Goal: Task Accomplishment & Management: Complete application form

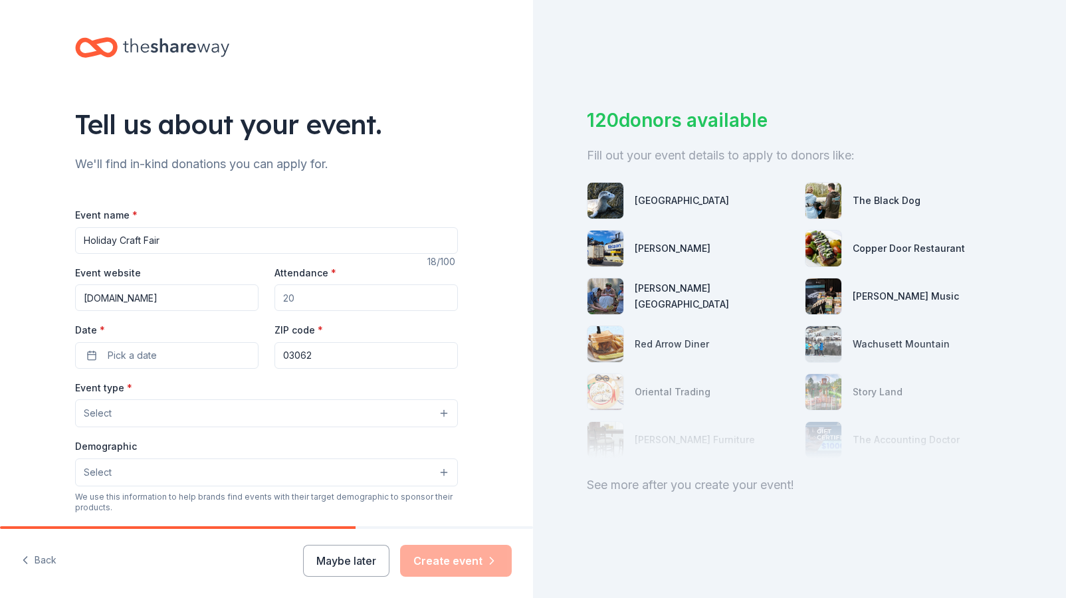
click at [179, 297] on input "www.mdespto.com" at bounding box center [166, 298] width 183 height 27
click at [314, 297] on input "Attendance *" at bounding box center [366, 298] width 183 height 27
type input "400"
click at [168, 356] on button "Pick a date" at bounding box center [166, 355] width 183 height 27
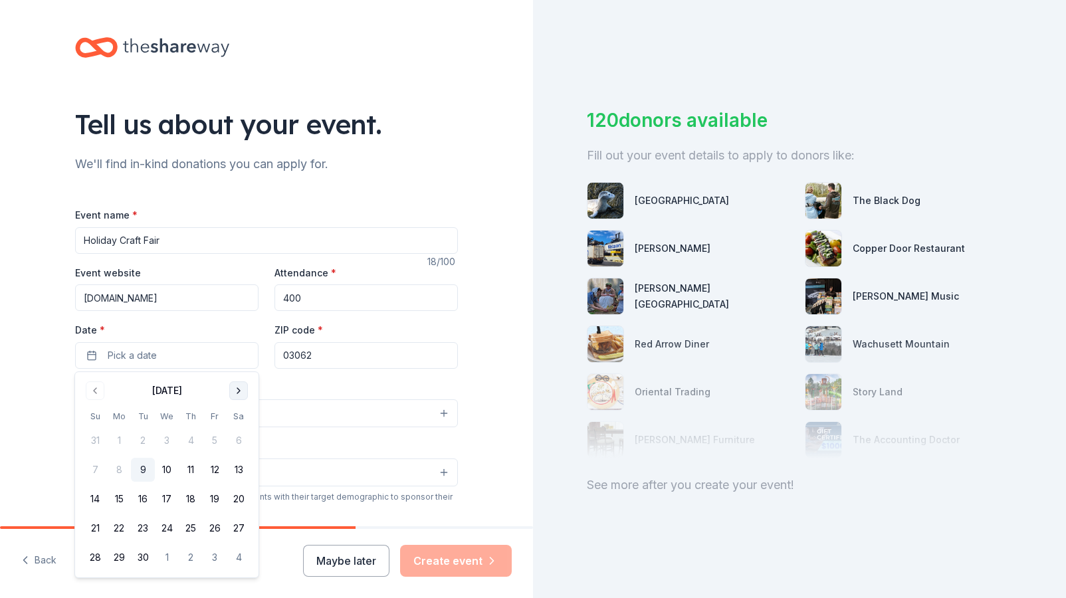
click at [242, 395] on button "Go to next month" at bounding box center [238, 391] width 19 height 19
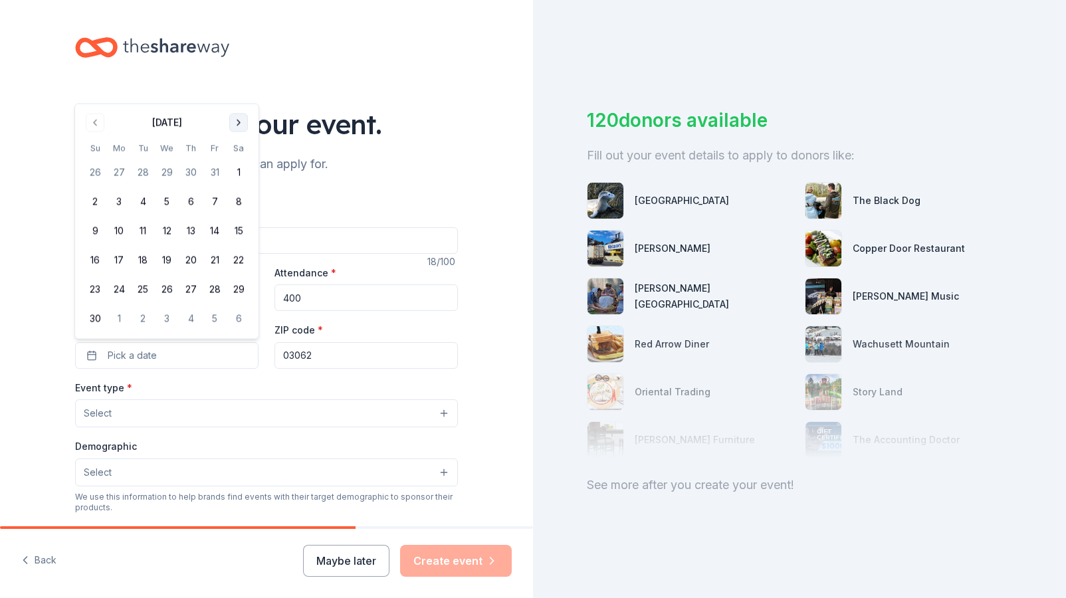
click at [243, 126] on button "Go to next month" at bounding box center [238, 123] width 19 height 19
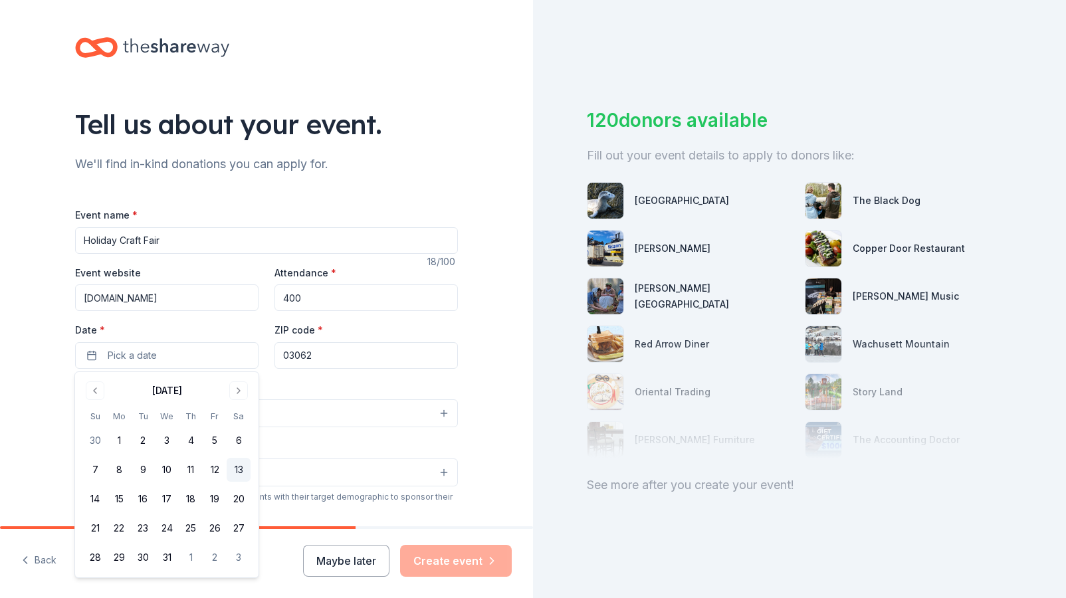
click at [235, 470] on button "13" at bounding box center [239, 470] width 24 height 24
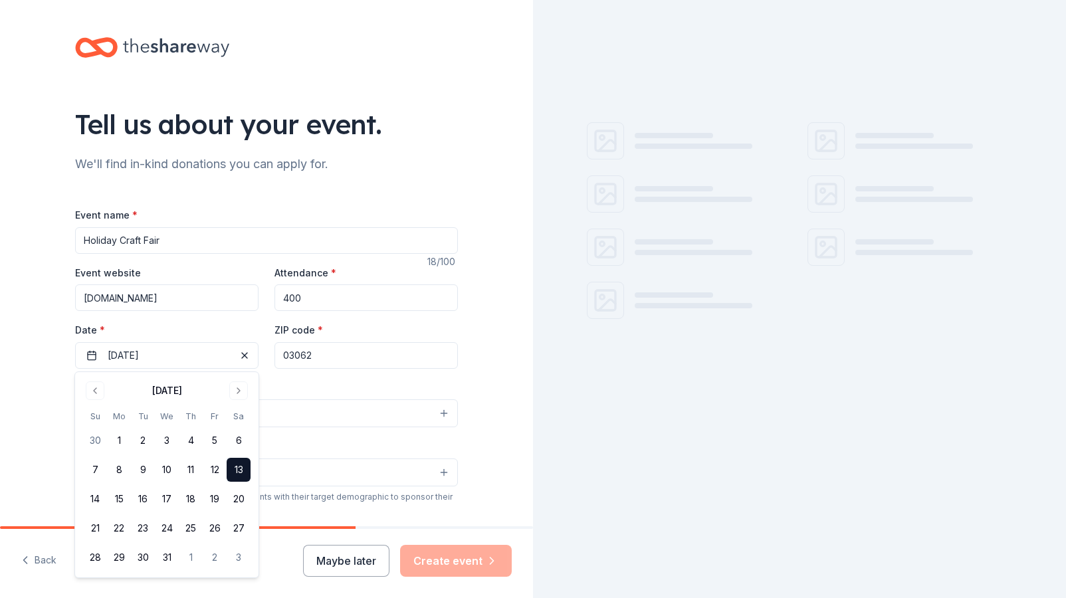
click at [307, 381] on div "Event type * Select" at bounding box center [266, 404] width 383 height 49
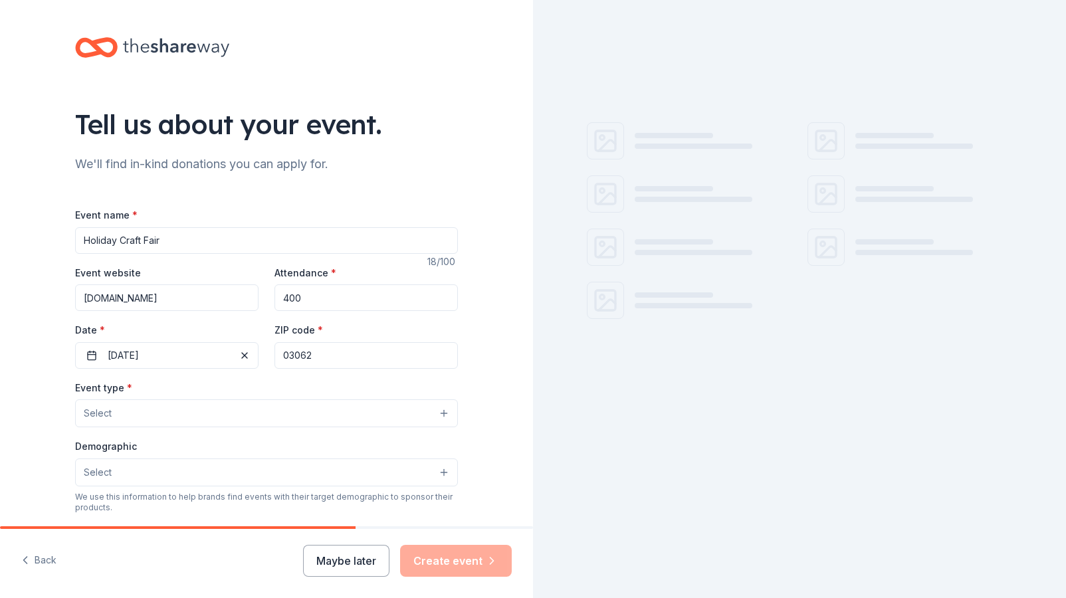
click at [197, 413] on button "Select" at bounding box center [266, 413] width 383 height 28
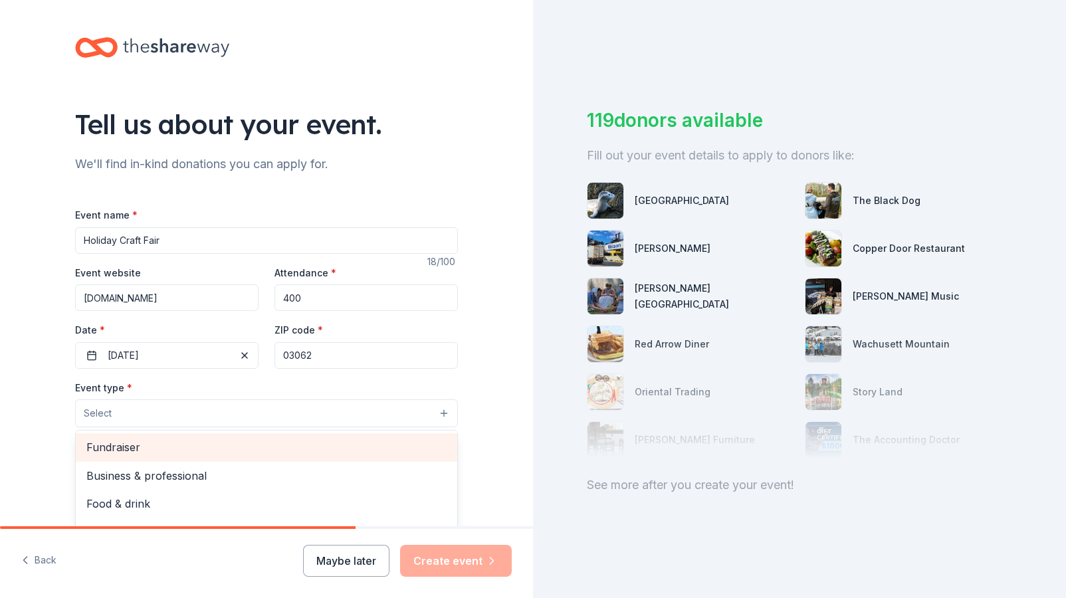
click at [180, 450] on span "Fundraiser" at bounding box center [266, 447] width 360 height 17
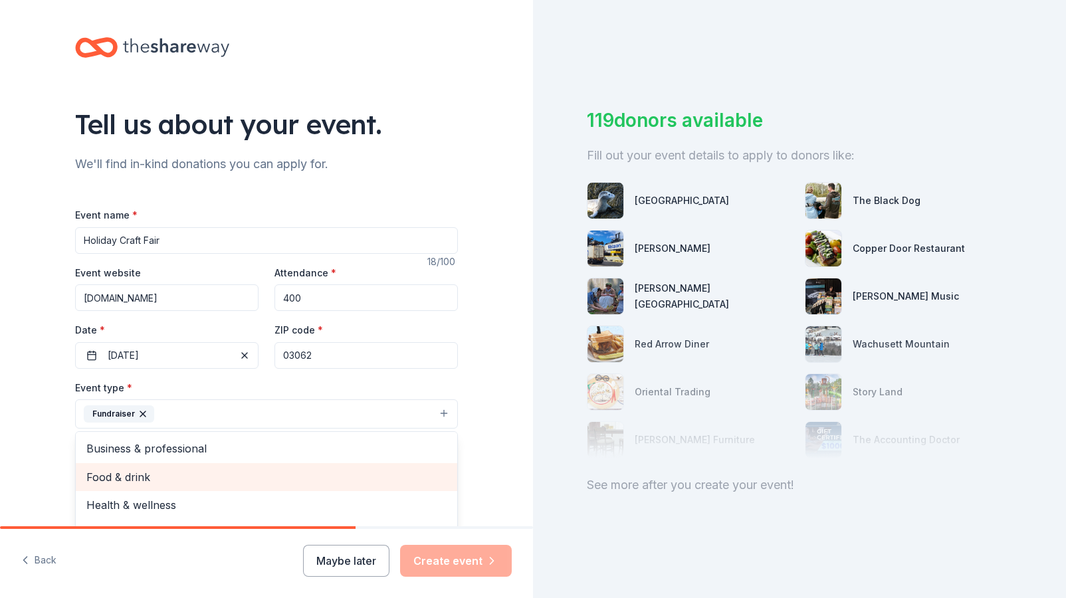
scroll to position [16, 0]
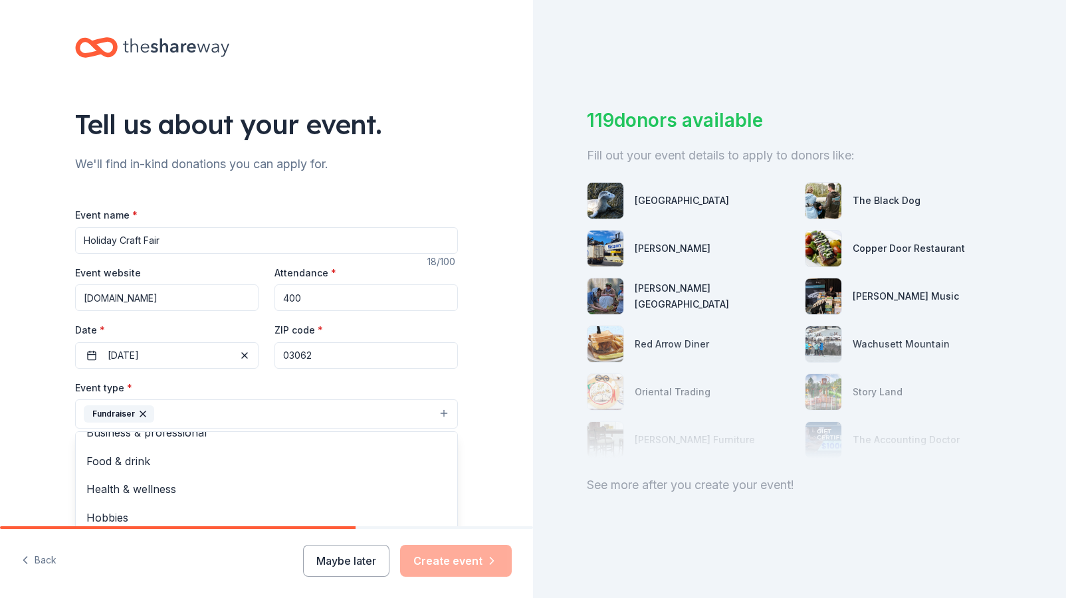
click at [241, 390] on div "Event type * Fundraiser Business & professional Food & drink Health & wellness …" at bounding box center [266, 405] width 383 height 50
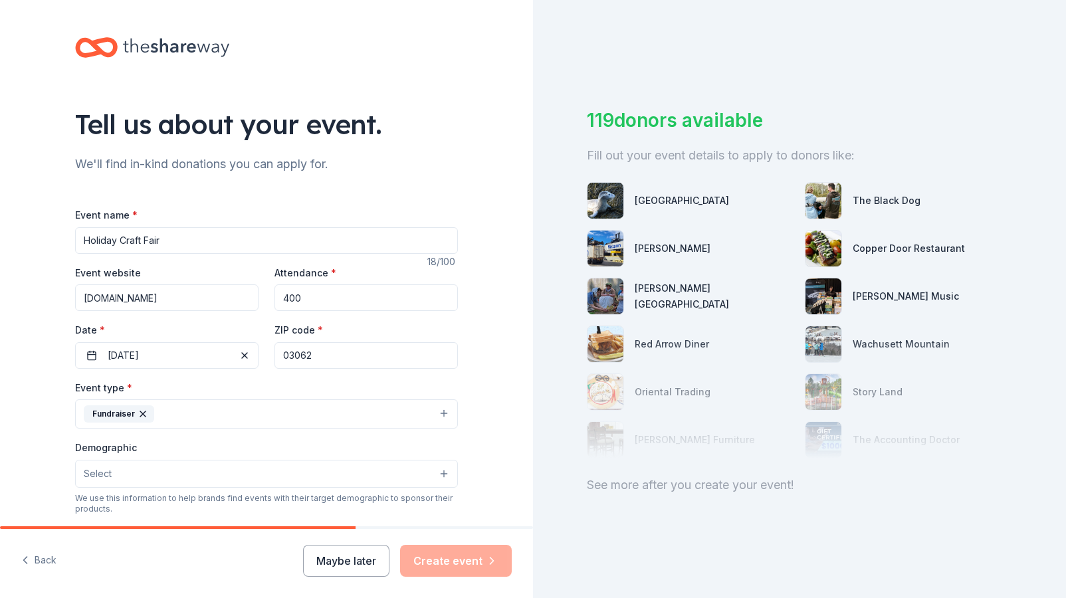
click at [152, 477] on button "Select" at bounding box center [266, 474] width 383 height 28
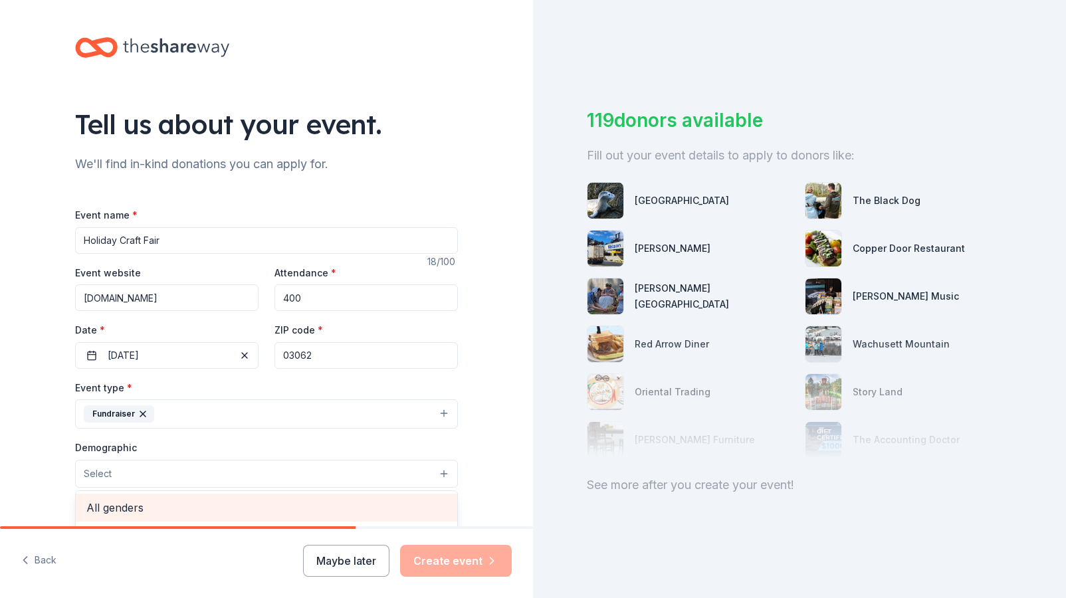
click at [144, 504] on span "All genders" at bounding box center [266, 507] width 360 height 17
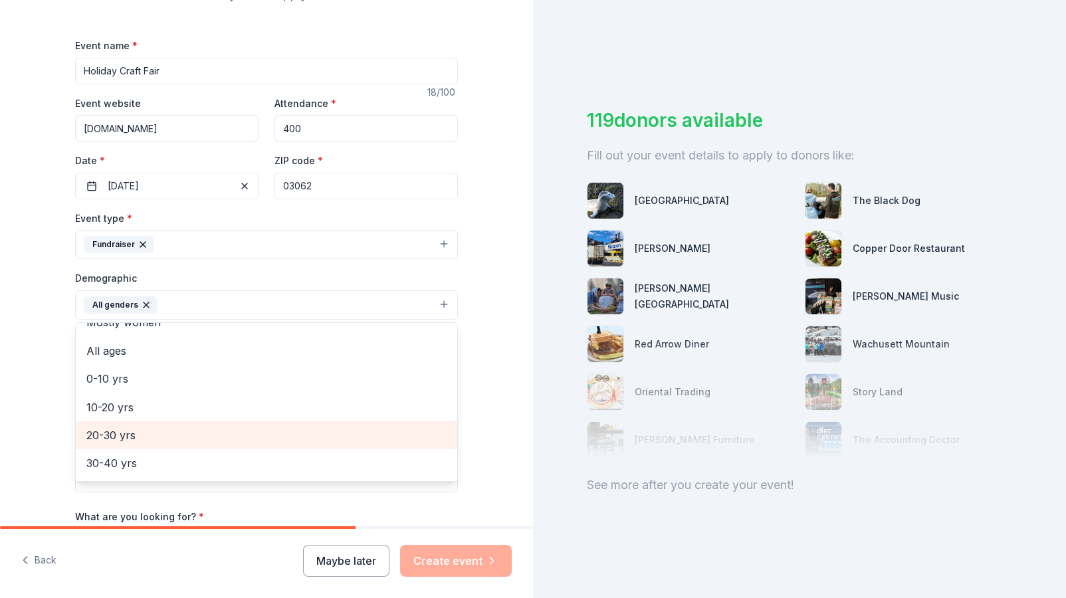
scroll to position [51, 0]
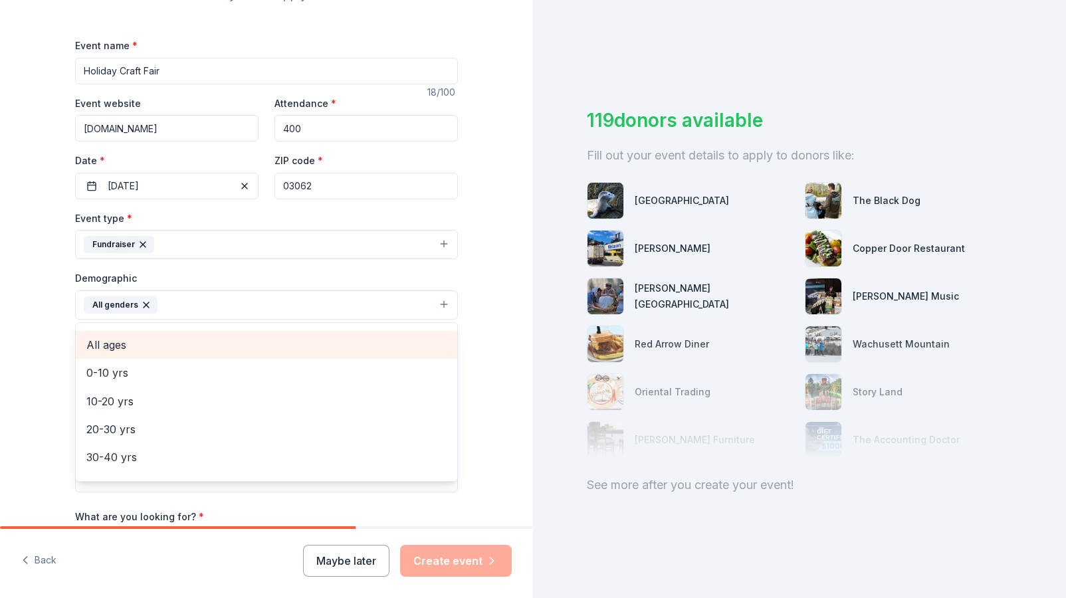
click at [144, 344] on span "All ages" at bounding box center [266, 344] width 360 height 17
click at [23, 392] on div "Tell us about your event. We'll find in-kind donations you can apply for. Event…" at bounding box center [266, 273] width 533 height 887
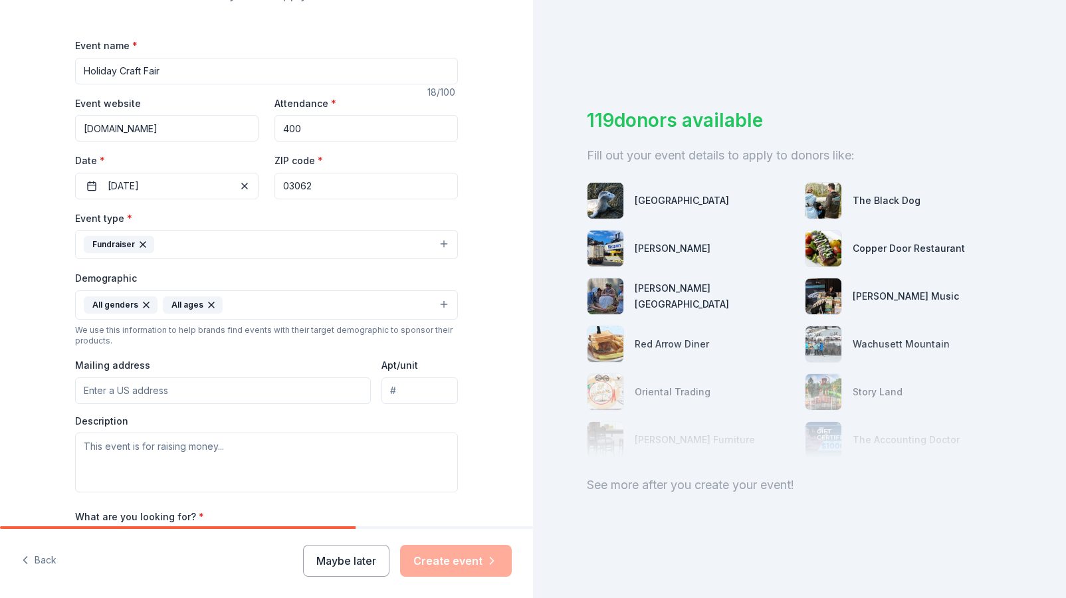
click at [211, 391] on input "Mailing address" at bounding box center [223, 391] width 296 height 27
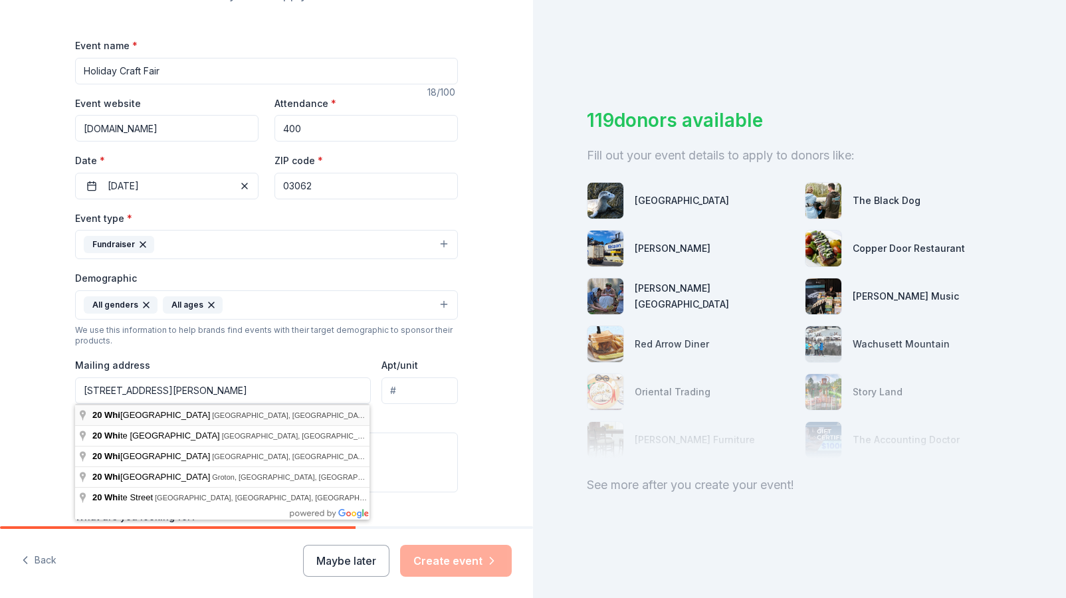
type input "20 Whitford Road, Nashua, NH, 03062"
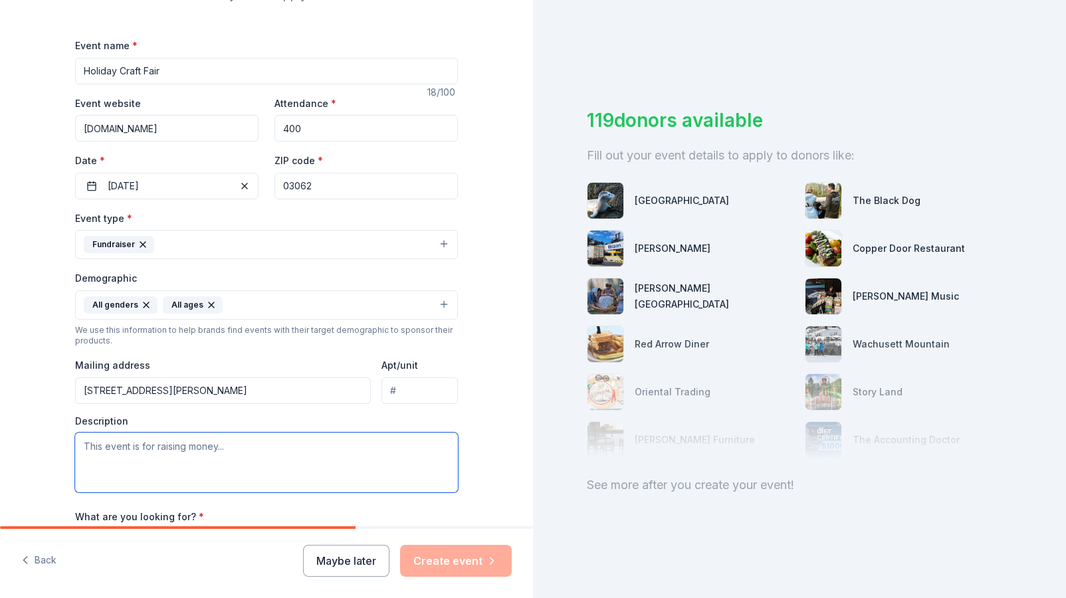
click at [152, 450] on textarea at bounding box center [266, 463] width 383 height 60
click at [323, 446] on textarea "We are hosting a Holiday Craft Fair fundraiser that will feature silent auction…" at bounding box center [266, 463] width 383 height 60
drag, startPoint x: 190, startPoint y: 464, endPoint x: 129, endPoint y: 469, distance: 61.3
click at [129, 469] on textarea "We are hosting a Holiday Craft Fair fundraiser that will also feature silent au…" at bounding box center [266, 463] width 383 height 60
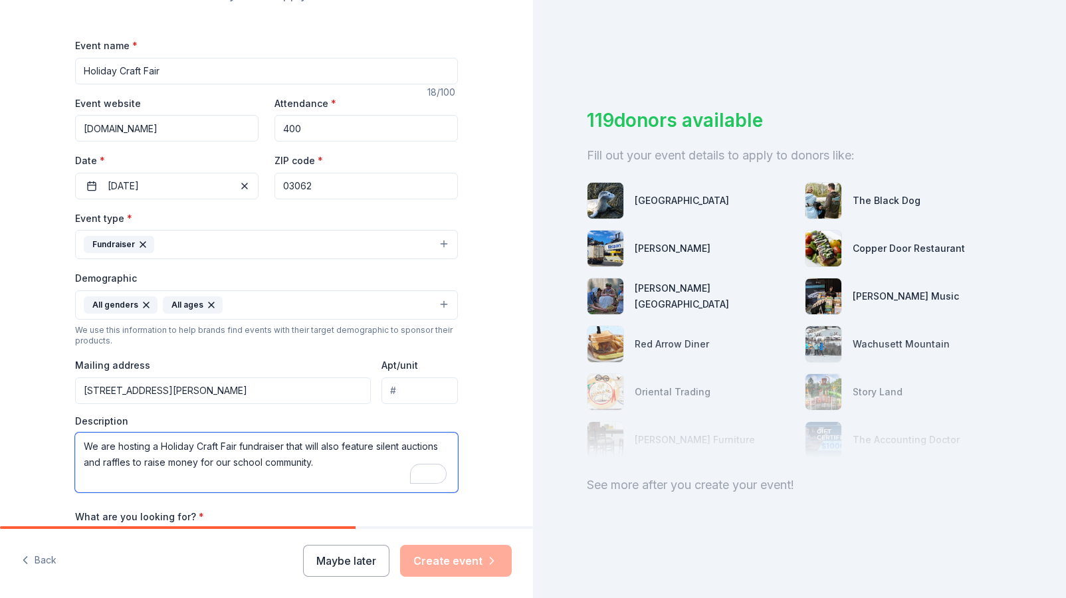
paste textarea "Each year, the PTO works hard to enrich our students’ education through program…"
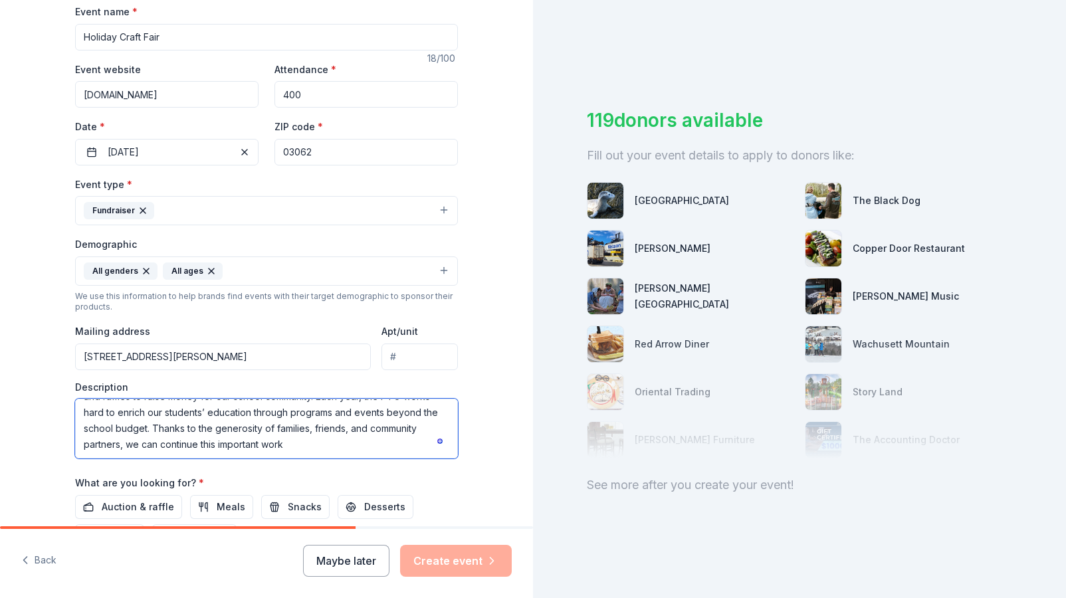
scroll to position [217, 0]
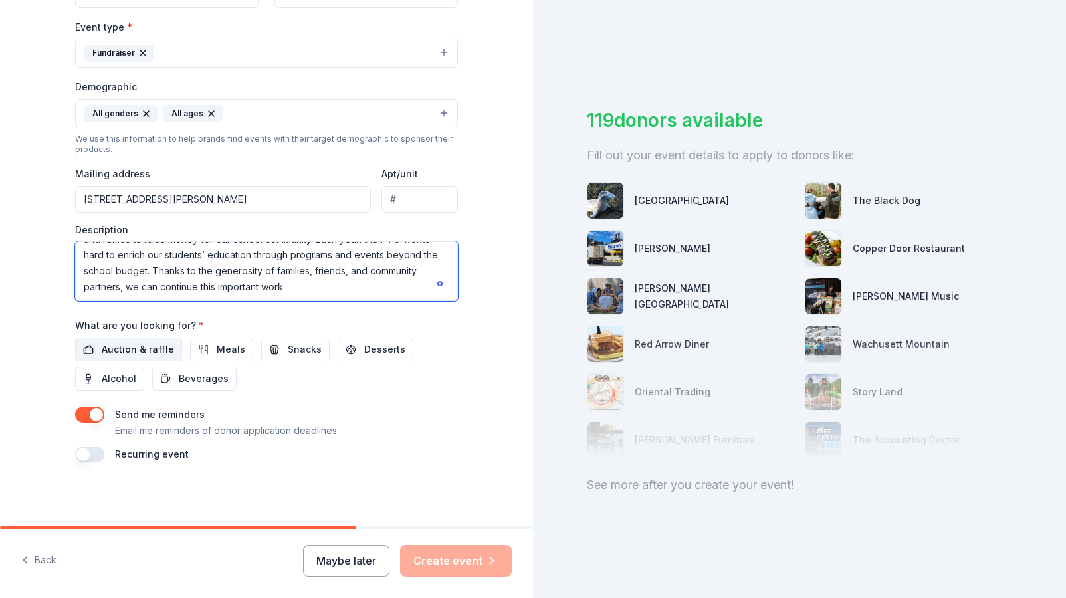
type textarea "We are hosting a Holiday Craft Fair fundraiser that will also feature silent au…"
click at [152, 356] on span "Auction & raffle" at bounding box center [138, 350] width 72 height 16
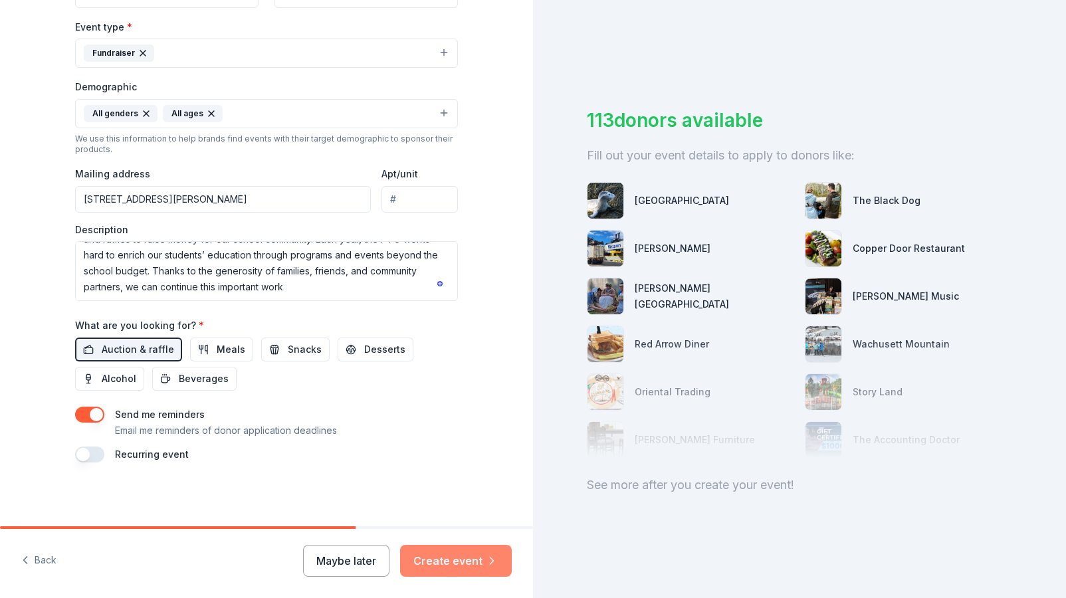
click at [461, 558] on button "Create event" at bounding box center [456, 561] width 112 height 32
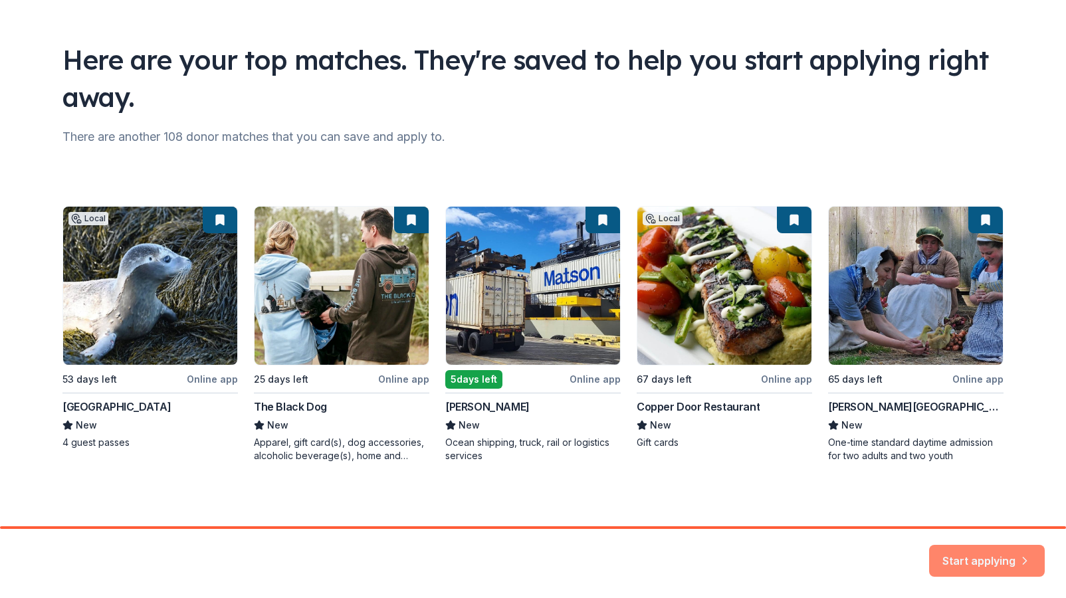
click at [984, 552] on button "Start applying" at bounding box center [987, 556] width 116 height 32
click at [1016, 552] on div "Start applying" at bounding box center [987, 561] width 116 height 32
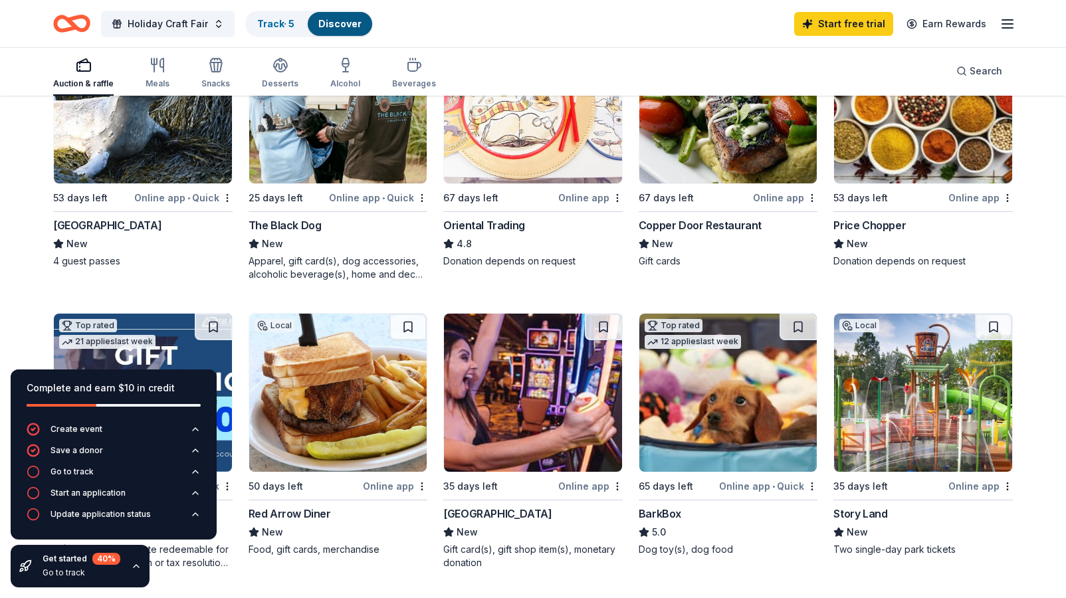
scroll to position [219, 0]
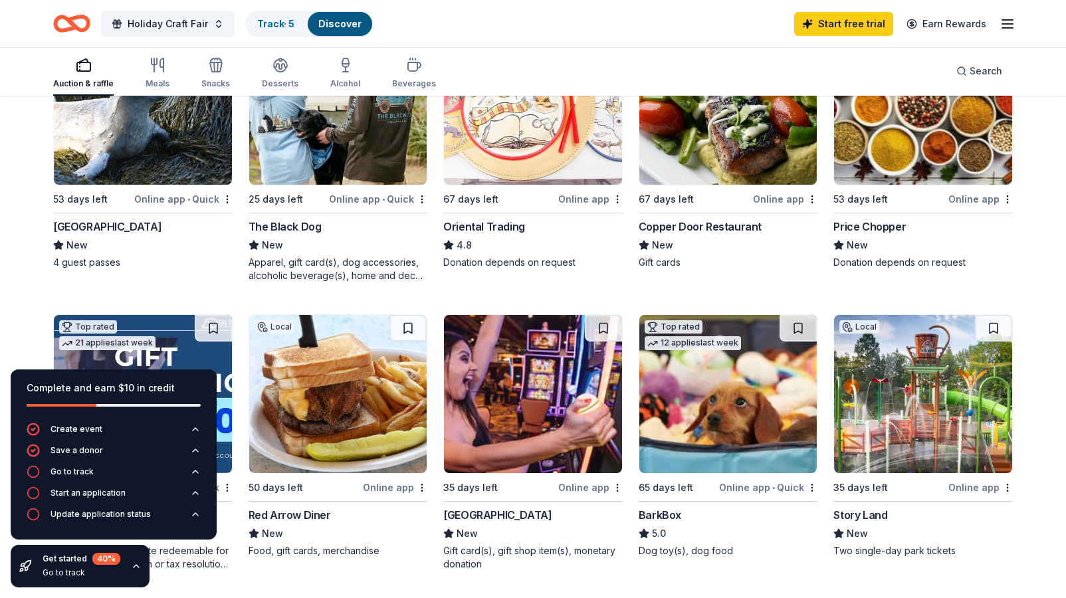
click at [72, 572] on div "Go to track" at bounding box center [82, 573] width 78 height 11
click at [134, 566] on icon "button" at bounding box center [136, 566] width 5 height 3
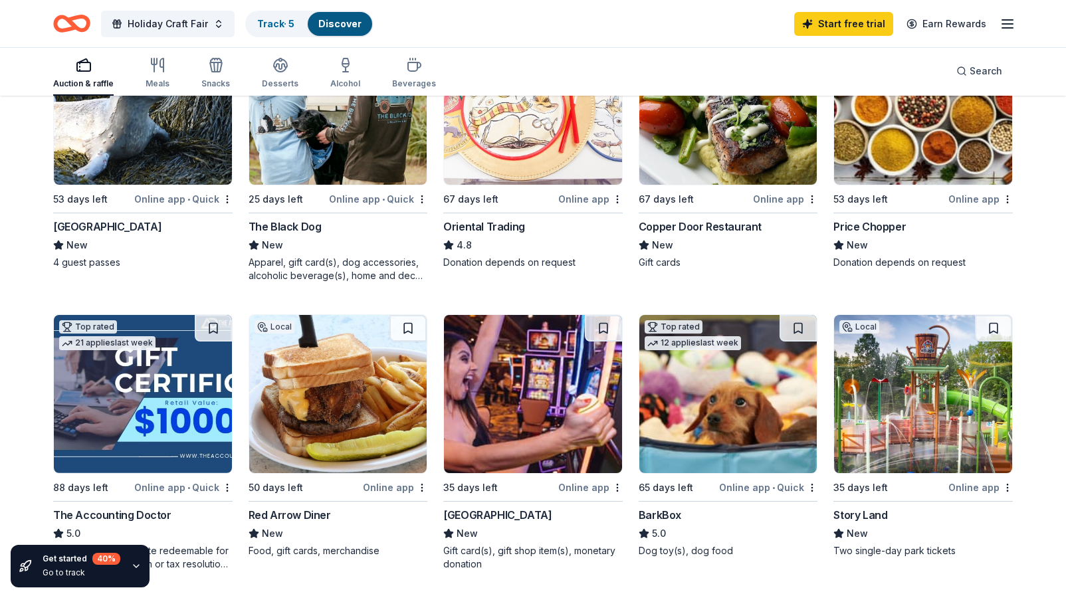
click at [137, 566] on icon "button" at bounding box center [136, 566] width 11 height 11
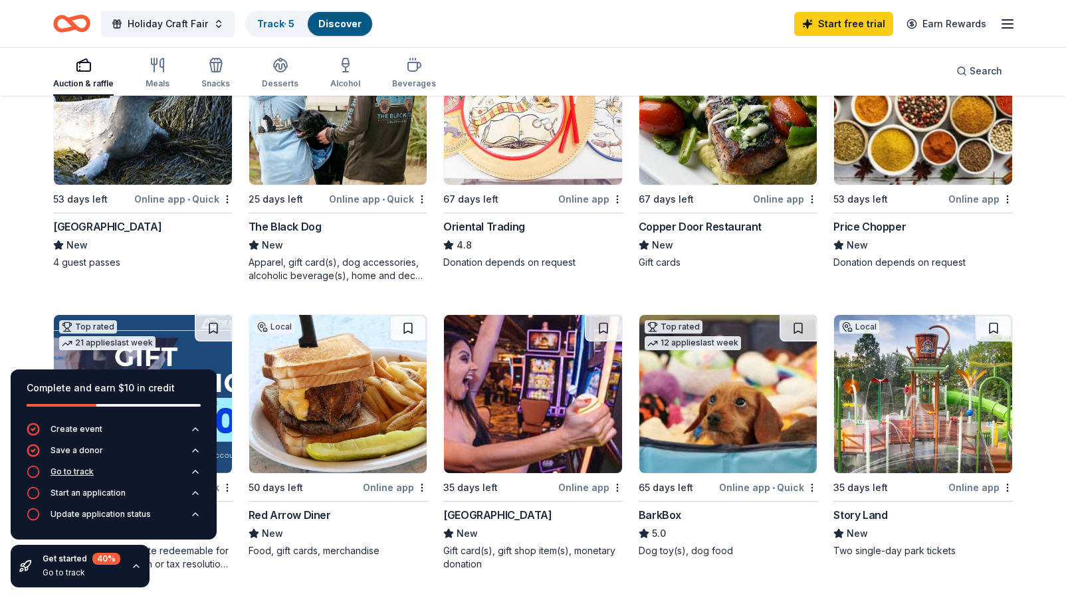
click at [58, 471] on div "Go to track" at bounding box center [72, 472] width 43 height 11
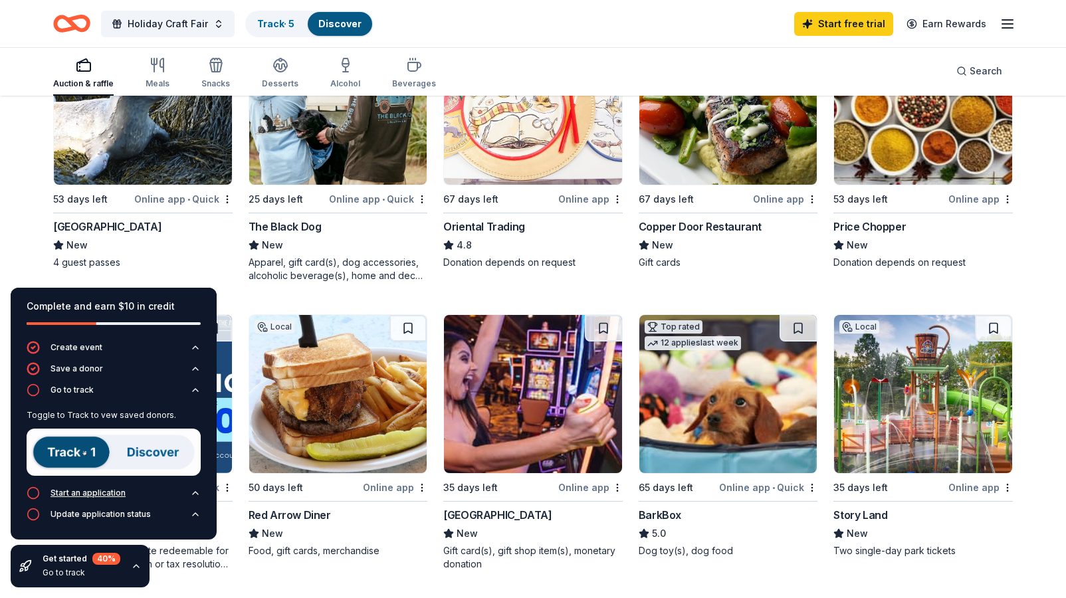
click at [88, 495] on div "Start an application" at bounding box center [88, 493] width 75 height 11
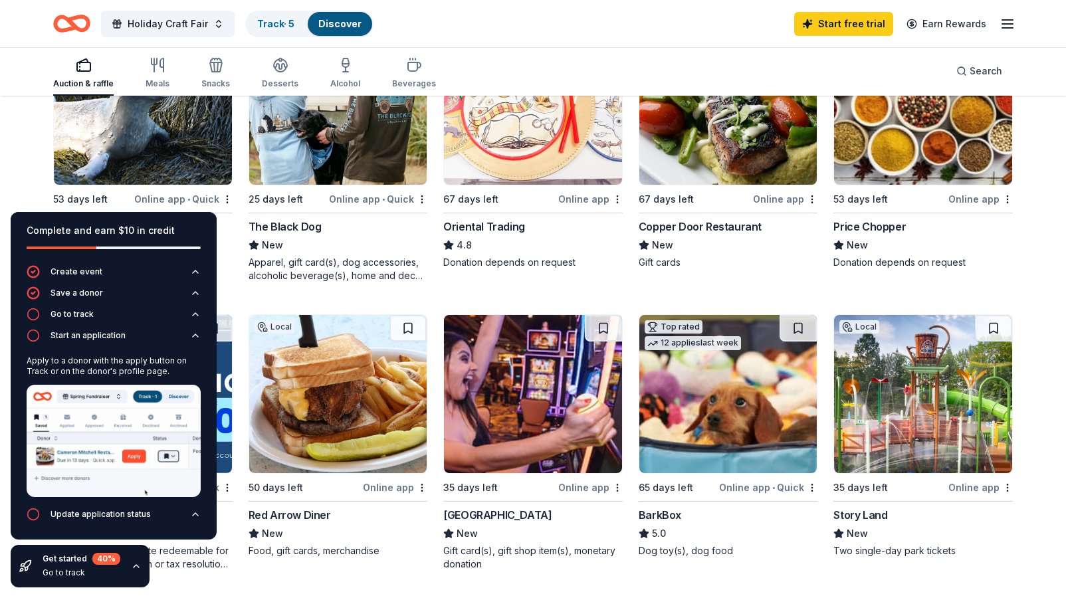
click at [292, 259] on div "Apparel, gift card(s), dog accessories, alcoholic beverage(s), home and decor p…" at bounding box center [338, 269] width 179 height 27
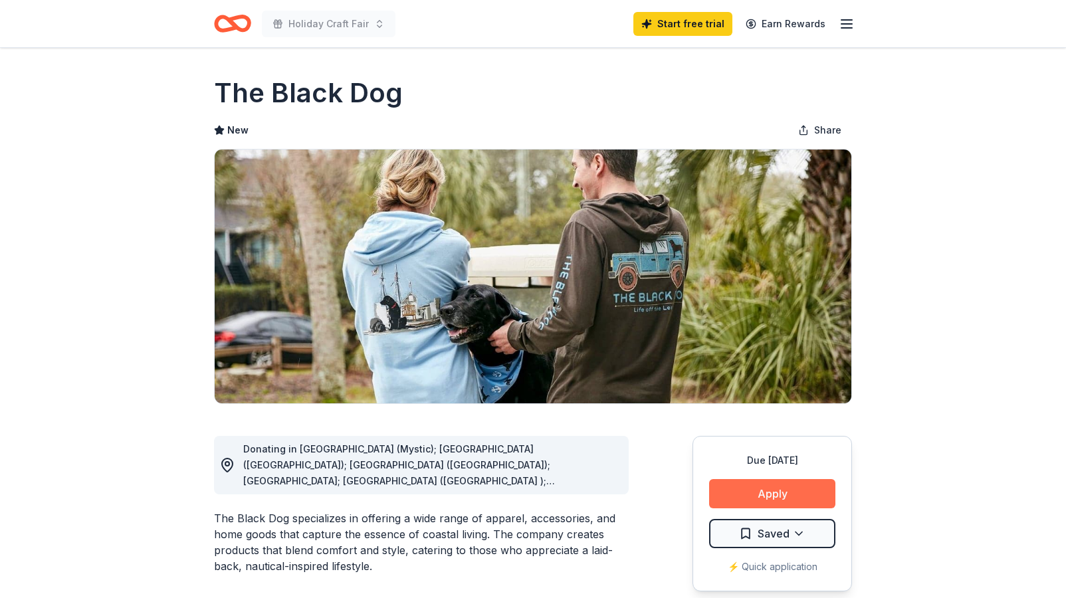
click at [777, 487] on button "Apply" at bounding box center [772, 493] width 126 height 29
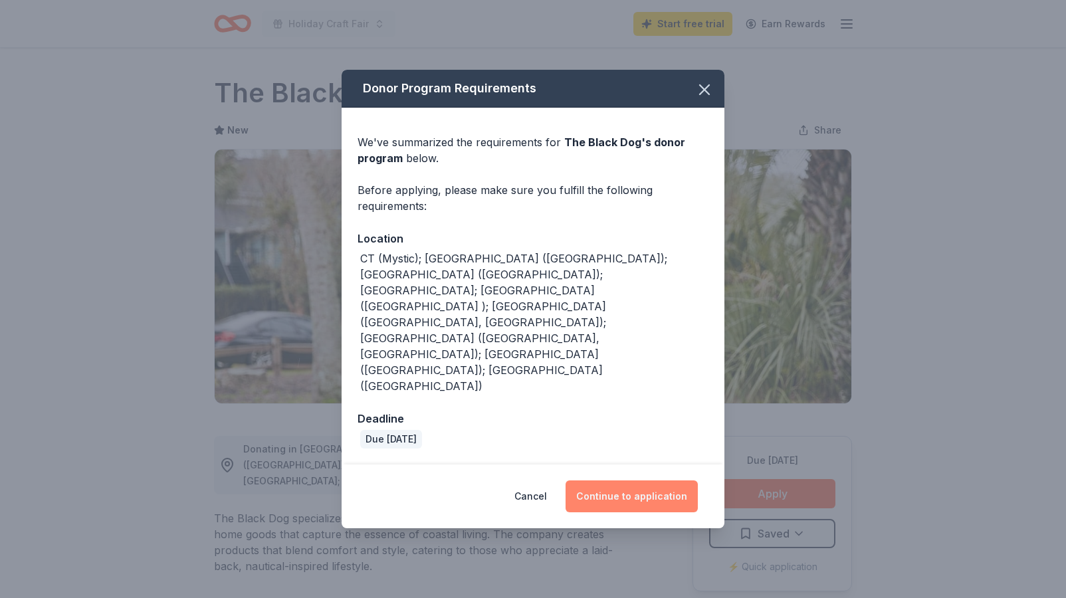
click at [639, 481] on button "Continue to application" at bounding box center [632, 497] width 132 height 32
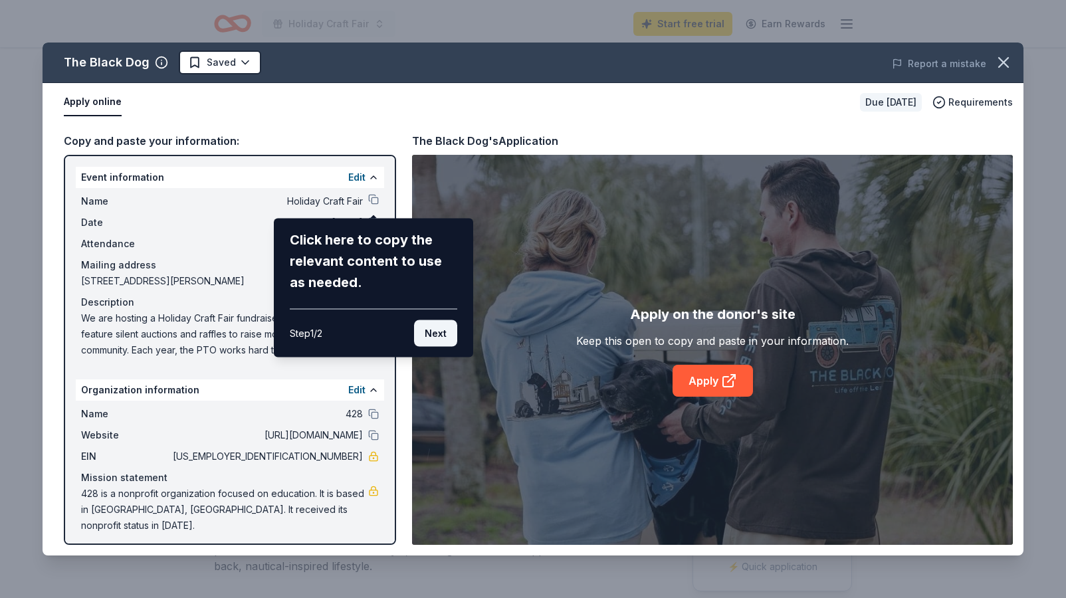
click at [439, 336] on button "Next" at bounding box center [435, 333] width 43 height 27
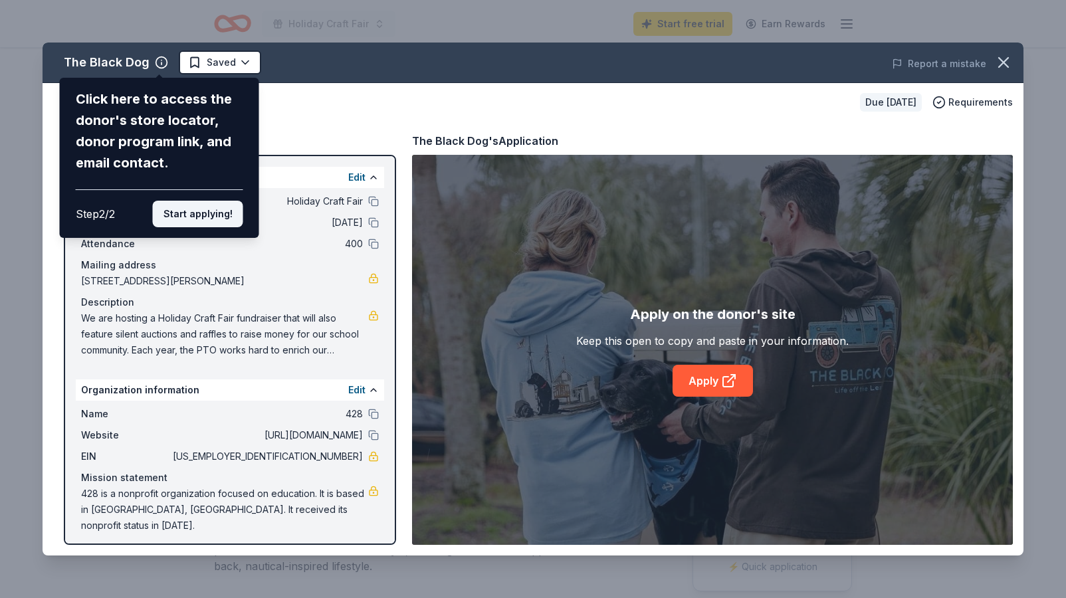
click at [218, 219] on button "Start applying!" at bounding box center [198, 214] width 90 height 27
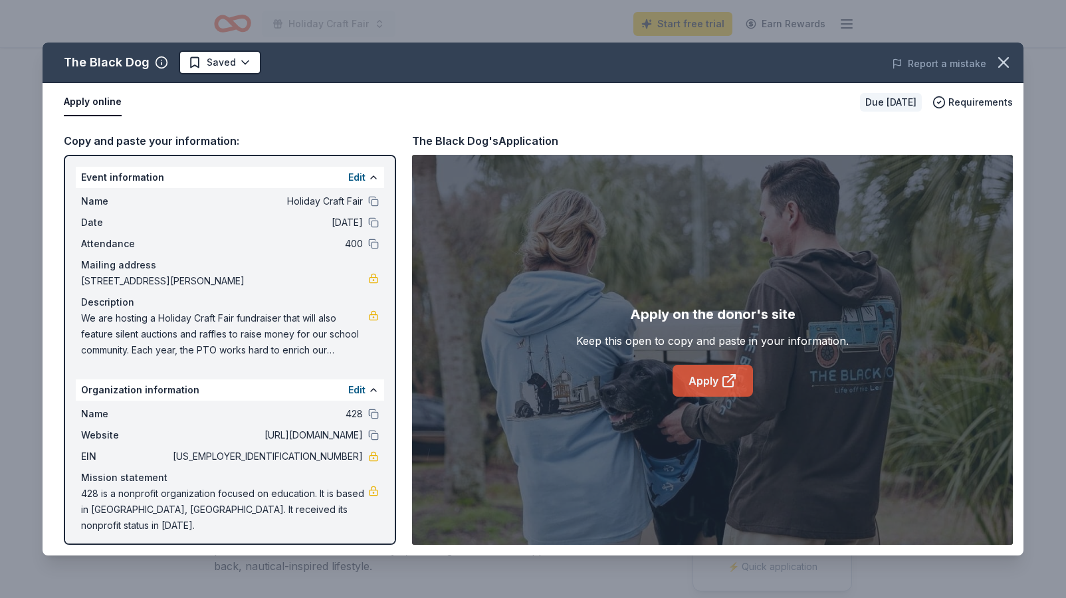
click at [726, 374] on icon at bounding box center [729, 381] width 16 height 16
click at [197, 60] on html "Holiday Craft Fair Start free trial Earn Rewards Due in 25 days Share The Black…" at bounding box center [533, 299] width 1066 height 598
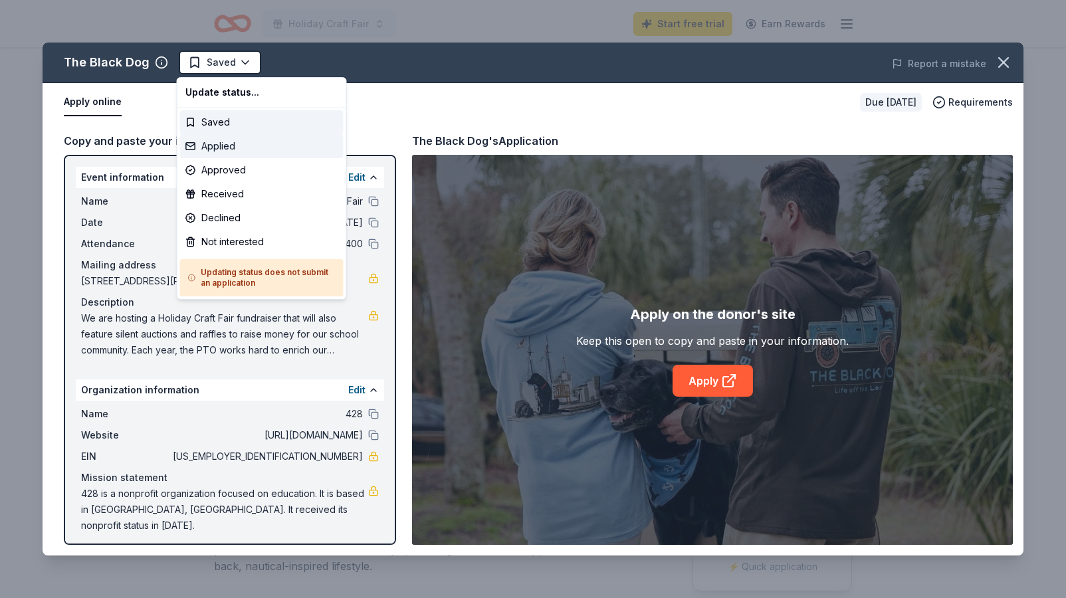
click at [207, 148] on div "Applied" at bounding box center [262, 146] width 164 height 24
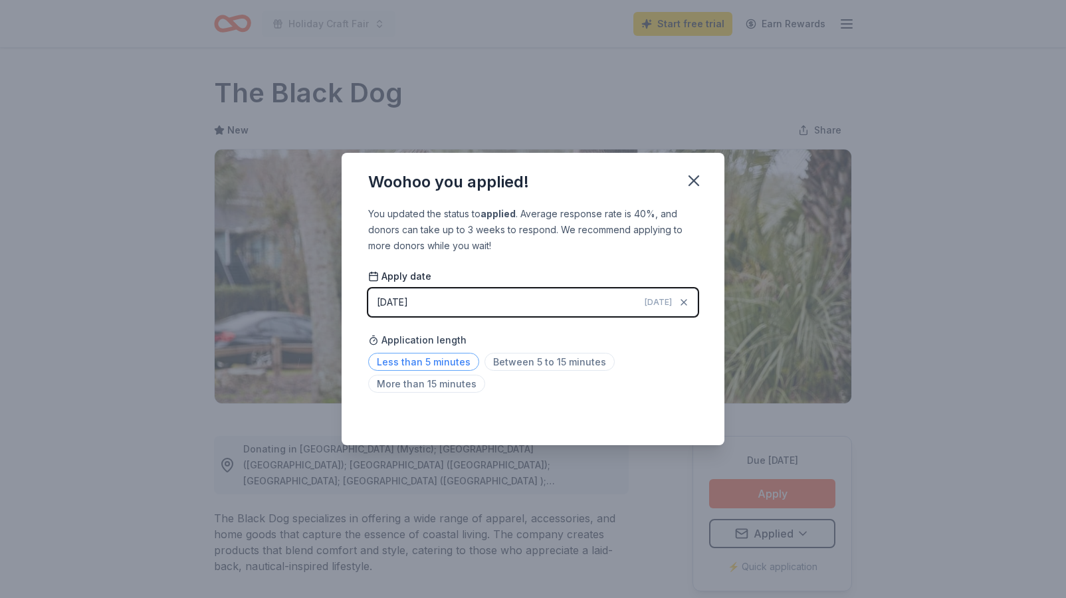
click at [453, 360] on span "Less than 5 minutes" at bounding box center [423, 362] width 111 height 18
click at [696, 179] on icon "button" at bounding box center [693, 180] width 9 height 9
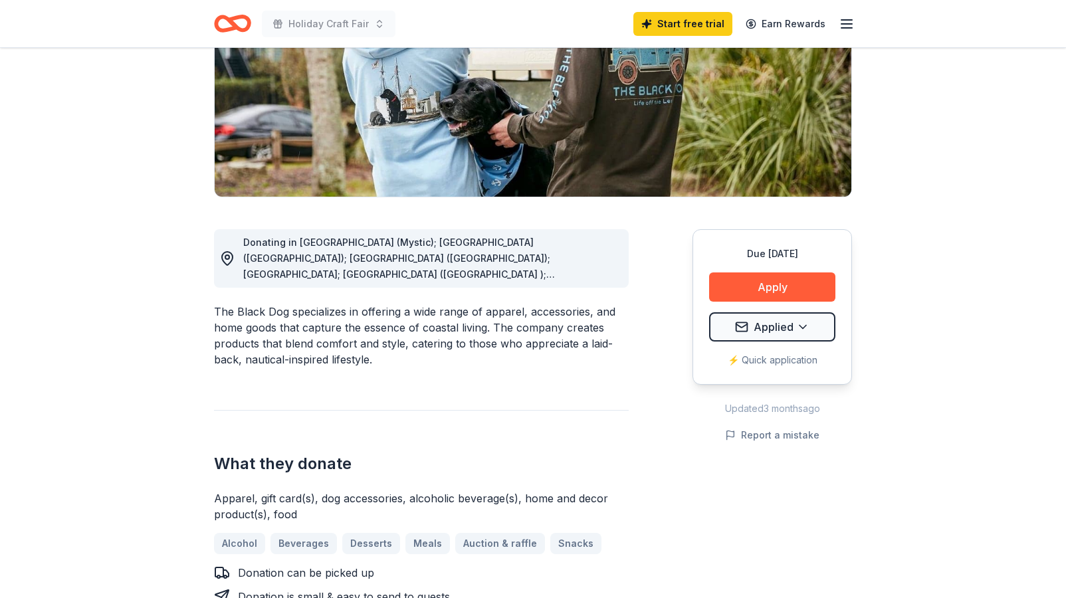
scroll to position [230, 0]
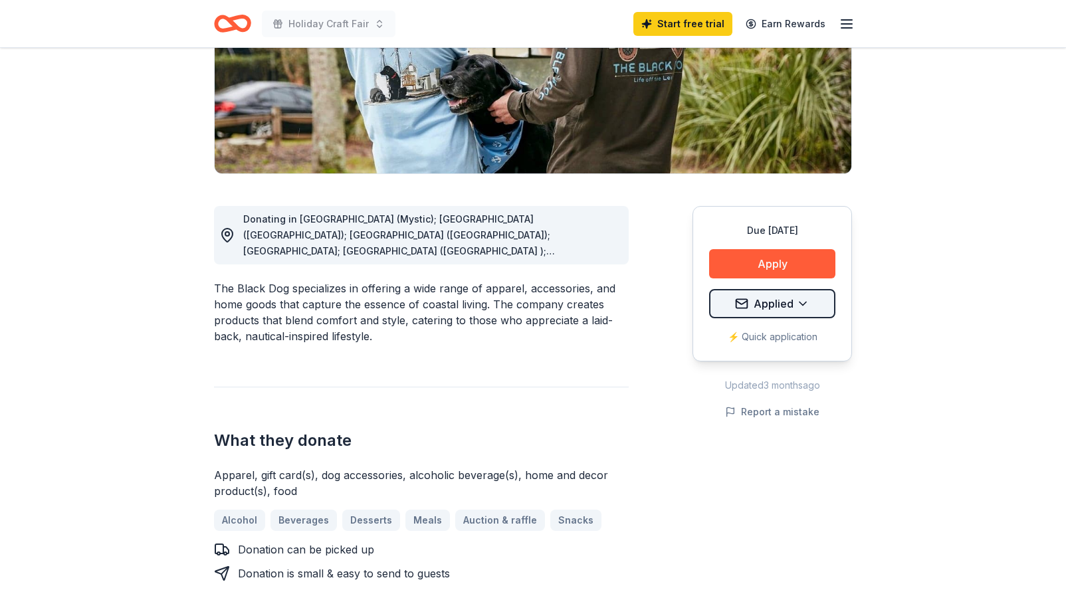
click at [810, 308] on html "Holiday Craft Fair Start free trial Earn Rewards Due in 25 days Share The Black…" at bounding box center [533, 69] width 1066 height 598
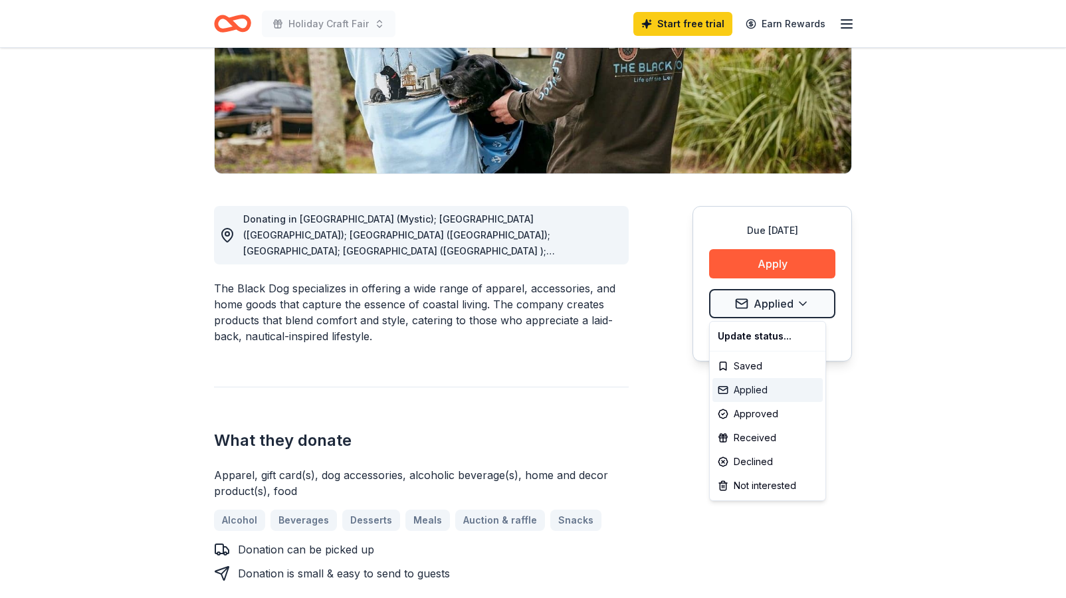
click at [766, 390] on div "Applied" at bounding box center [768, 390] width 110 height 24
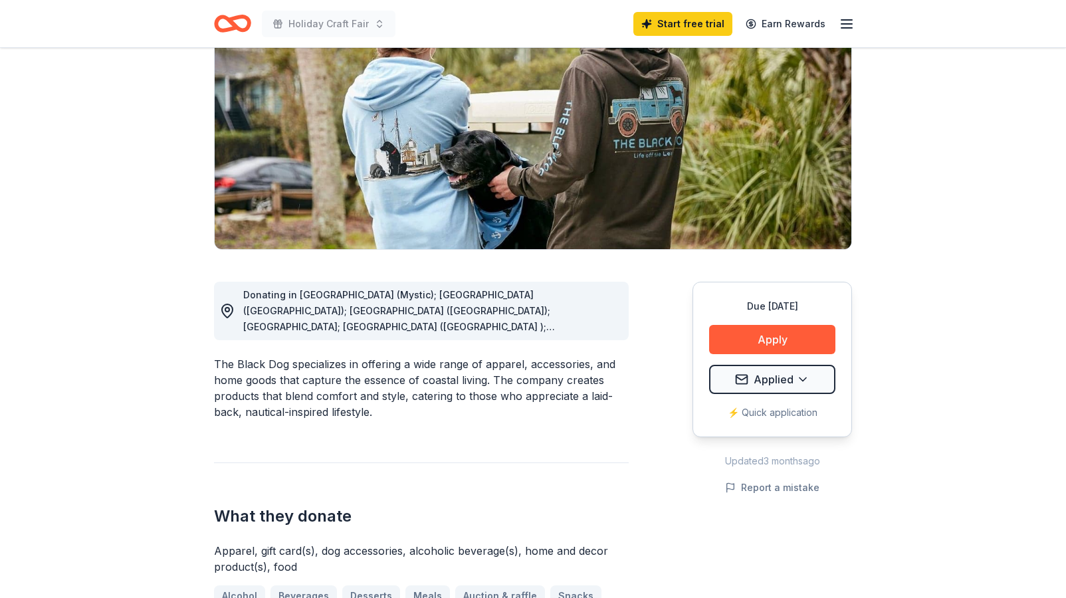
scroll to position [0, 0]
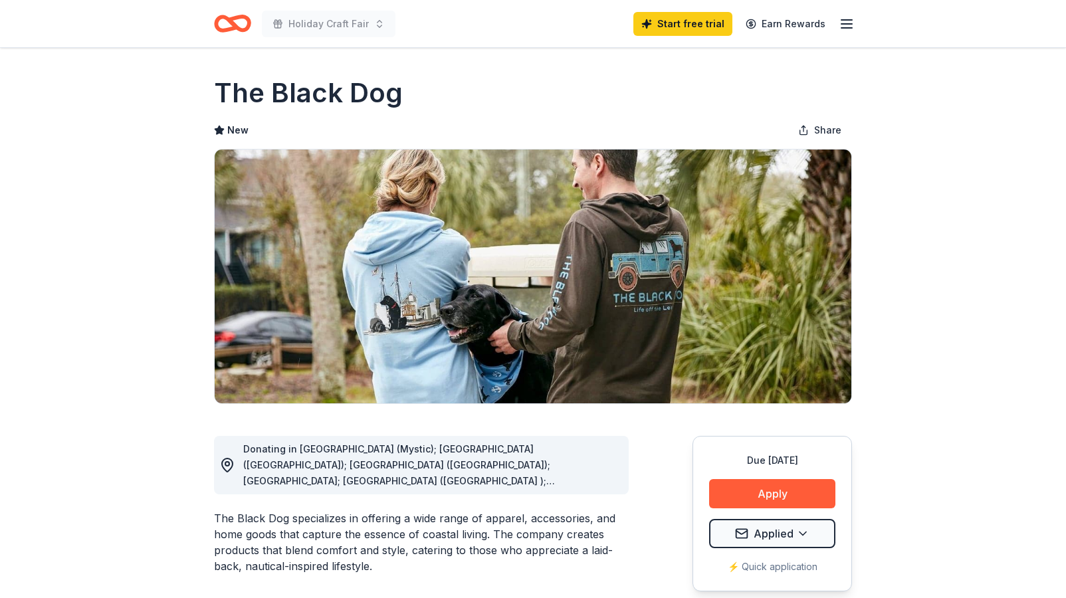
click at [237, 23] on icon "Home" at bounding box center [232, 23] width 37 height 31
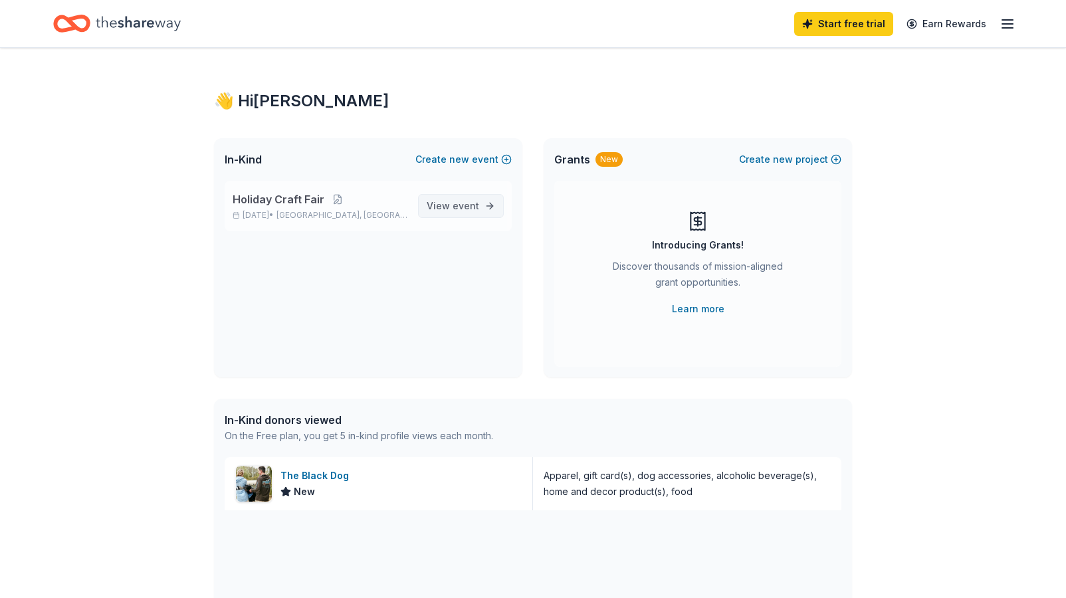
click at [458, 202] on span "event" at bounding box center [466, 205] width 27 height 11
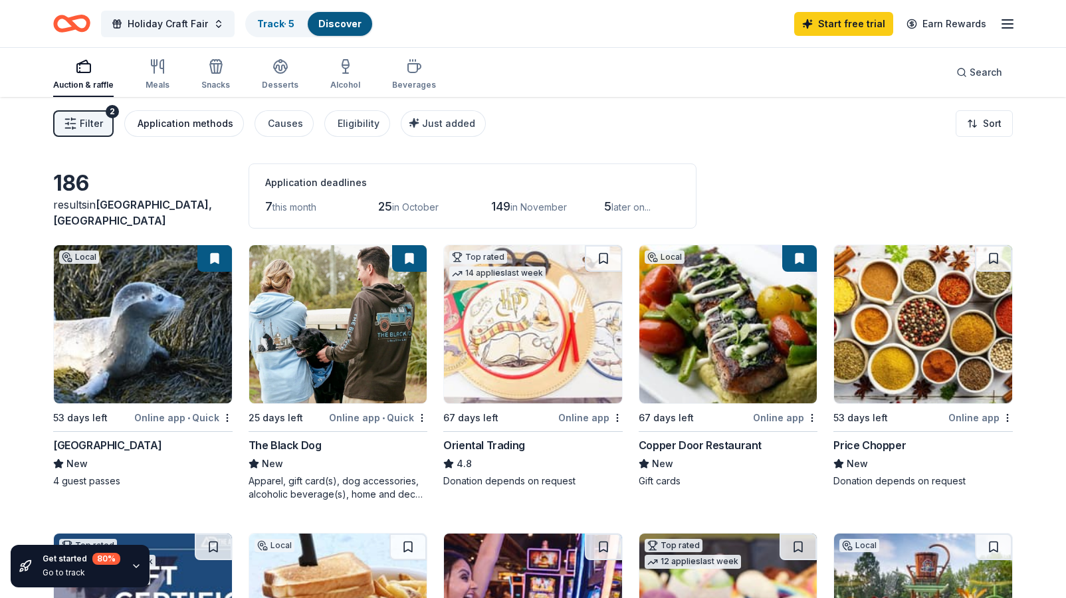
click at [195, 122] on div "Application methods" at bounding box center [186, 124] width 96 height 16
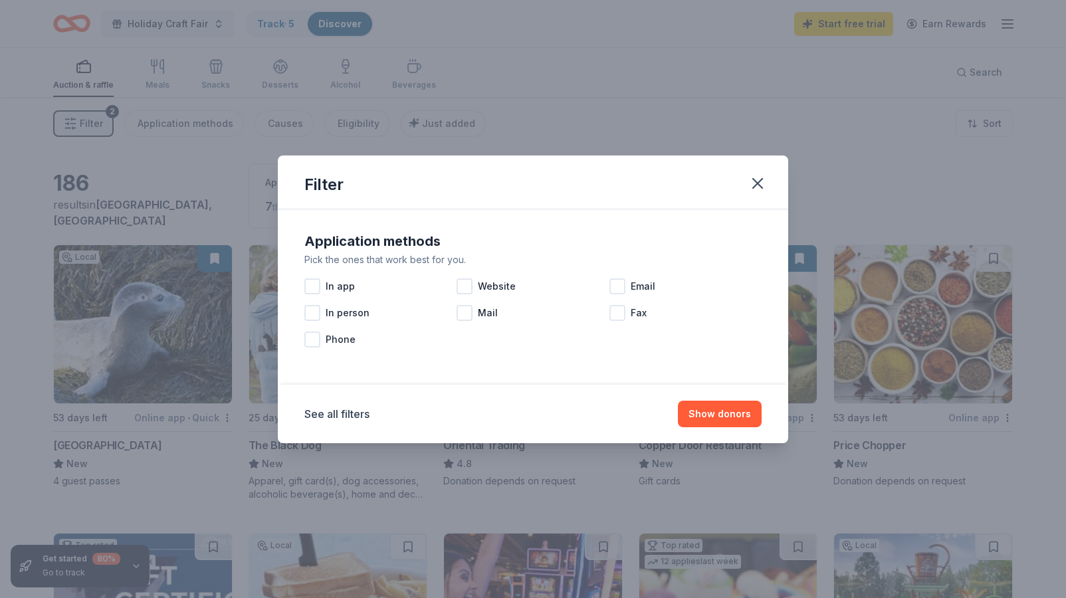
click at [228, 203] on div "Filter Application methods Pick the ones that work best for you. In app Website…" at bounding box center [533, 299] width 1066 height 598
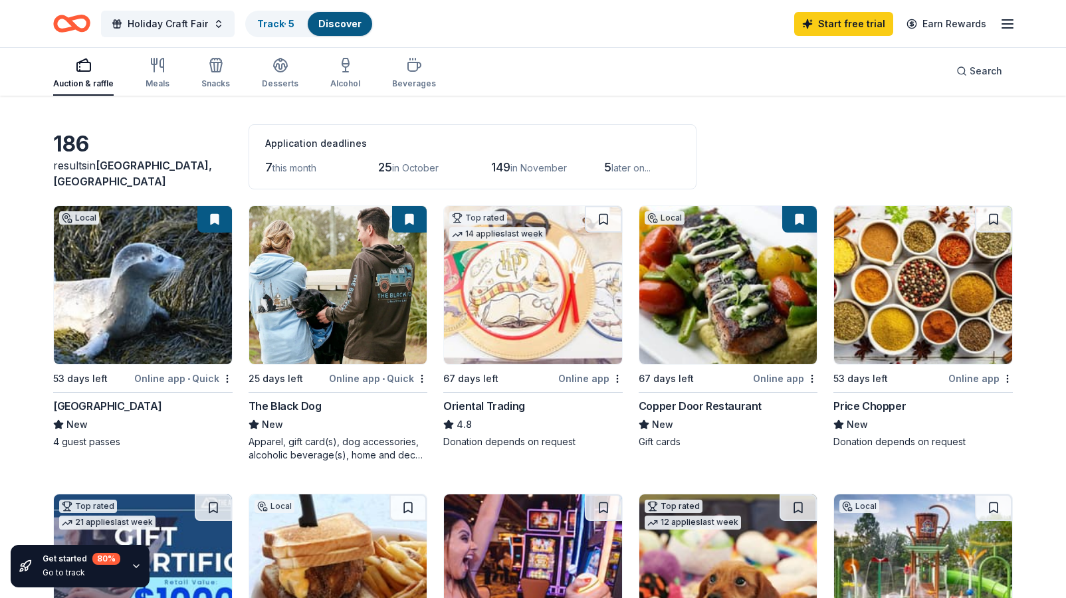
scroll to position [58, 0]
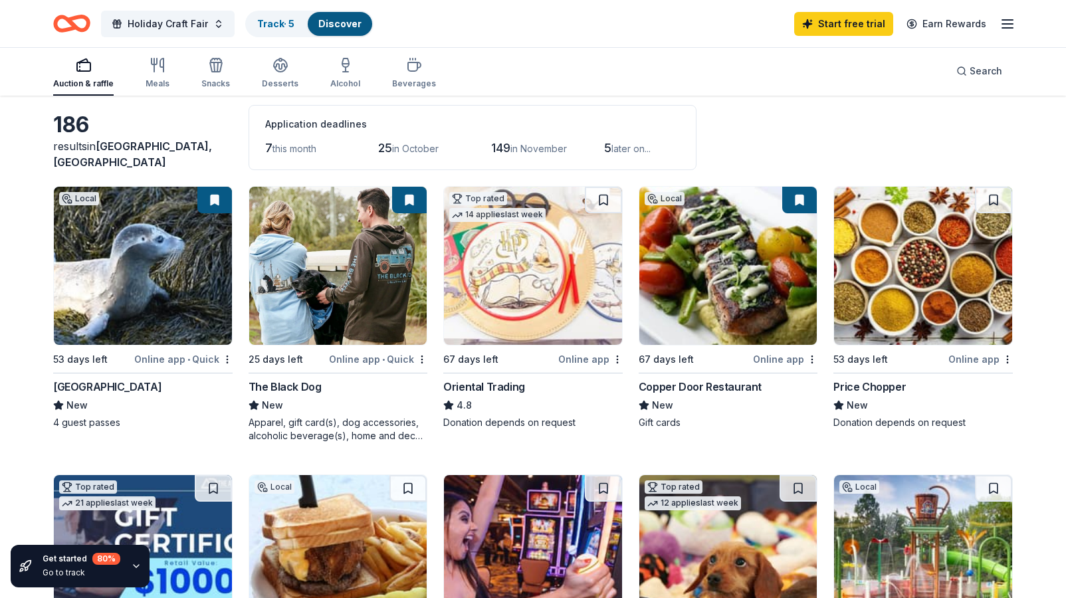
click at [507, 282] on img at bounding box center [533, 266] width 178 height 158
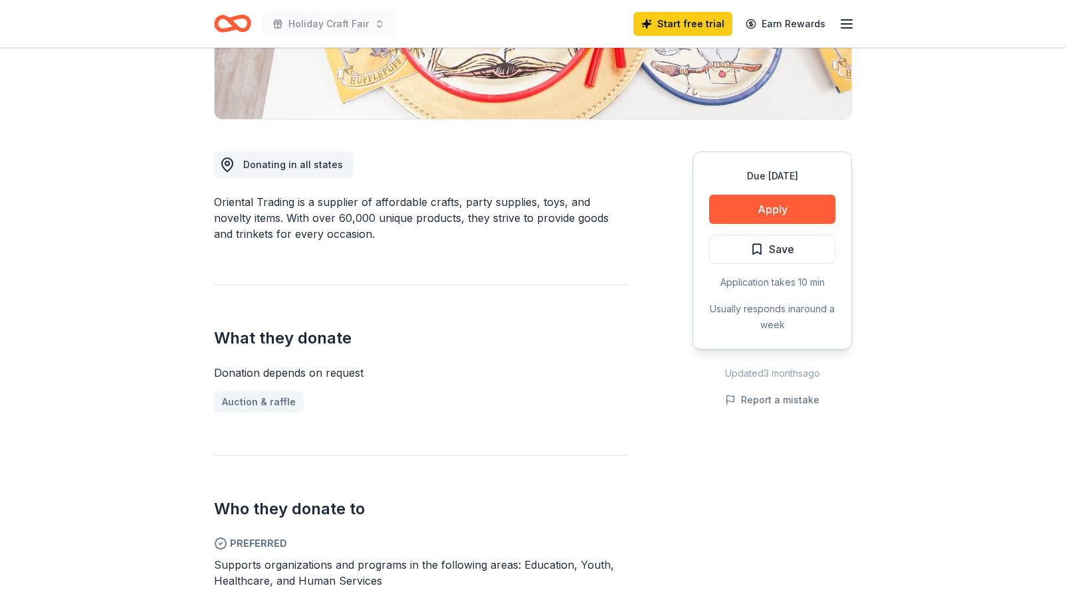
scroll to position [249, 0]
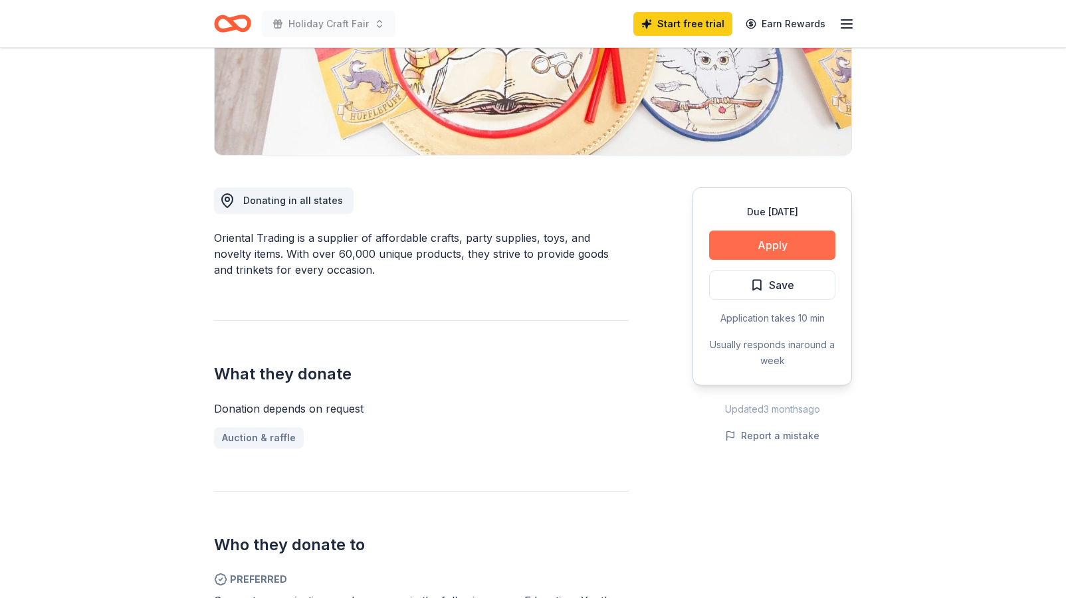
click at [768, 241] on button "Apply" at bounding box center [772, 245] width 126 height 29
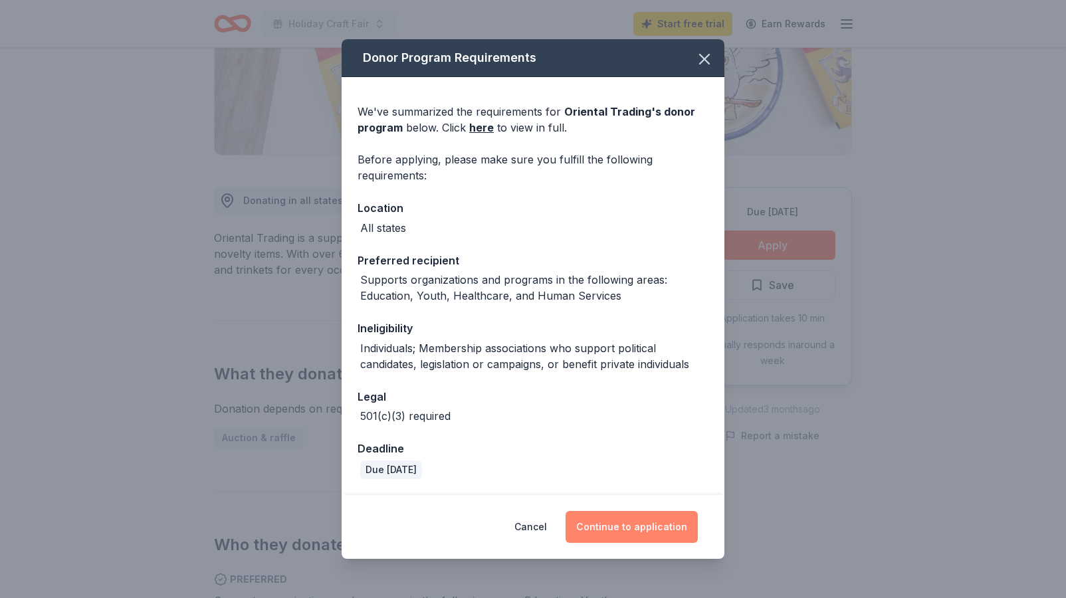
click at [654, 521] on button "Continue to application" at bounding box center [632, 527] width 132 height 32
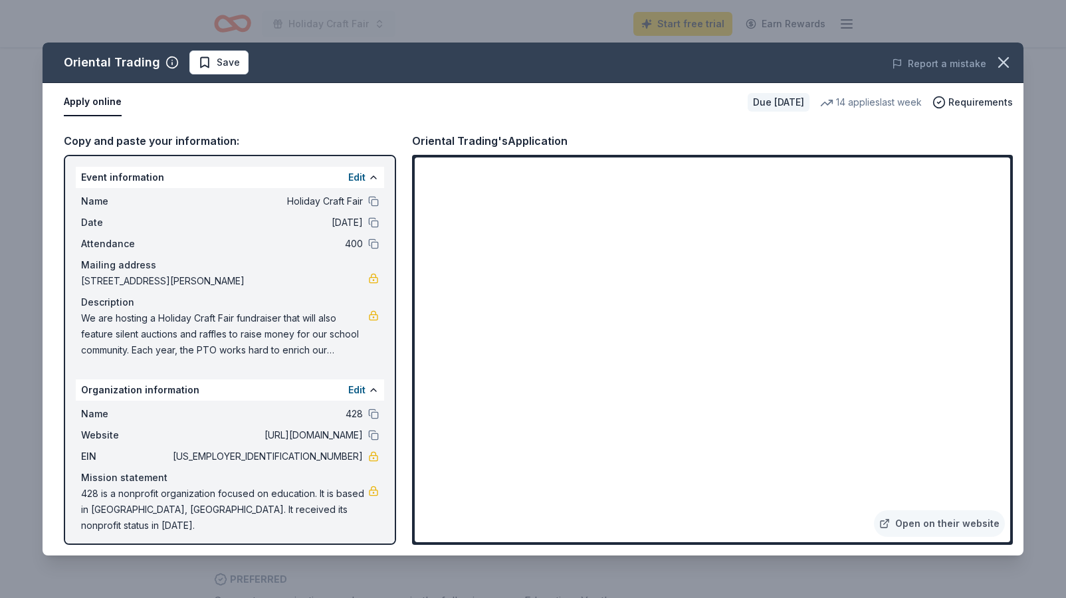
drag, startPoint x: 81, startPoint y: 318, endPoint x: 272, endPoint y: 334, distance: 191.4
click at [272, 334] on span "We are hosting a Holiday Craft Fair fundraiser that will also feature silent au…" at bounding box center [224, 334] width 287 height 48
click at [377, 317] on link at bounding box center [373, 315] width 11 height 11
drag, startPoint x: 300, startPoint y: 454, endPoint x: 352, endPoint y: 458, distance: 52.0
click at [352, 458] on span "47-4778024" at bounding box center [266, 457] width 193 height 16
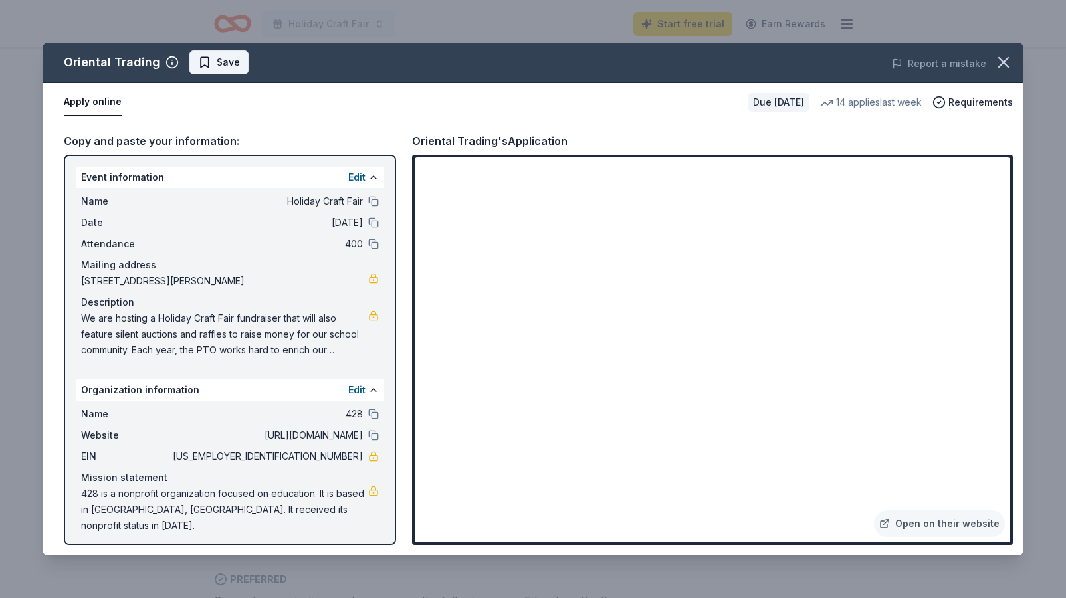
click at [219, 61] on span "Save" at bounding box center [228, 63] width 23 height 16
click at [254, 61] on html "Holiday Craft Fair Start free trial Earn Rewards Due in 67 days Share Oriental …" at bounding box center [533, 50] width 1066 height 598
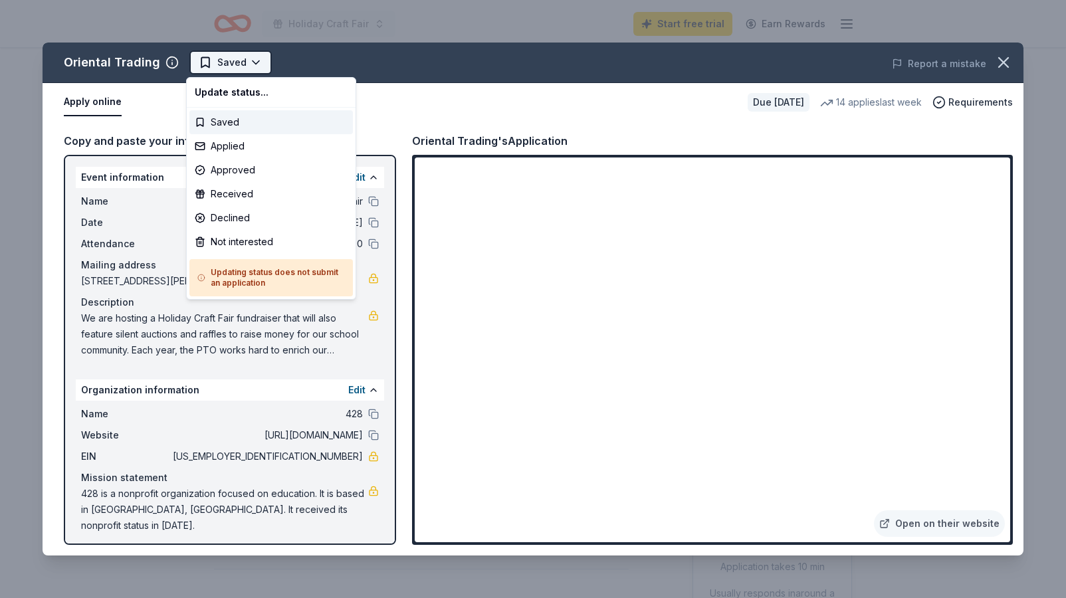
scroll to position [0, 0]
click at [243, 147] on div "Applied" at bounding box center [271, 146] width 164 height 24
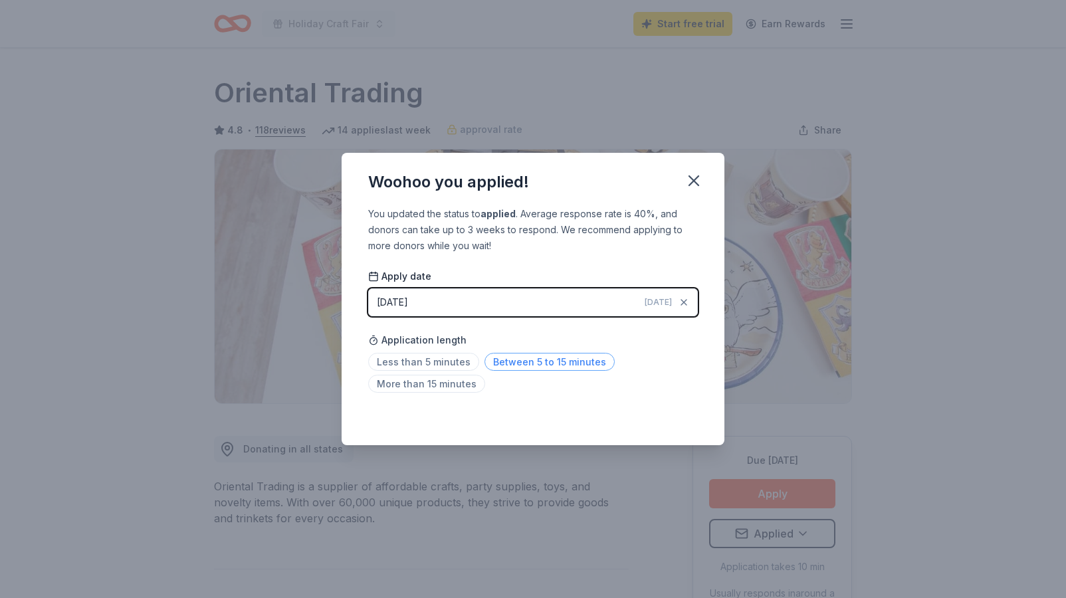
click at [550, 356] on span "Between 5 to 15 minutes" at bounding box center [550, 362] width 130 height 18
click at [695, 175] on icon "button" at bounding box center [694, 180] width 19 height 19
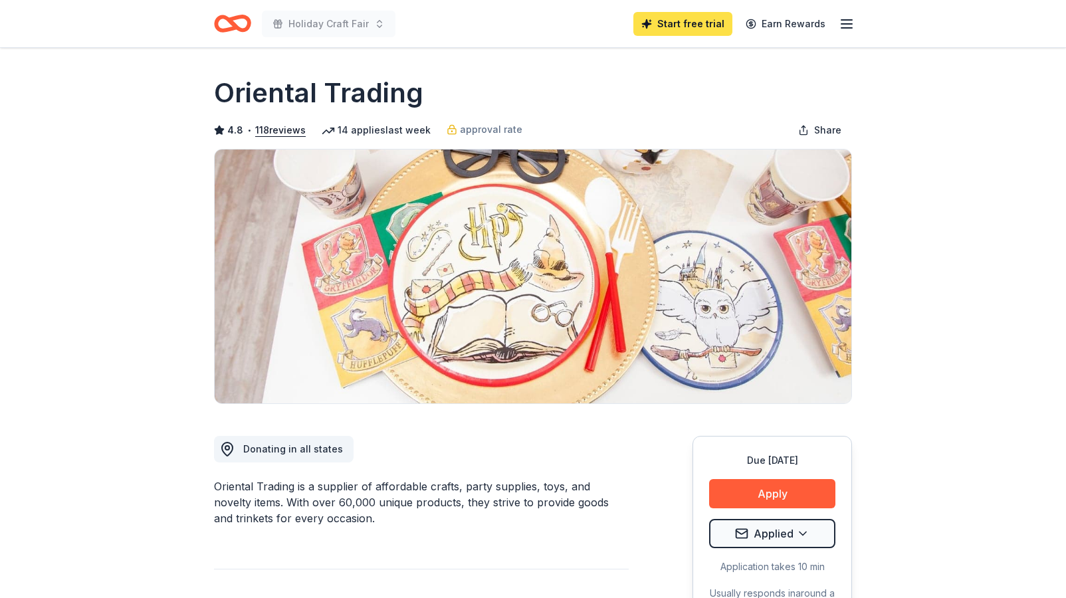
click at [702, 23] on link "Start free trial" at bounding box center [682, 24] width 99 height 24
click at [691, 22] on link "Start free trial" at bounding box center [682, 24] width 99 height 24
click at [847, 24] on icon "button" at bounding box center [847, 24] width 16 height 16
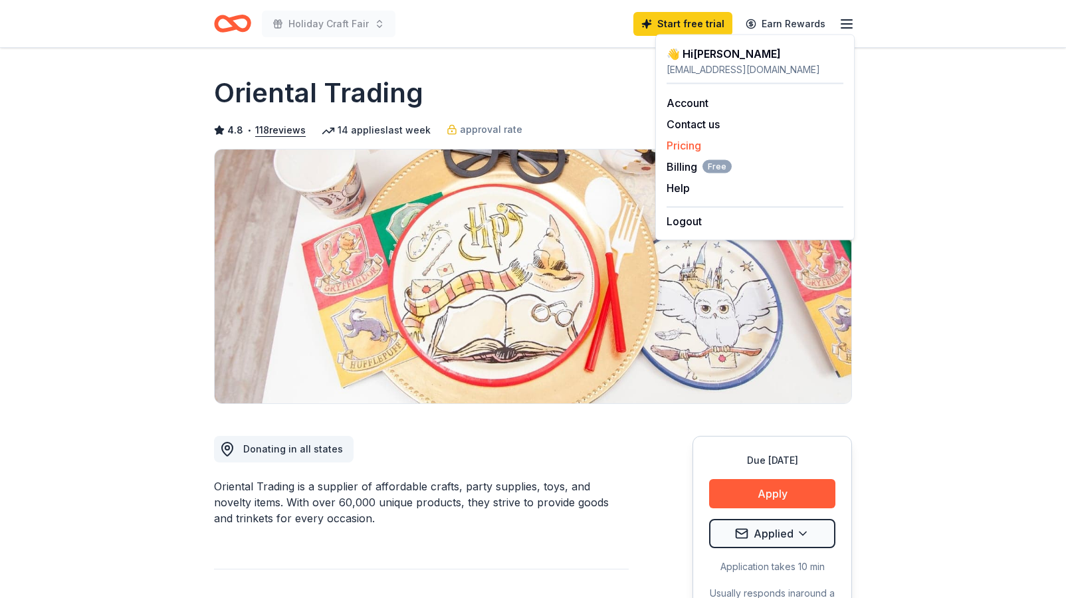
click at [682, 146] on link "Pricing" at bounding box center [684, 145] width 35 height 13
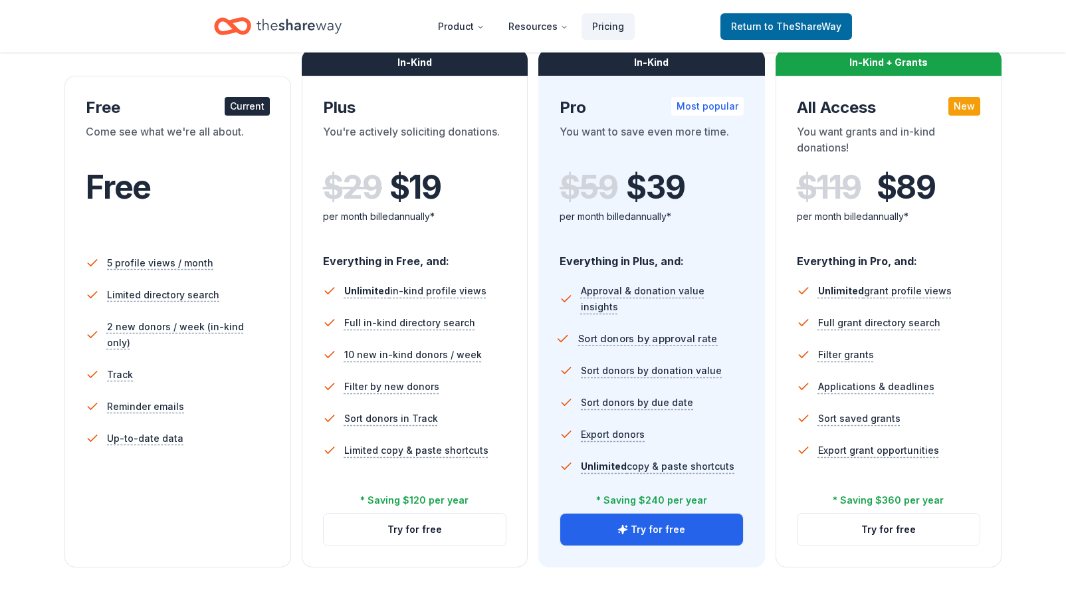
scroll to position [207, 0]
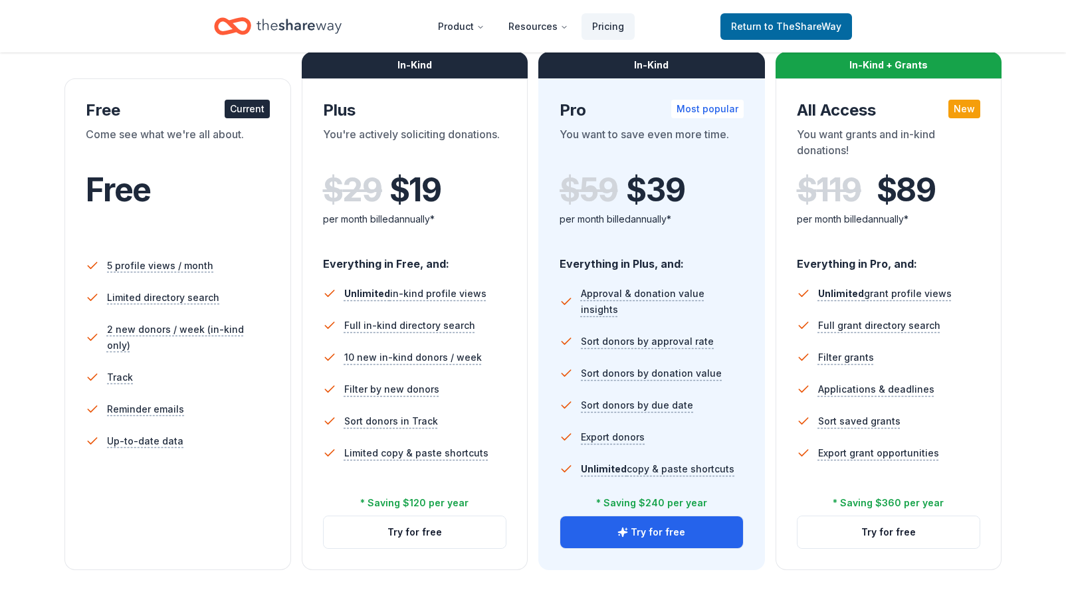
click at [277, 25] on icon "Home" at bounding box center [299, 26] width 85 height 15
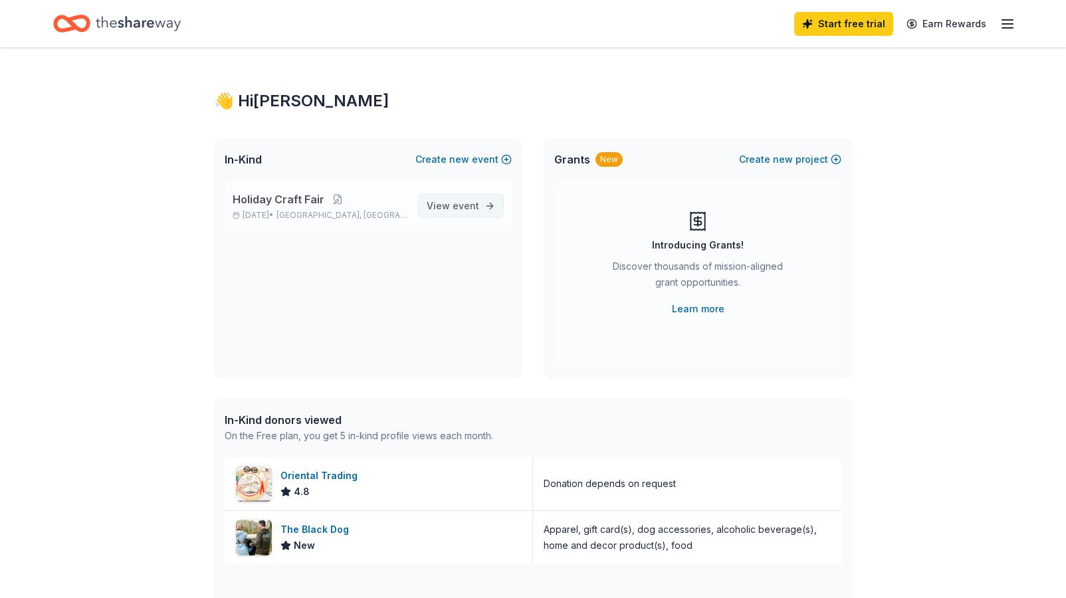
click at [469, 201] on span "event" at bounding box center [466, 205] width 27 height 11
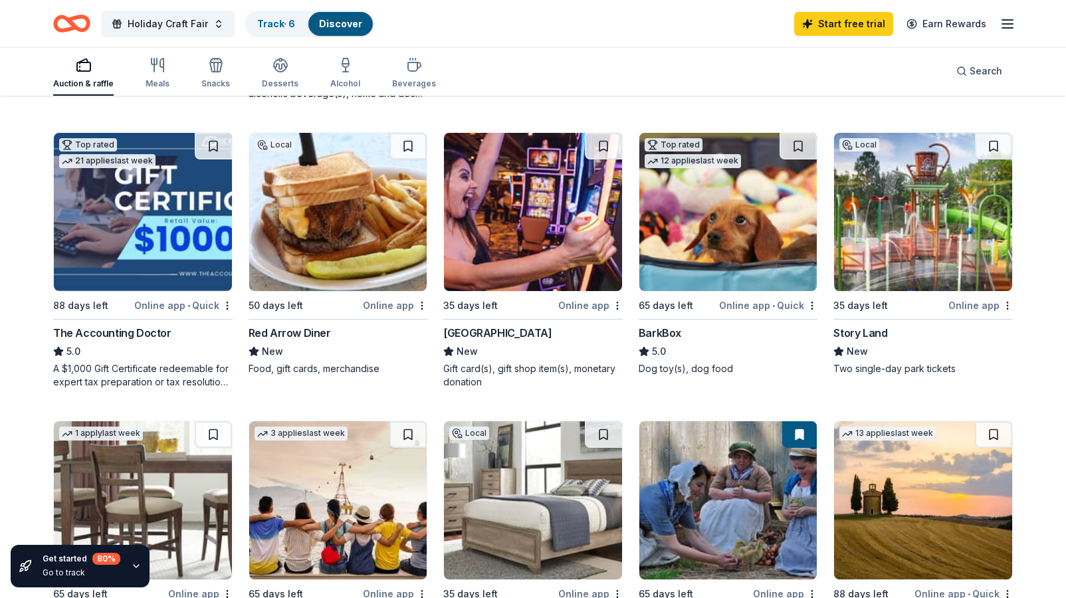
scroll to position [400, 0]
click at [745, 226] on img at bounding box center [728, 213] width 178 height 158
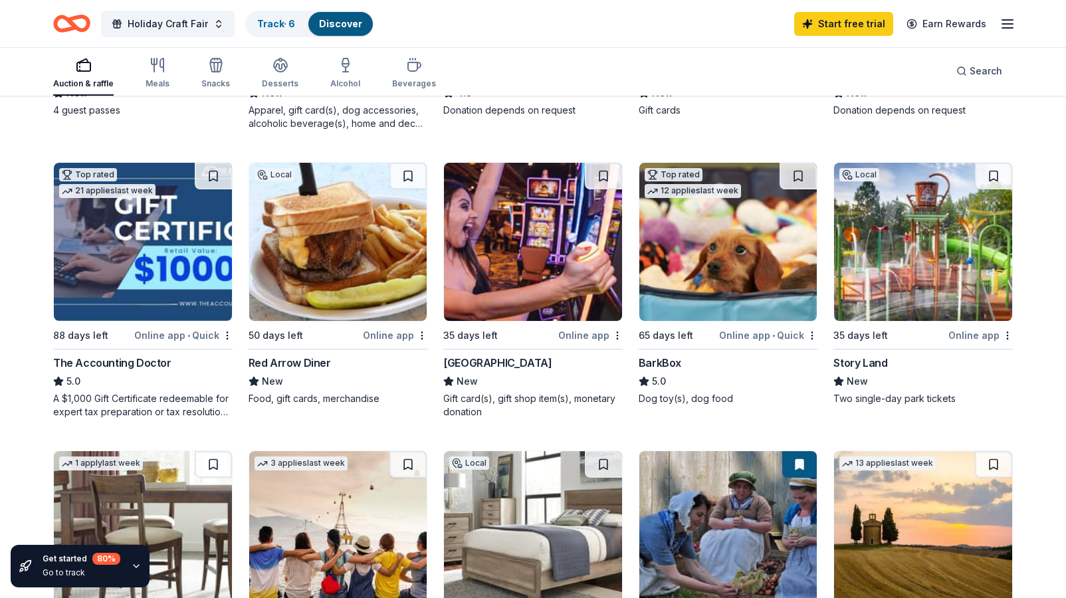
scroll to position [370, 0]
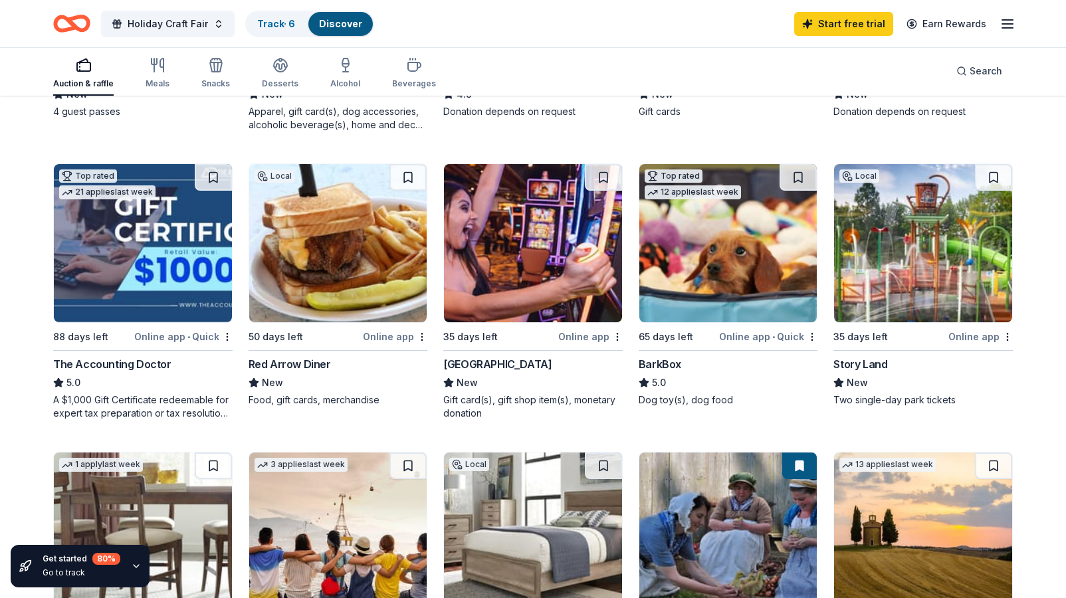
click at [518, 261] on img at bounding box center [533, 243] width 178 height 158
click at [267, 19] on link "Track · 7" at bounding box center [275, 23] width 37 height 11
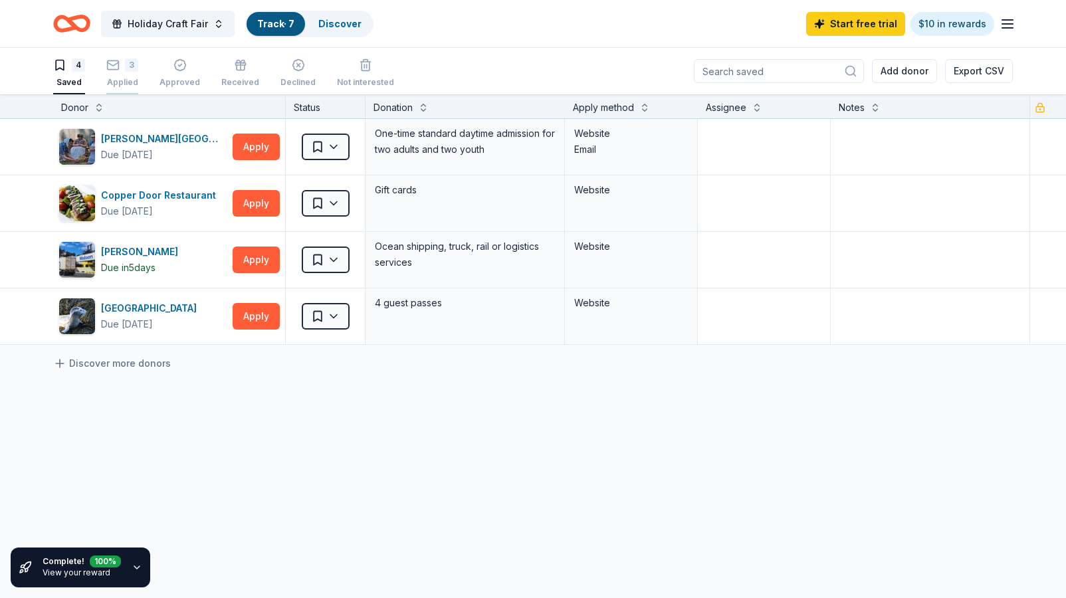
click at [116, 68] on icon "button" at bounding box center [112, 64] width 13 height 13
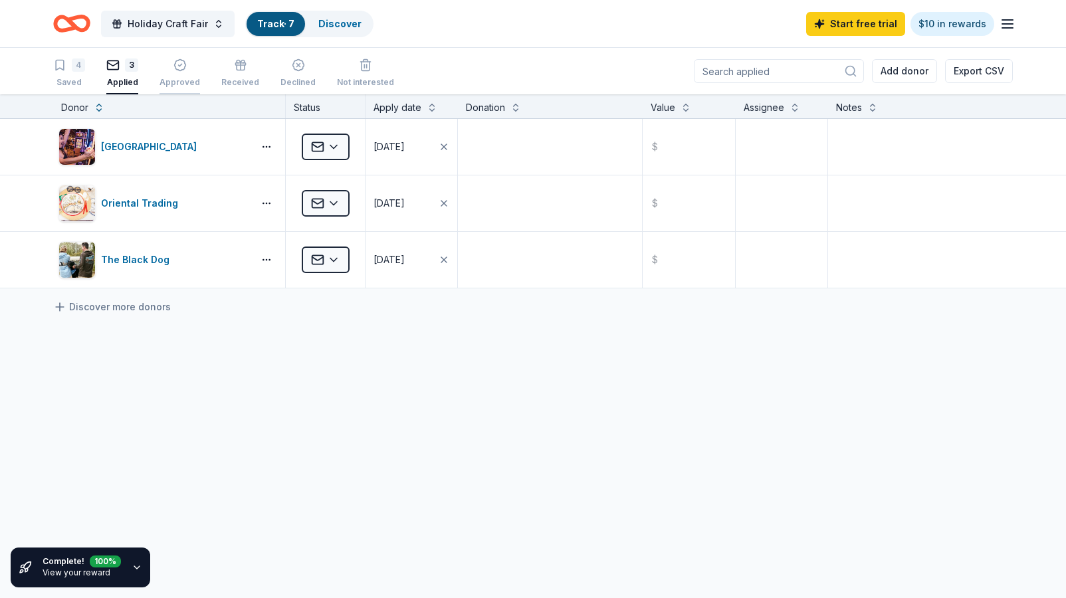
click at [175, 66] on icon "button" at bounding box center [179, 64] width 13 height 13
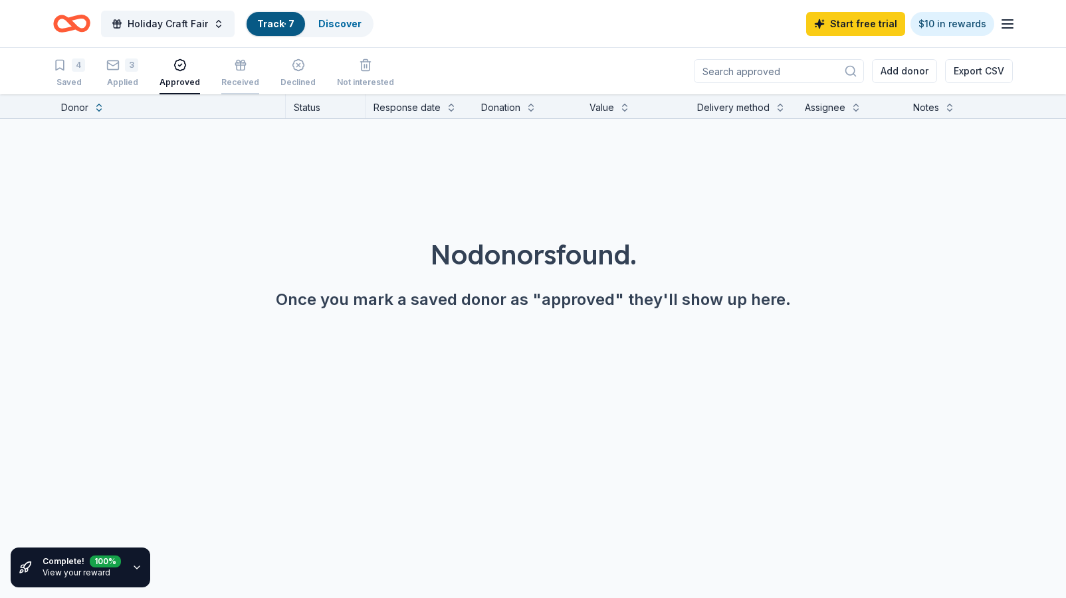
click at [236, 78] on div "Received" at bounding box center [240, 82] width 38 height 11
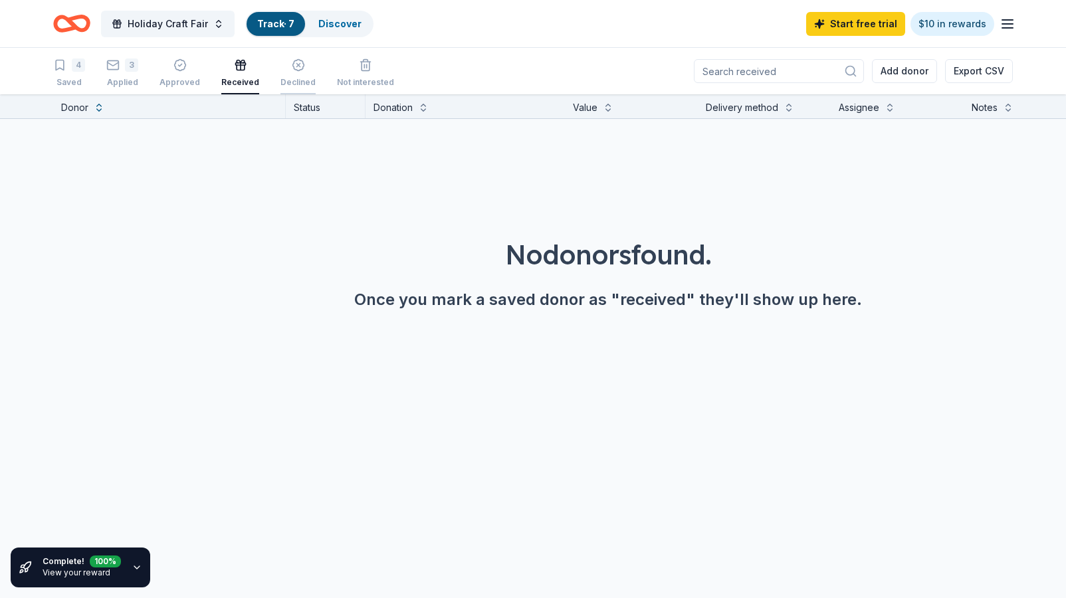
click at [300, 80] on div "Declined" at bounding box center [298, 82] width 35 height 11
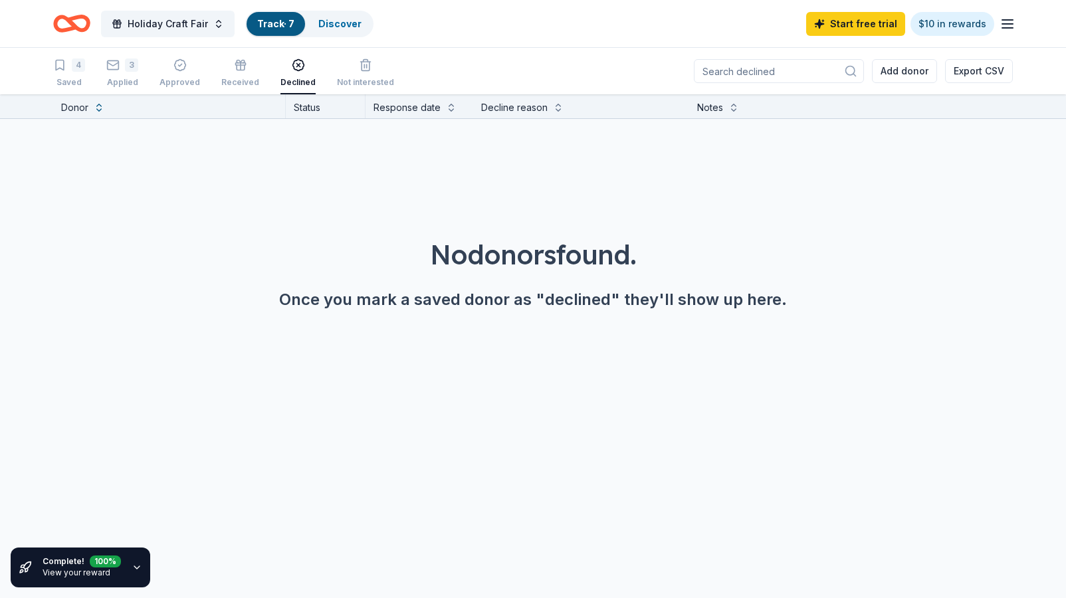
click at [64, 22] on icon "Home" at bounding box center [71, 23] width 37 height 31
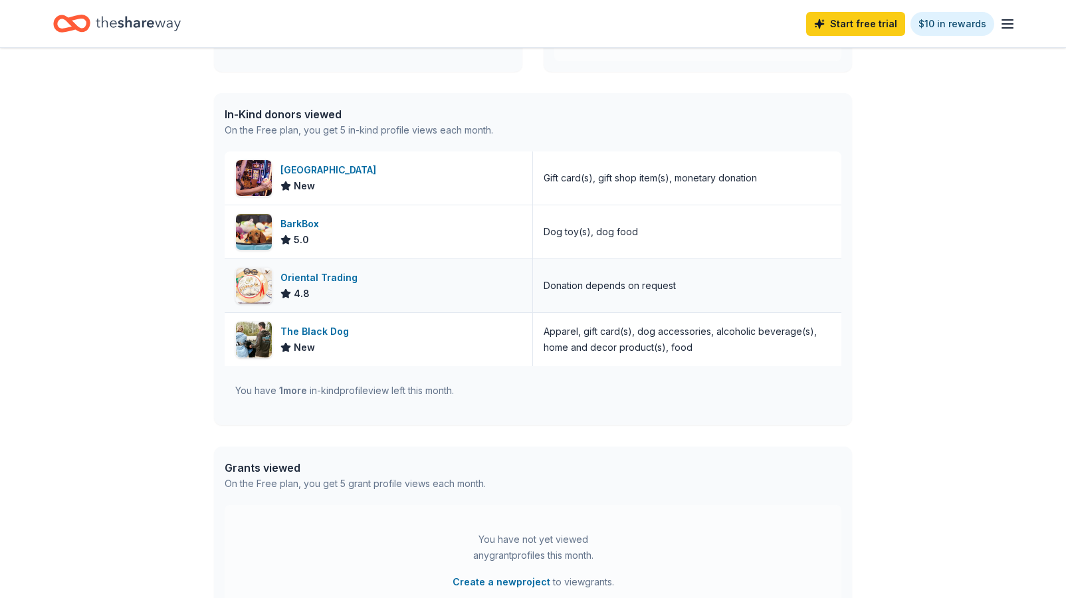
scroll to position [305, 0]
click at [331, 242] on div "BarkBox 5.0" at bounding box center [379, 232] width 308 height 53
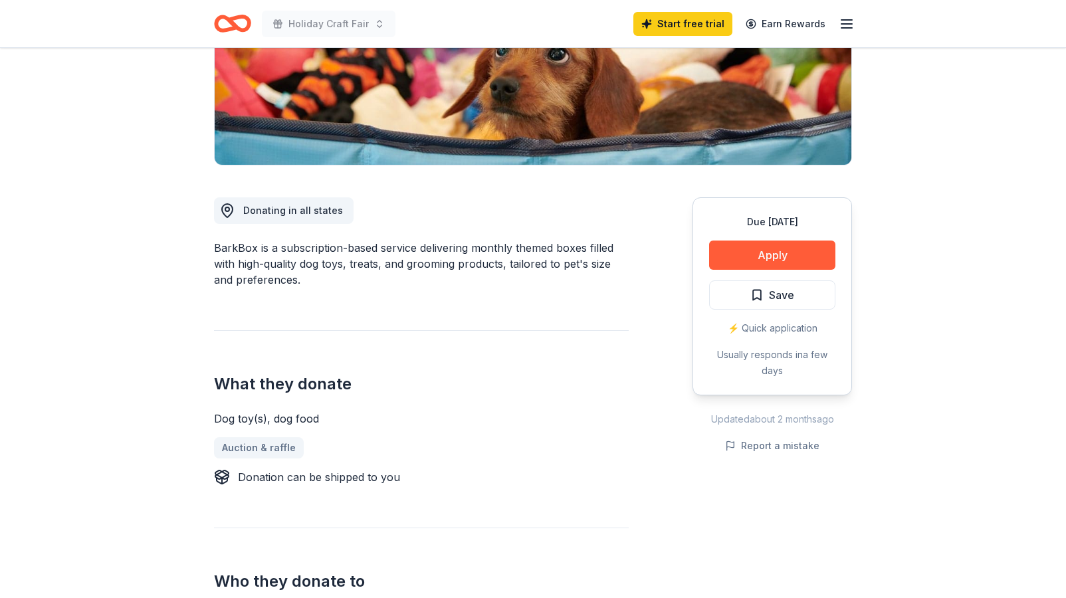
scroll to position [243, 0]
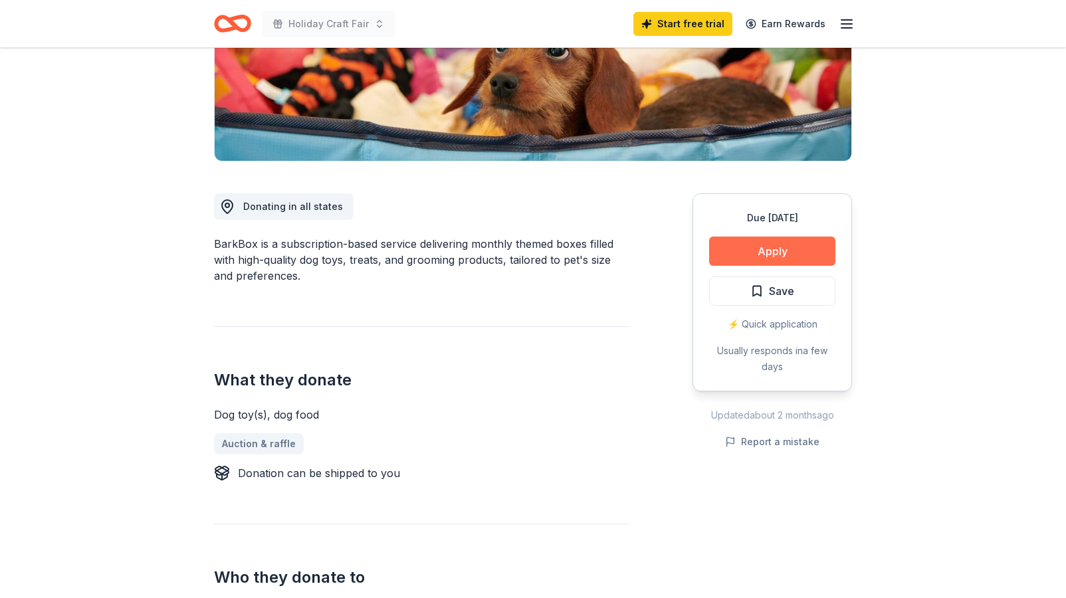
click at [766, 253] on button "Apply" at bounding box center [772, 251] width 126 height 29
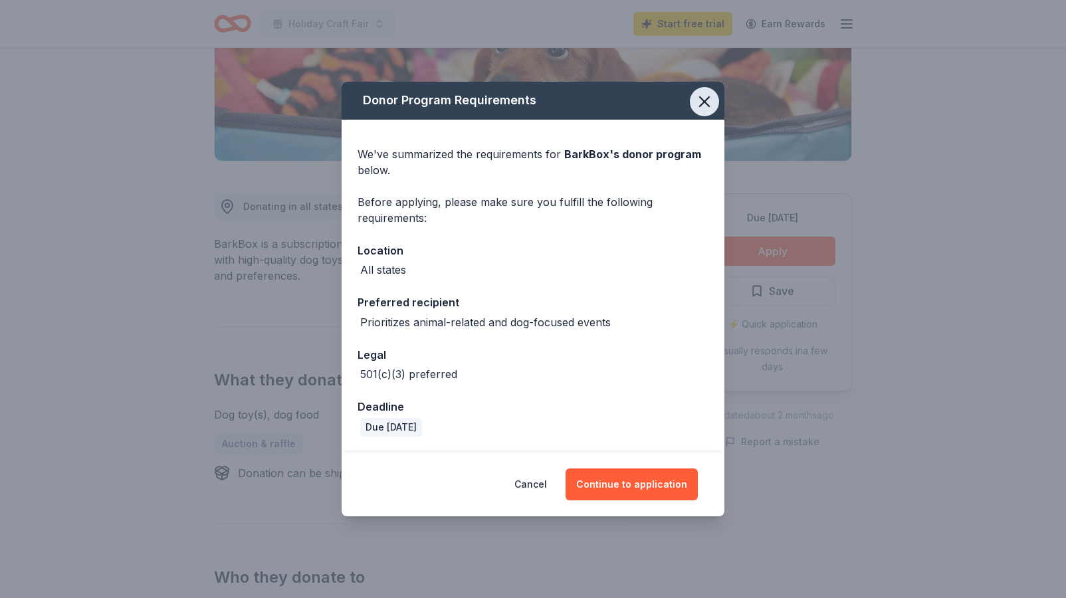
click at [702, 106] on icon "button" at bounding box center [704, 101] width 19 height 19
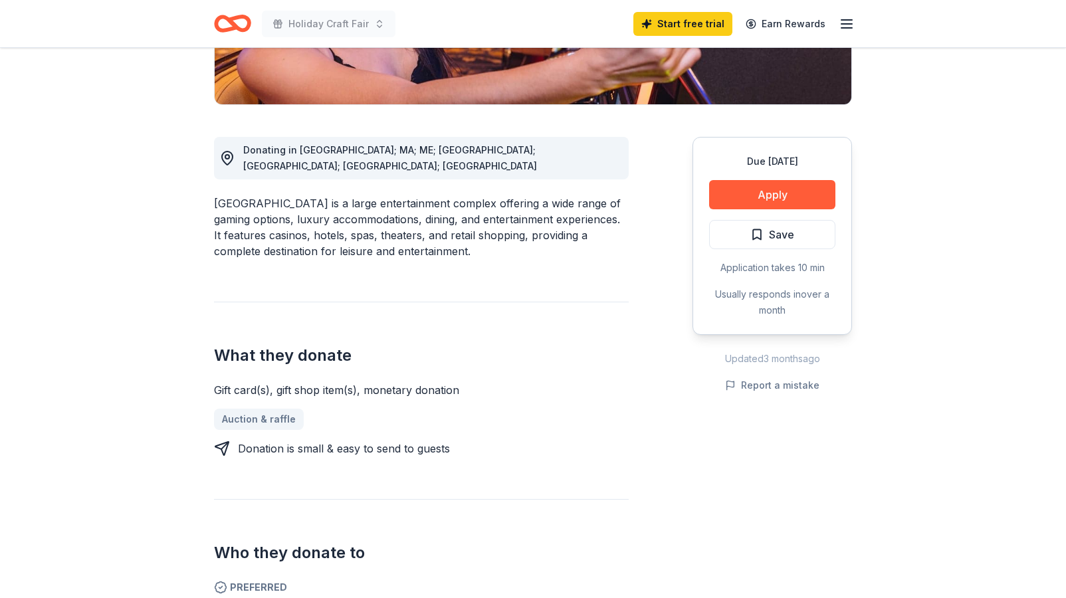
scroll to position [308, 0]
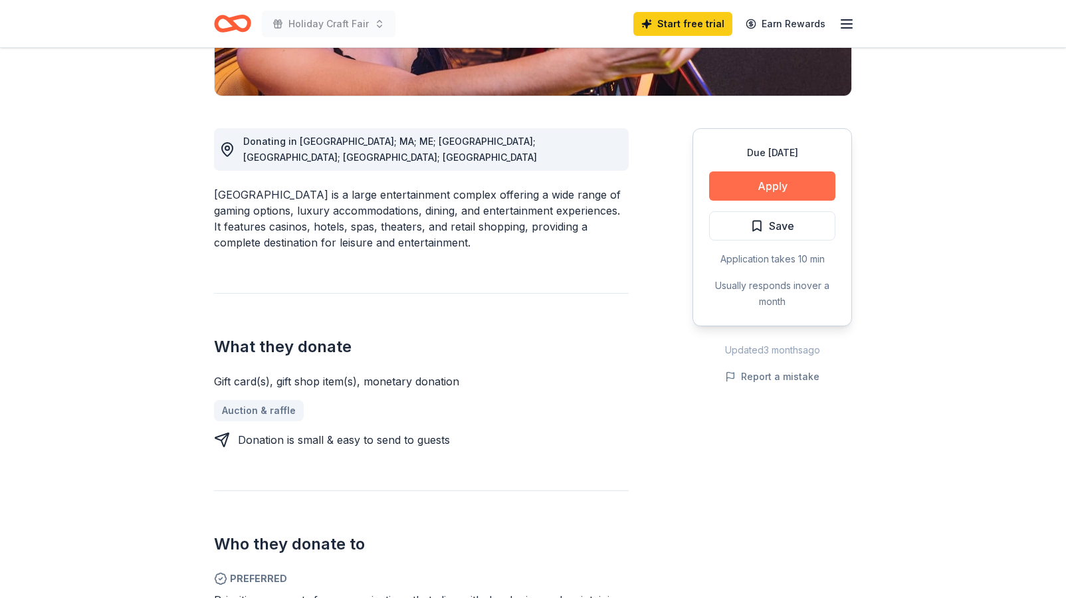
click at [788, 191] on button "Apply" at bounding box center [772, 185] width 126 height 29
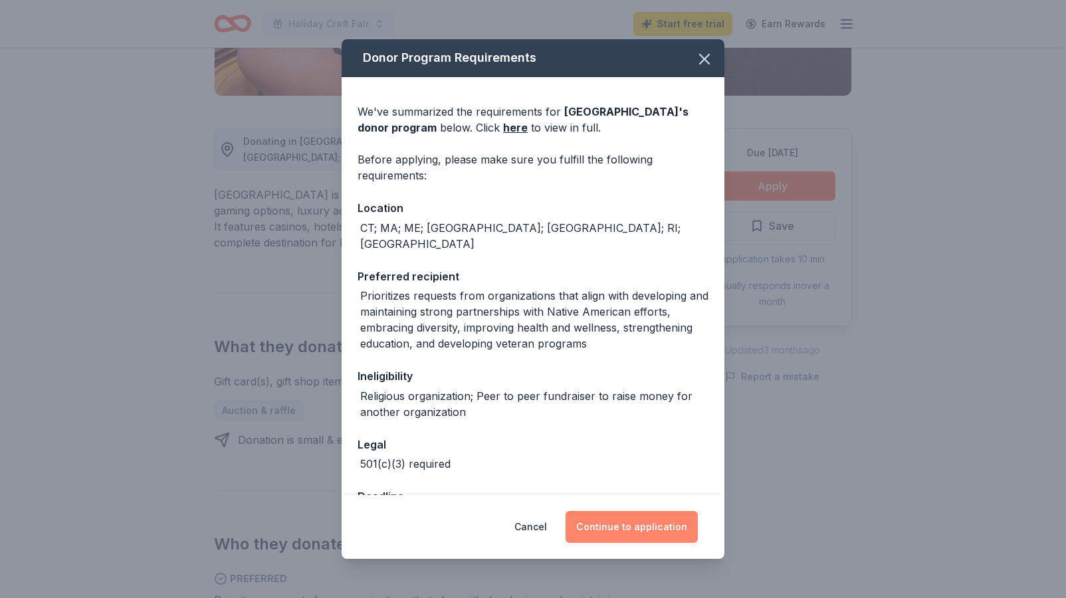
click at [649, 529] on button "Continue to application" at bounding box center [632, 527] width 132 height 32
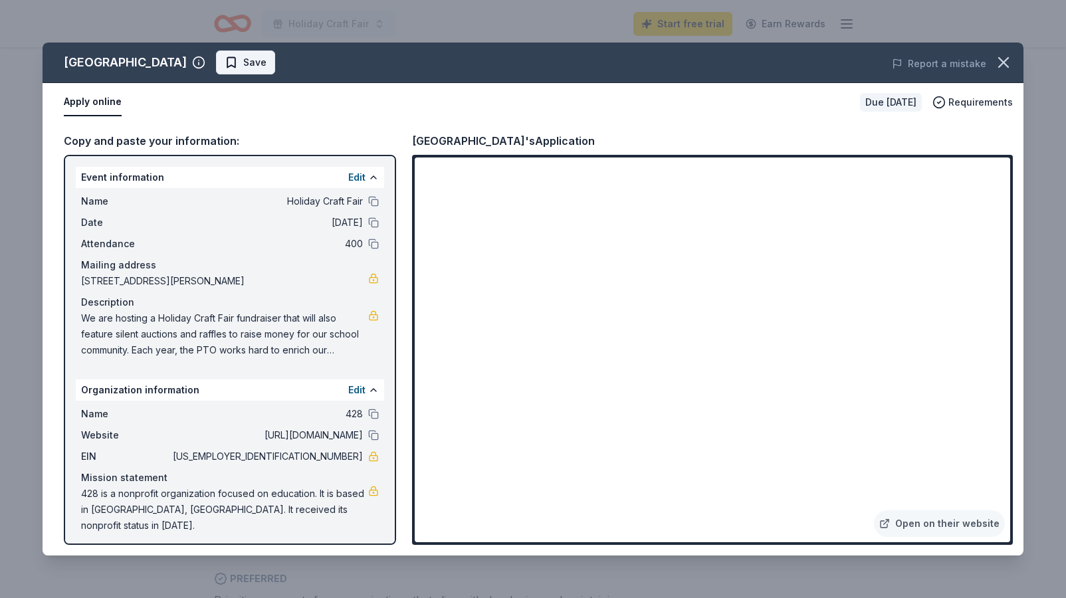
click at [259, 52] on button "Save" at bounding box center [245, 63] width 59 height 24
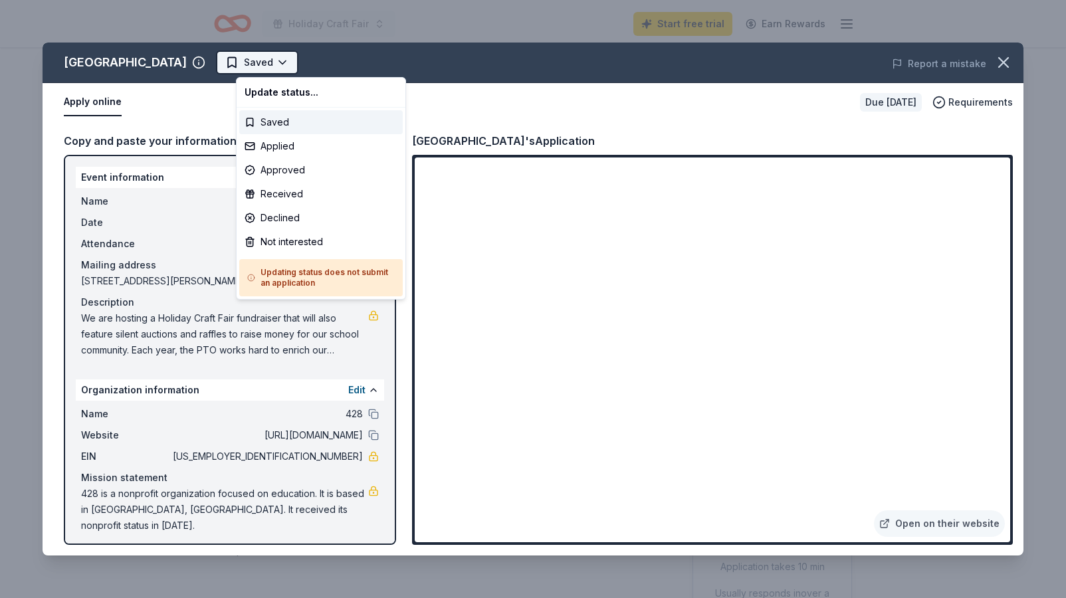
scroll to position [0, 0]
click at [289, 63] on html "Holiday Craft Fair Start free trial Earn Rewards Due in 35 days Share Foxwoods …" at bounding box center [533, 299] width 1066 height 598
click at [281, 144] on div "Applied" at bounding box center [321, 146] width 164 height 24
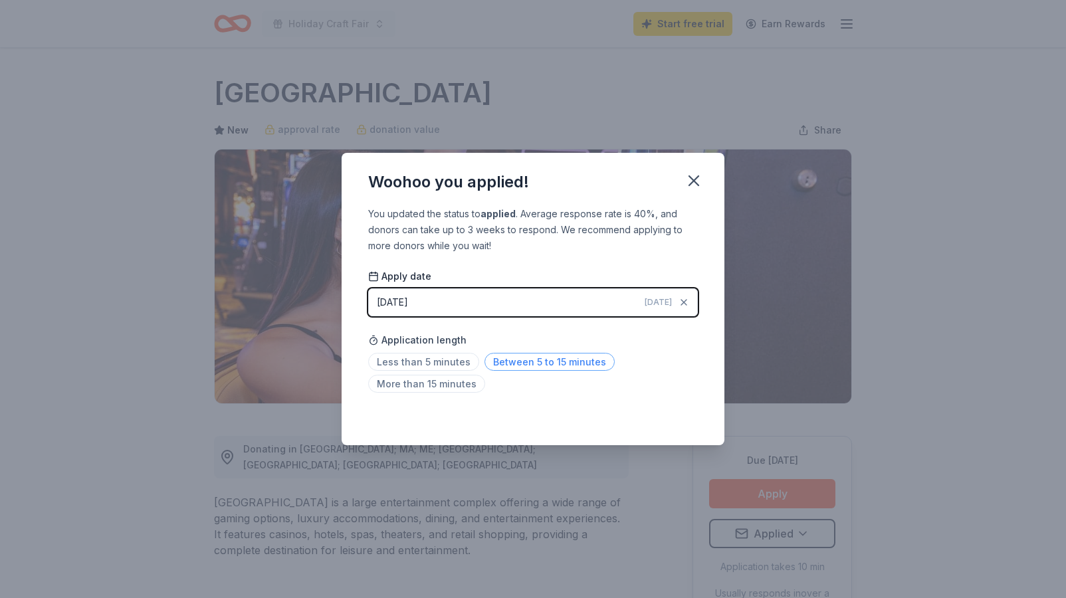
click at [533, 364] on span "Between 5 to 15 minutes" at bounding box center [550, 362] width 130 height 18
click at [694, 181] on icon "button" at bounding box center [693, 180] width 9 height 9
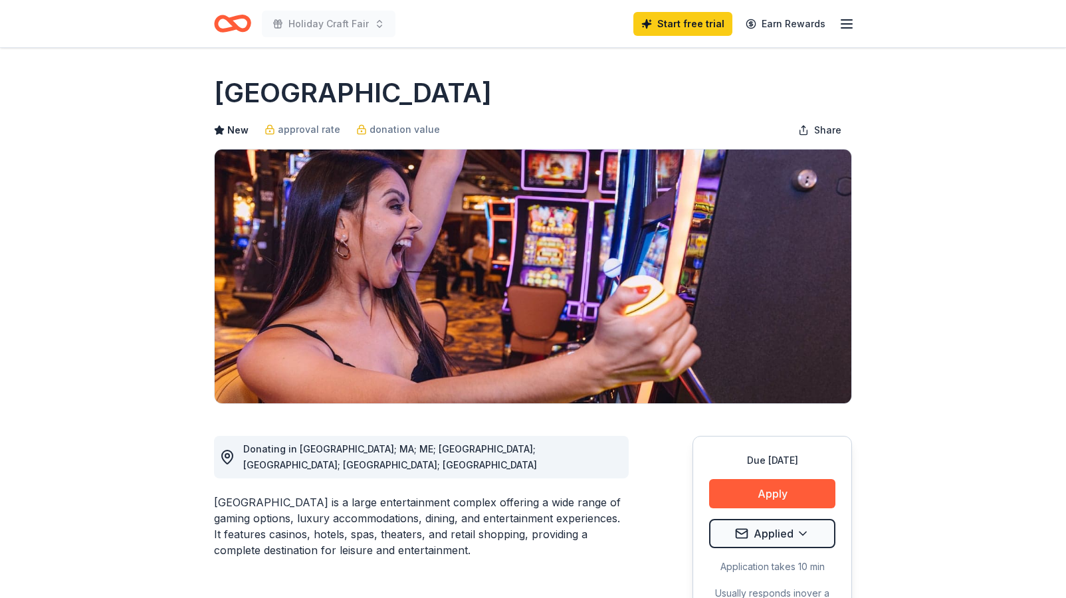
click at [241, 19] on icon "Home" at bounding box center [232, 23] width 37 height 31
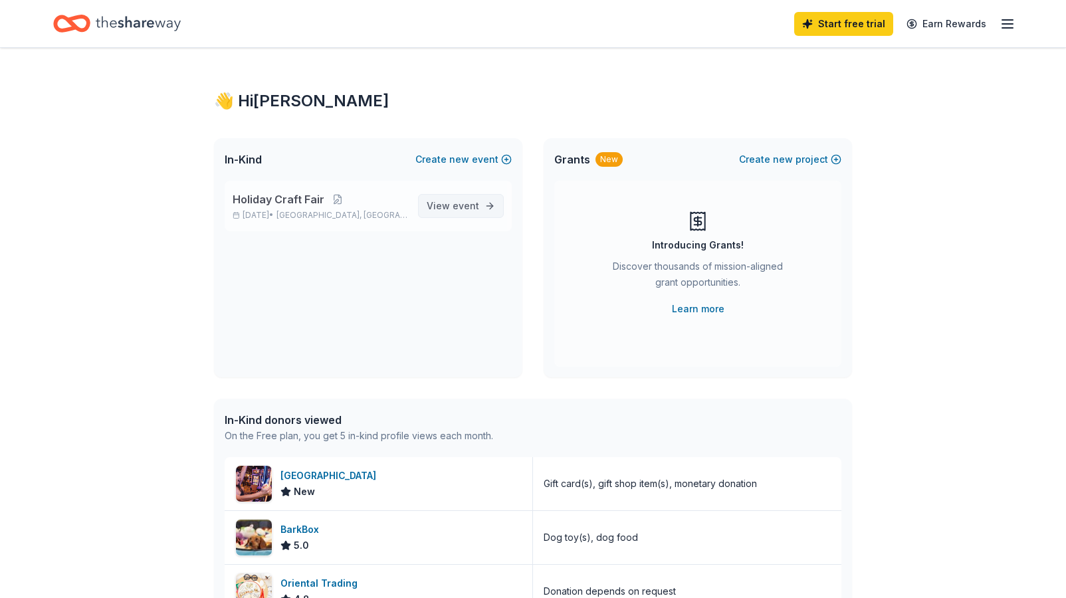
click at [452, 209] on span "View event" at bounding box center [453, 206] width 53 height 16
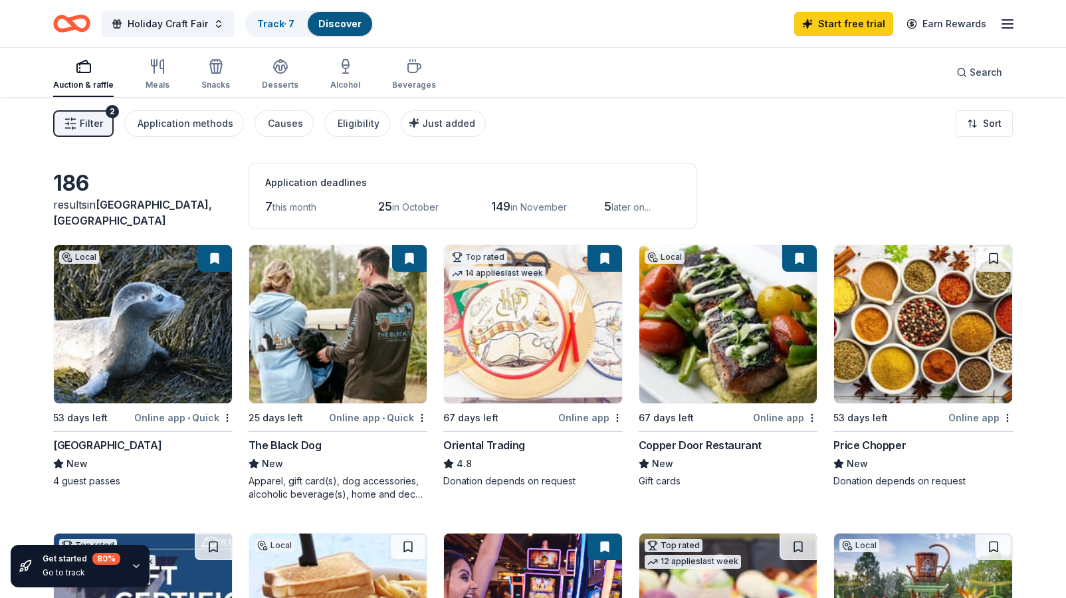
click at [292, 209] on span "this month" at bounding box center [295, 206] width 44 height 11
click at [361, 122] on div "Eligibility" at bounding box center [359, 124] width 42 height 16
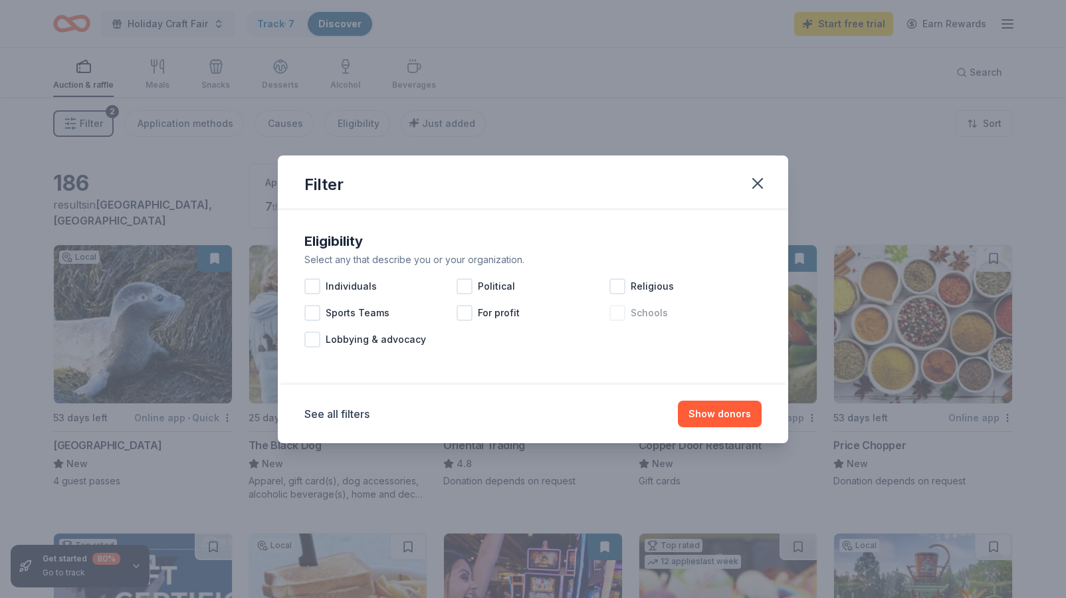
click at [614, 312] on div at bounding box center [618, 313] width 16 height 16
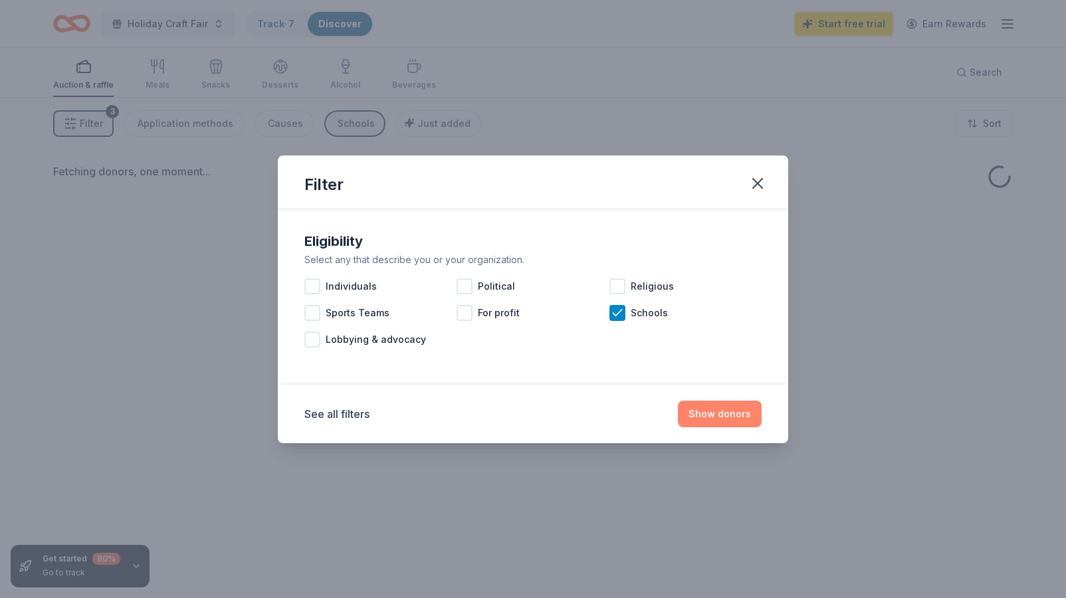
click at [738, 410] on button "Show donors" at bounding box center [720, 414] width 84 height 27
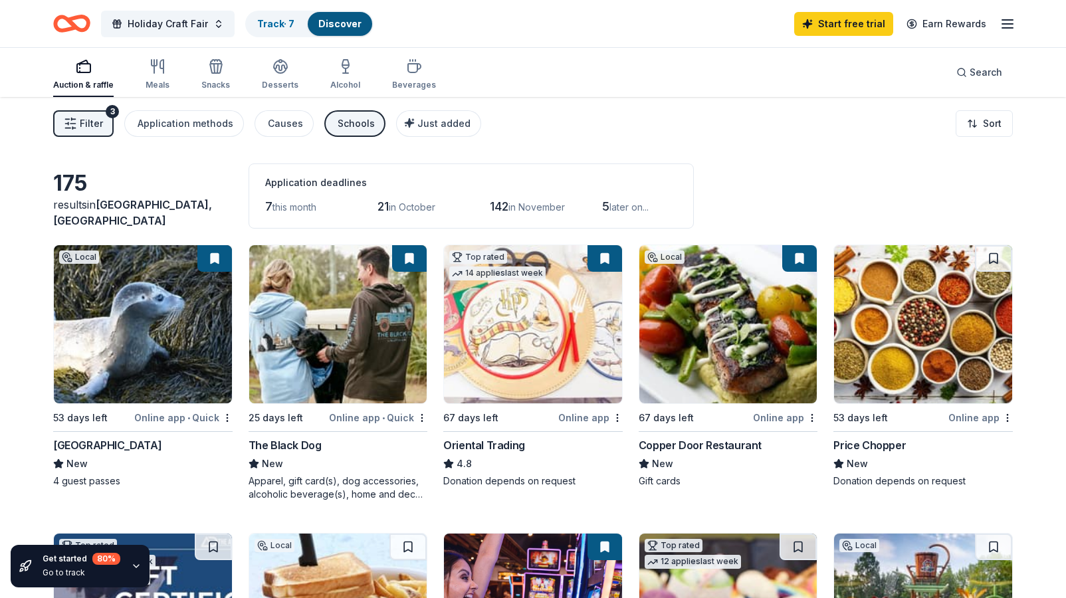
click at [94, 113] on button "Filter 3" at bounding box center [83, 123] width 60 height 27
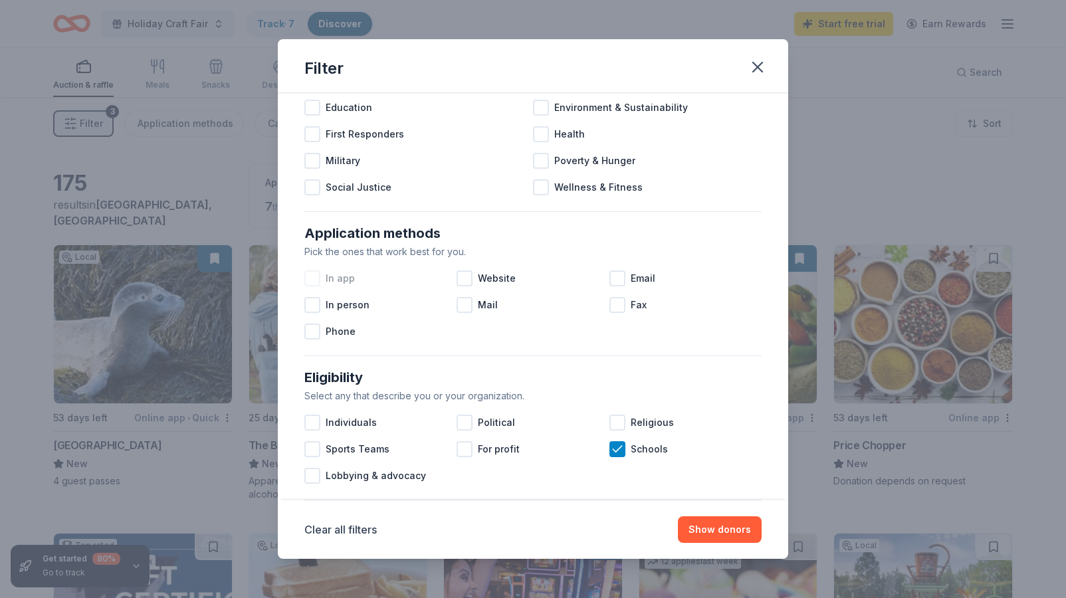
scroll to position [132, 0]
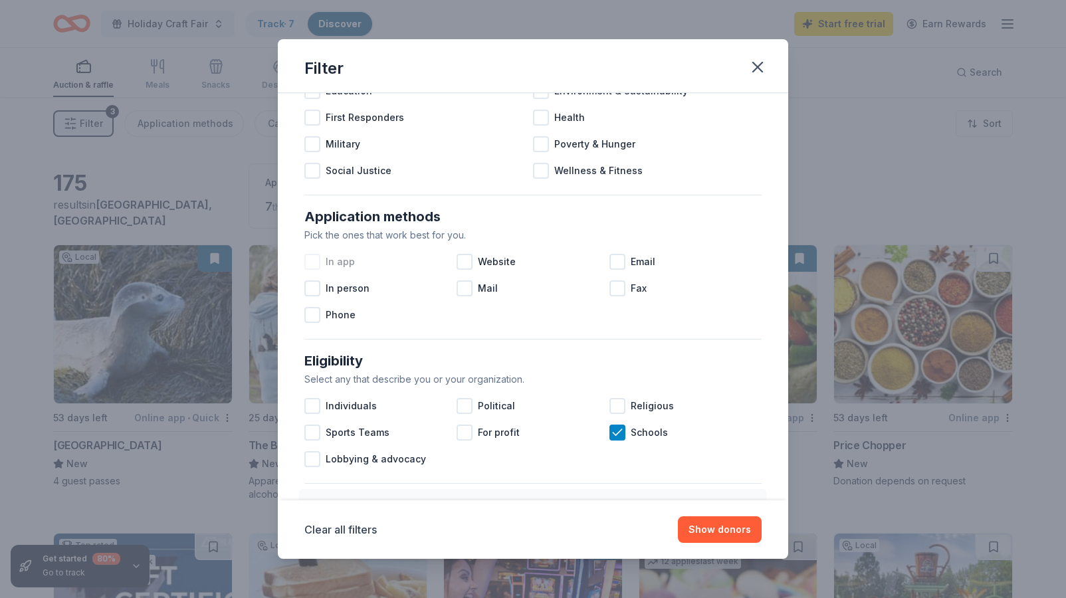
click at [316, 266] on div at bounding box center [312, 262] width 16 height 16
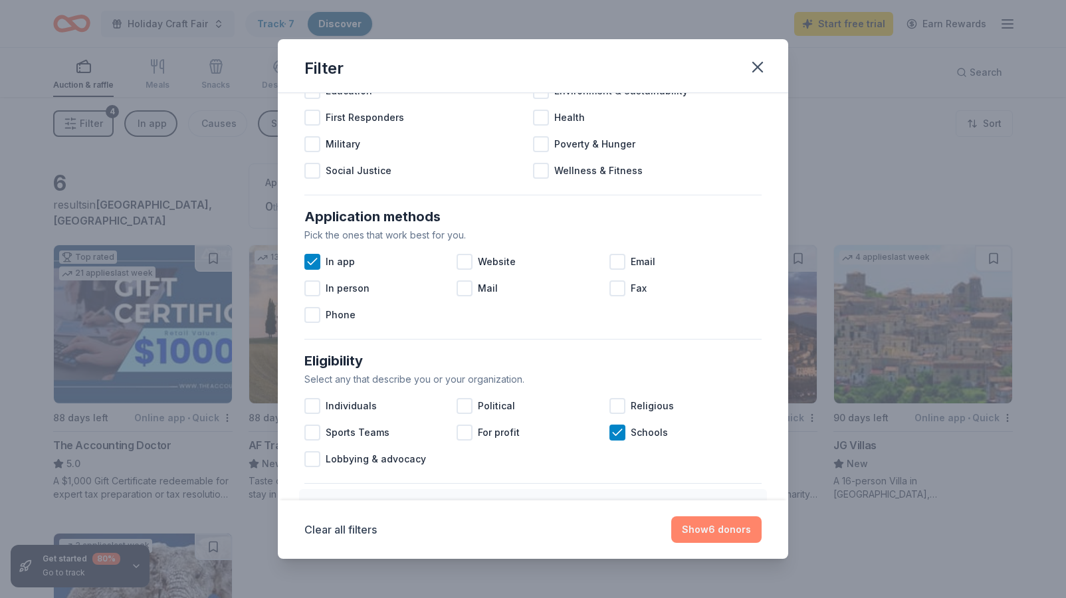
click at [730, 529] on button "Show 6 donors" at bounding box center [716, 529] width 90 height 27
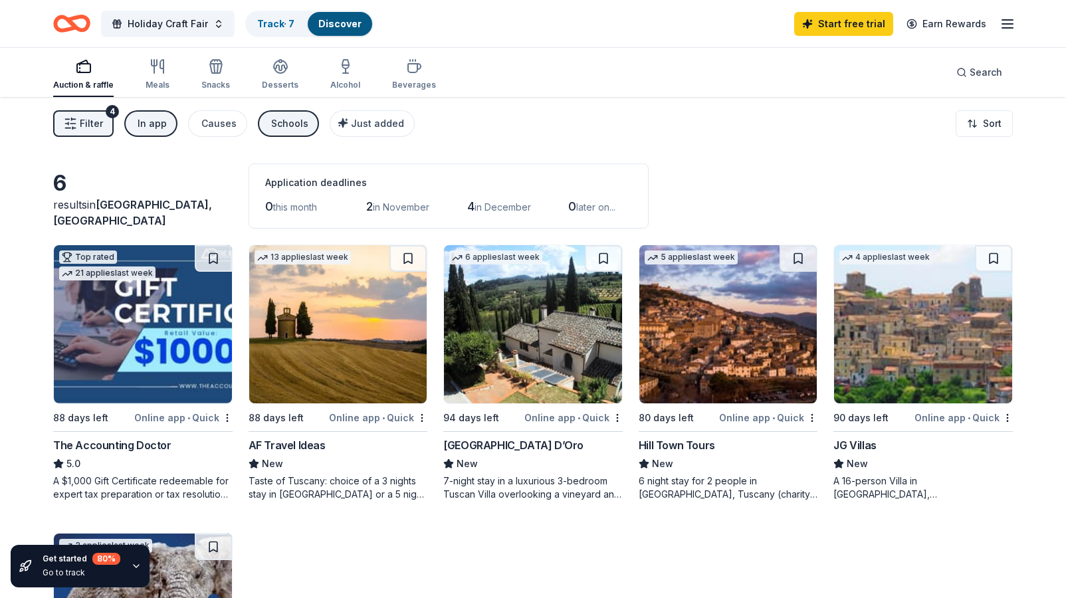
click at [157, 122] on div "In app" at bounding box center [152, 124] width 29 height 16
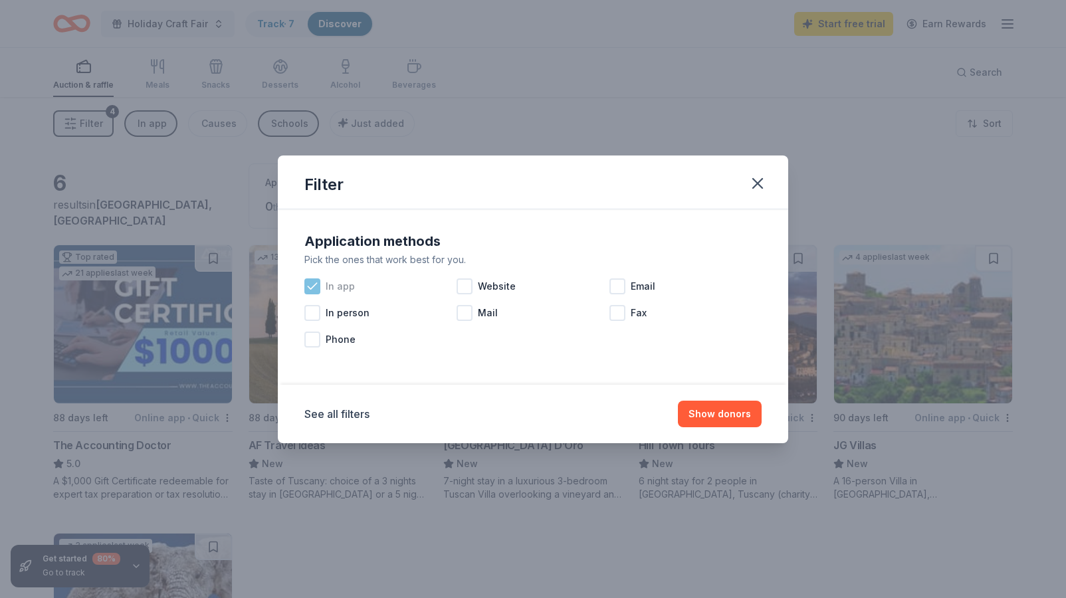
click at [318, 289] on div at bounding box center [312, 287] width 16 height 16
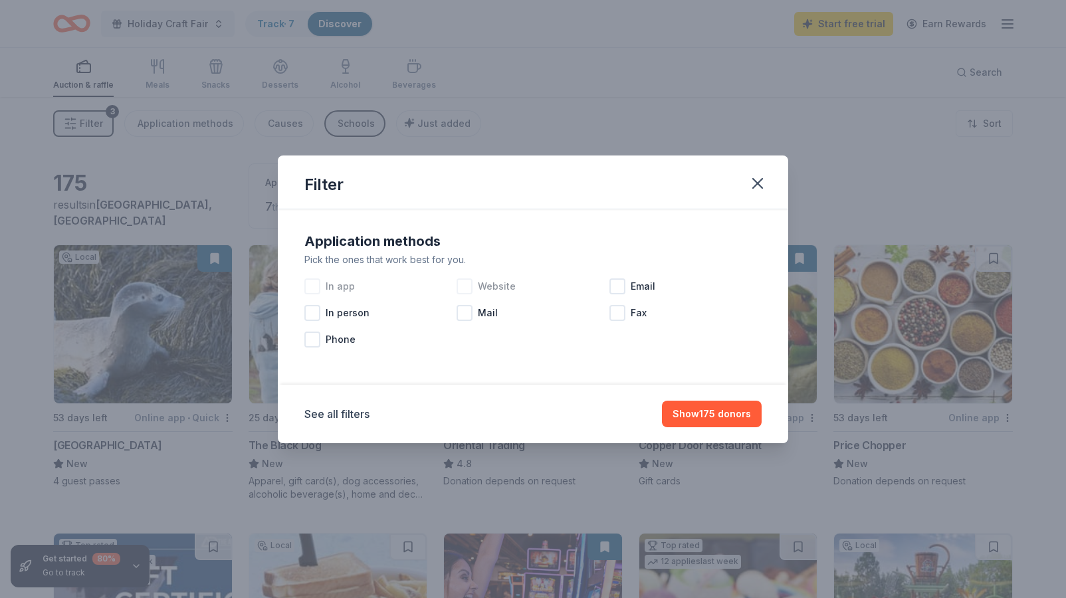
click at [465, 285] on div at bounding box center [465, 287] width 16 height 16
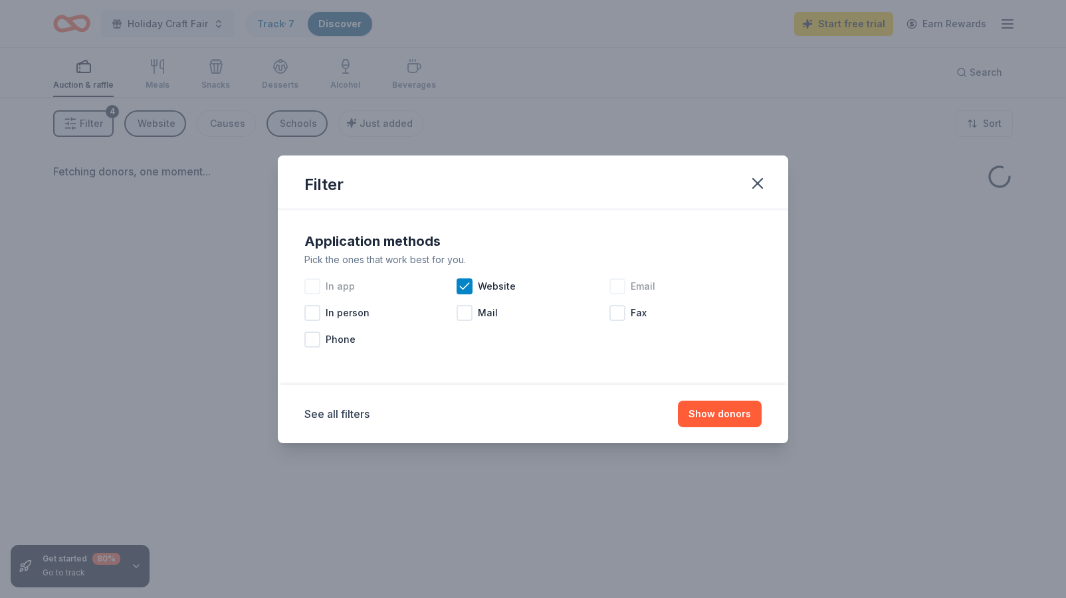
click at [618, 282] on div at bounding box center [618, 287] width 16 height 16
click at [721, 415] on button "Show donors" at bounding box center [720, 414] width 84 height 27
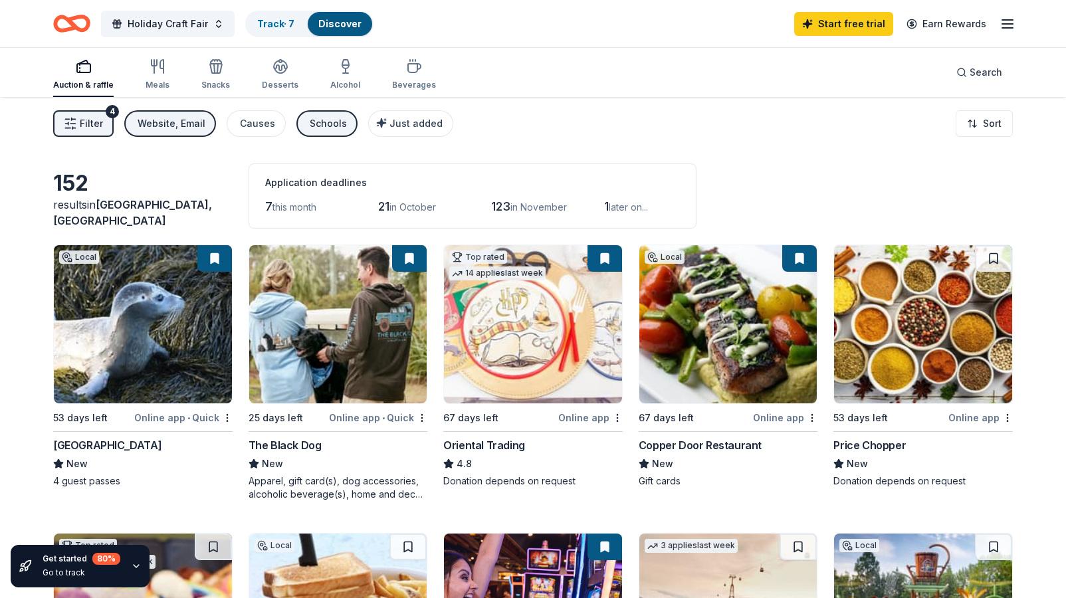
click at [1004, 17] on icon "button" at bounding box center [1008, 24] width 16 height 16
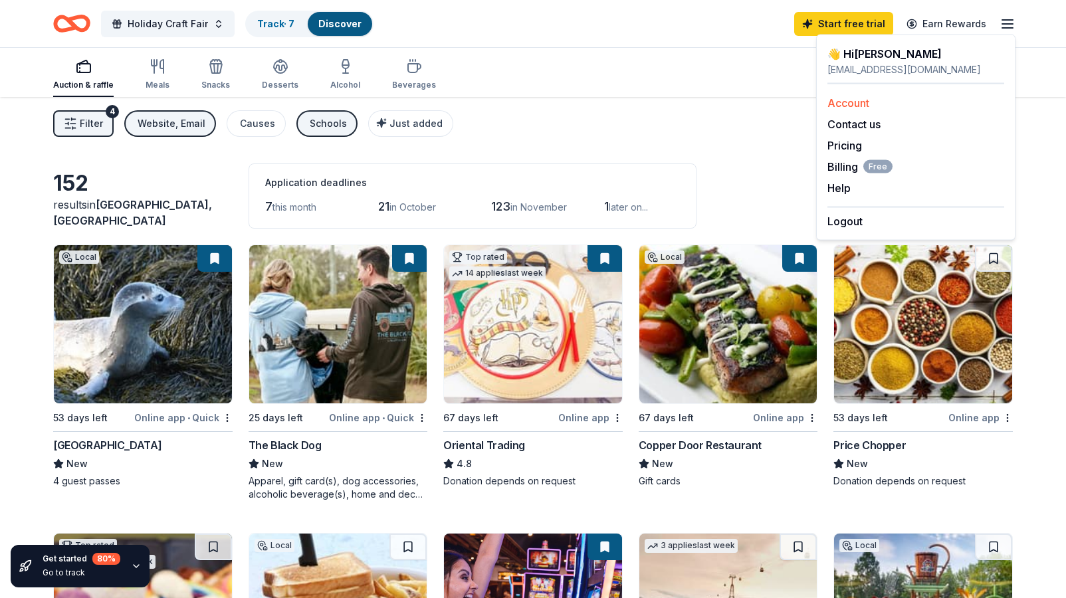
click at [846, 104] on link "Account" at bounding box center [849, 102] width 42 height 13
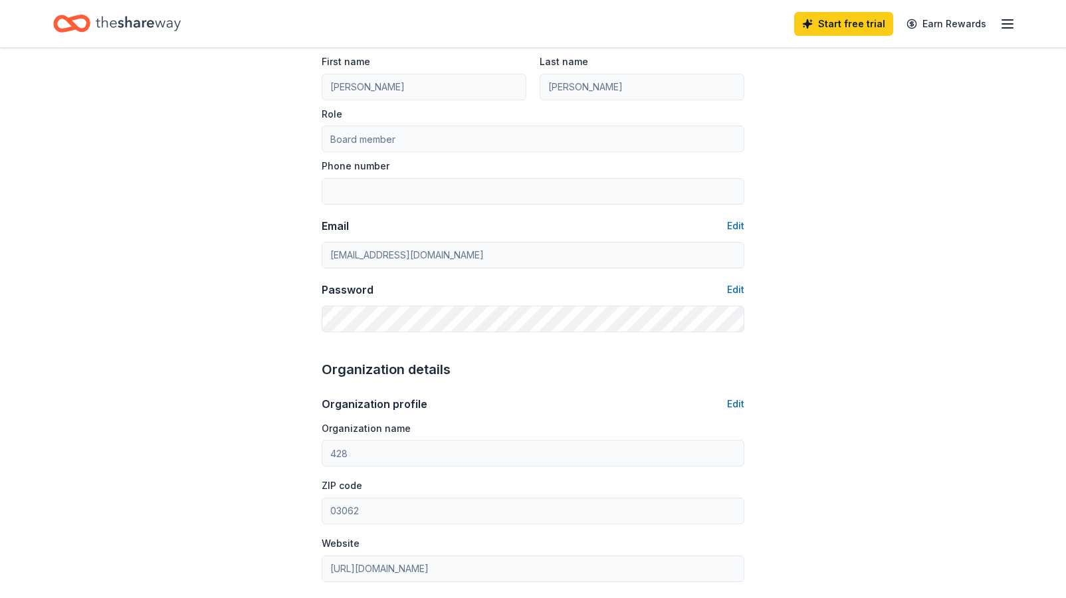
scroll to position [124, 0]
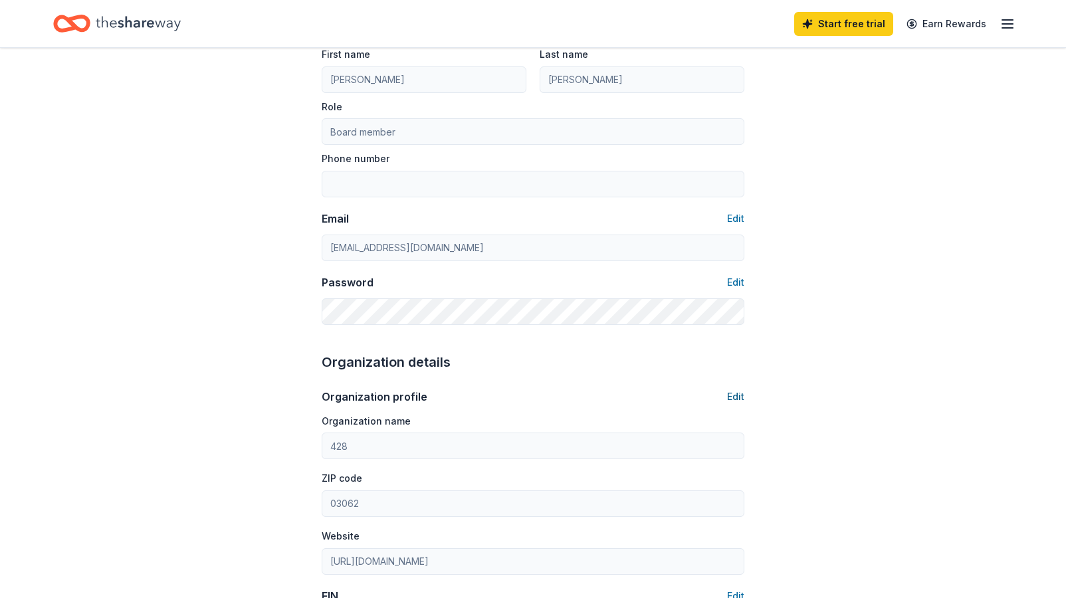
click at [737, 394] on button "Edit" at bounding box center [735, 397] width 17 height 16
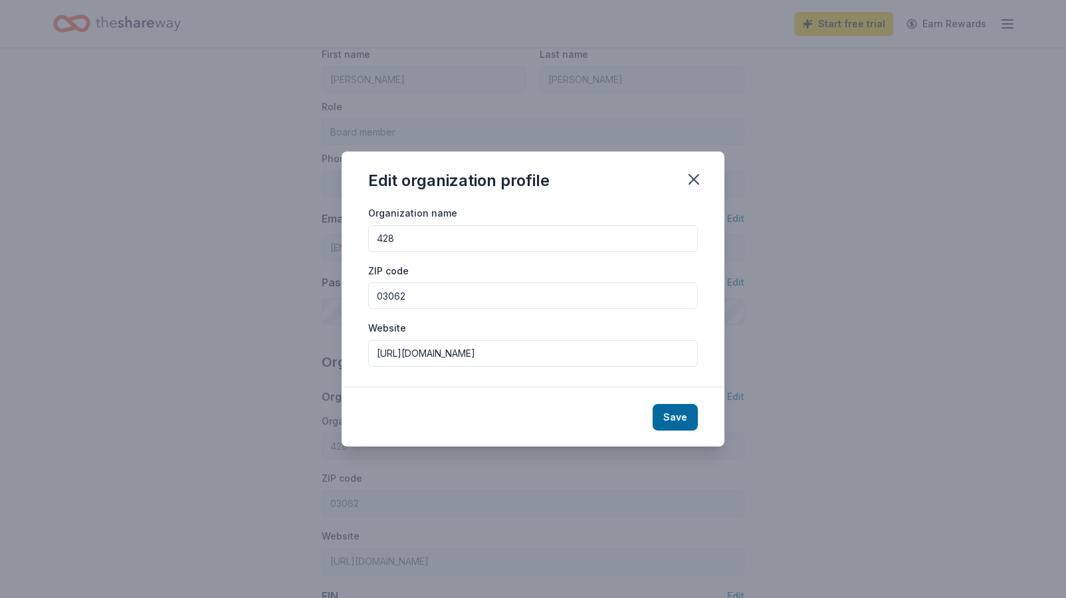
click at [405, 236] on input "428" at bounding box center [533, 238] width 330 height 27
type input "Main Dunstable Elementary School PTO"
click at [684, 420] on button "Save" at bounding box center [675, 417] width 45 height 27
type input "Main Dunstable Elementary School PTO"
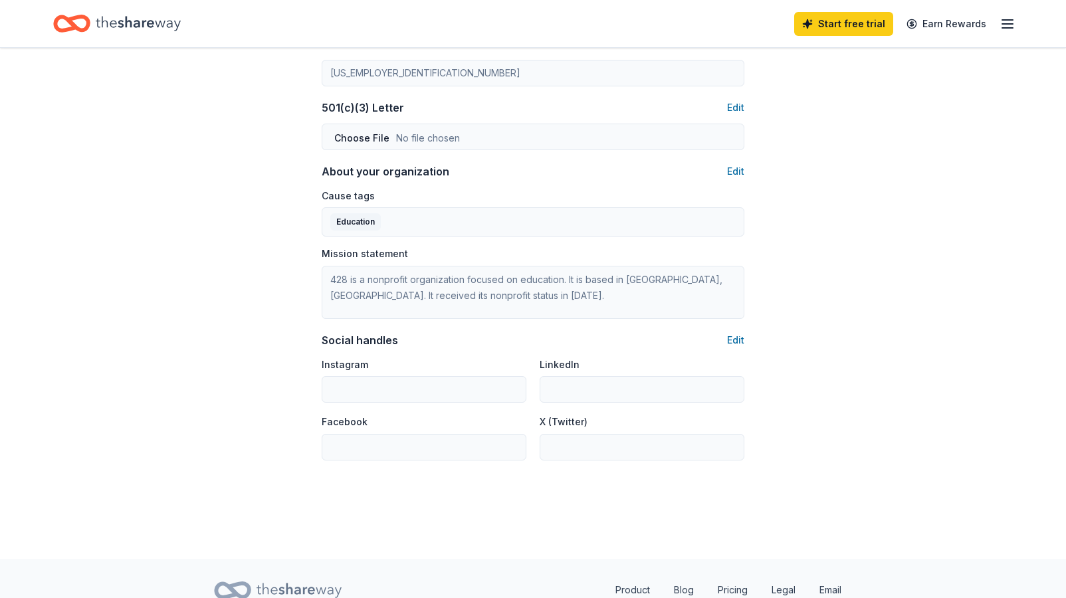
scroll to position [687, 0]
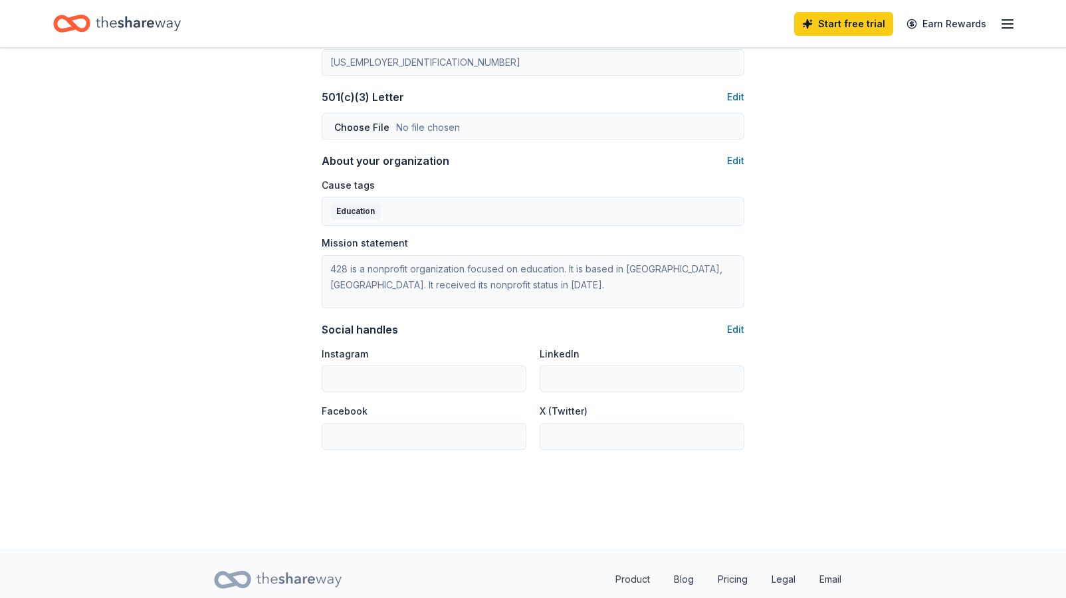
click at [735, 331] on button "Edit" at bounding box center [735, 330] width 17 height 16
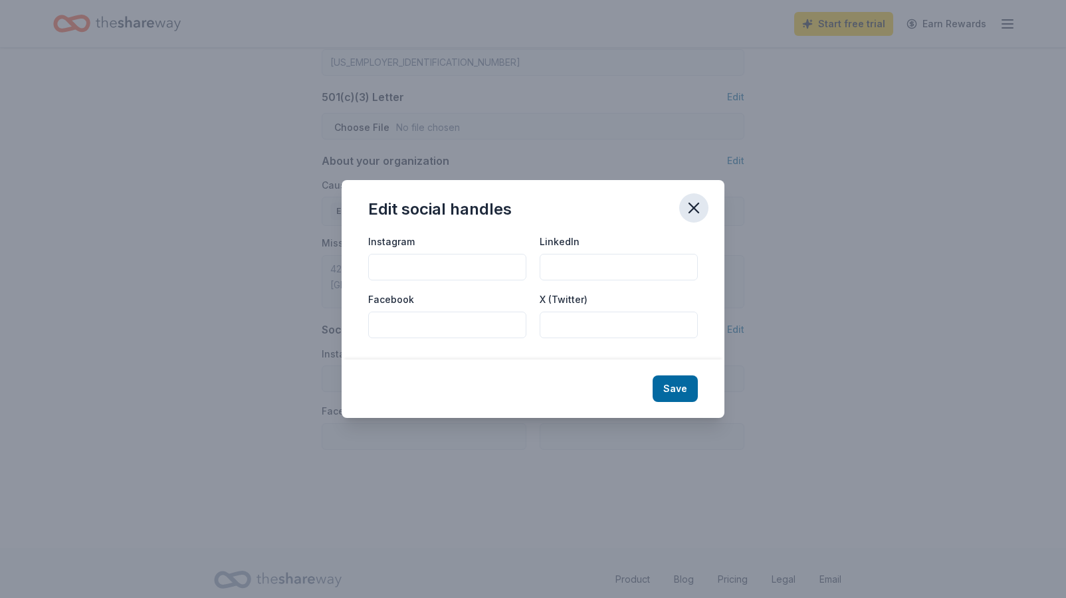
click at [697, 201] on icon "button" at bounding box center [694, 208] width 19 height 19
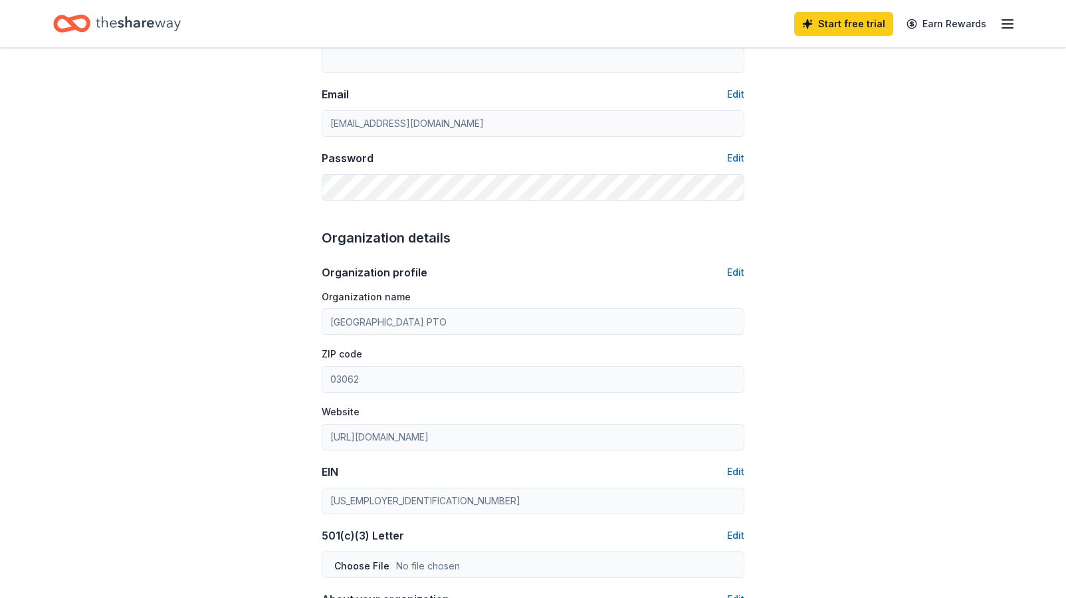
scroll to position [0, 0]
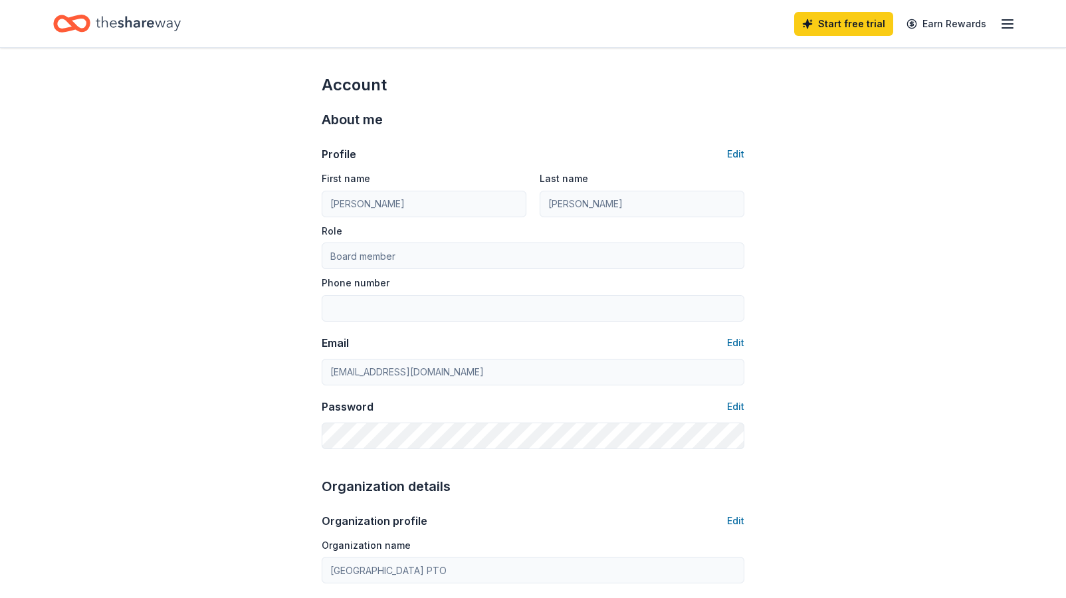
click at [1004, 24] on line "button" at bounding box center [1007, 24] width 11 height 0
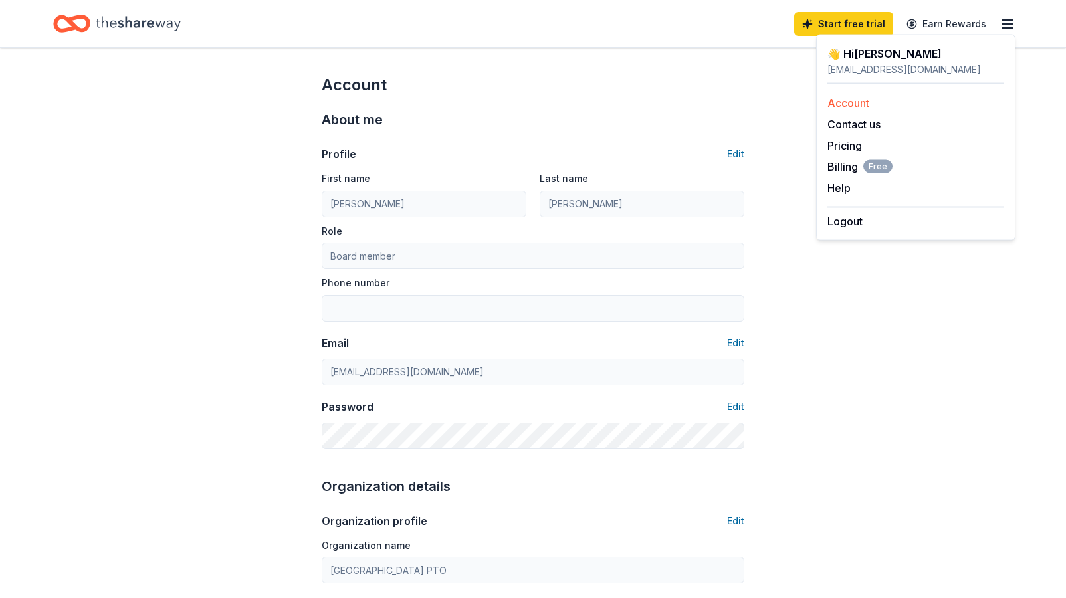
click at [857, 108] on link "Account" at bounding box center [849, 102] width 42 height 13
click at [854, 103] on link "Account" at bounding box center [849, 102] width 42 height 13
click at [100, 19] on icon "Home" at bounding box center [138, 23] width 85 height 27
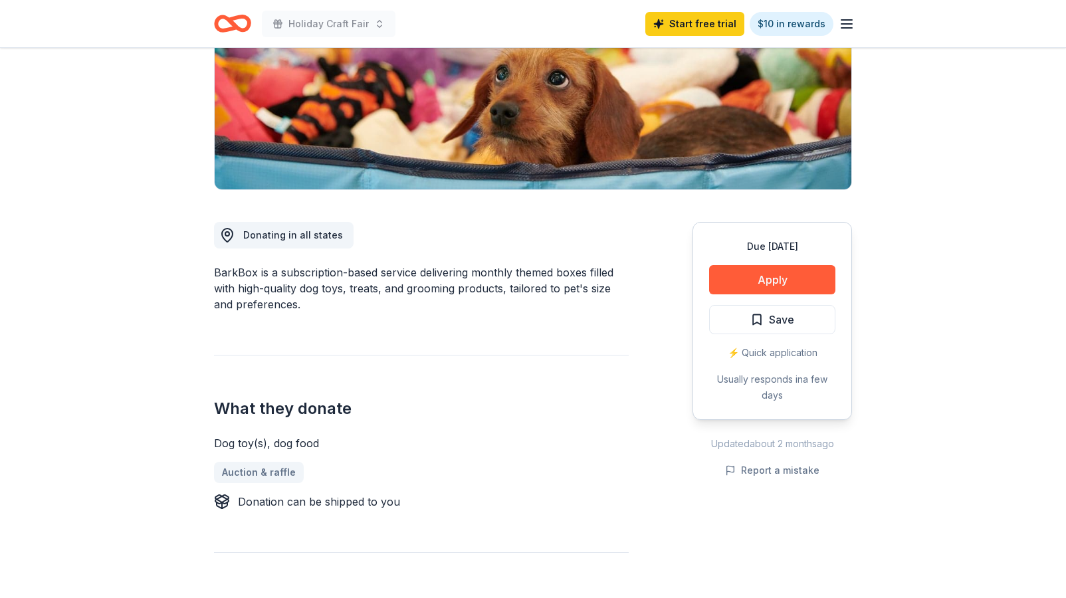
scroll to position [219, 0]
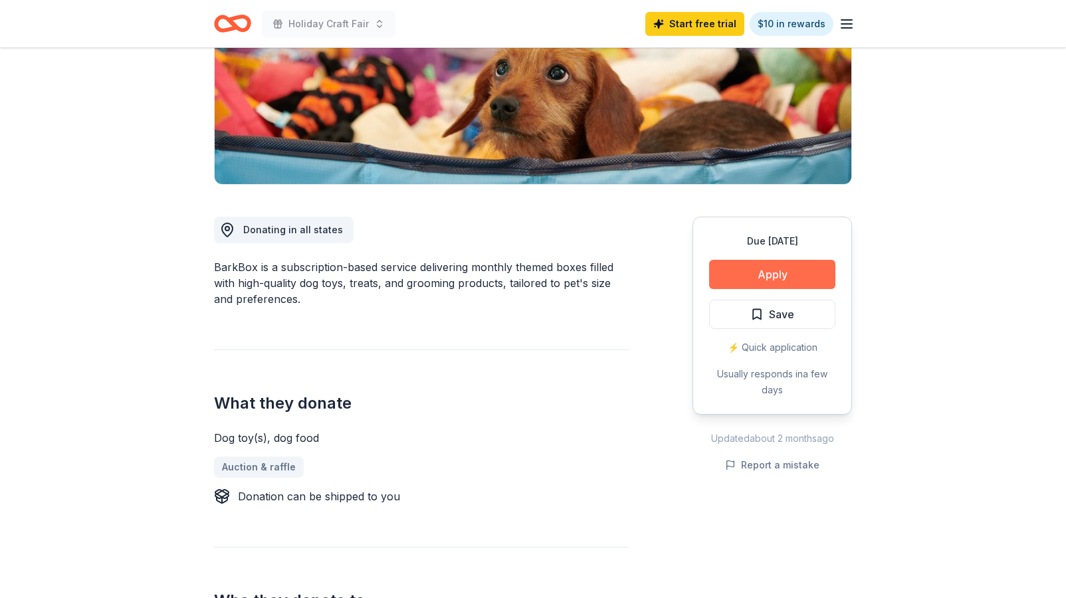
click at [754, 274] on button "Apply" at bounding box center [772, 274] width 126 height 29
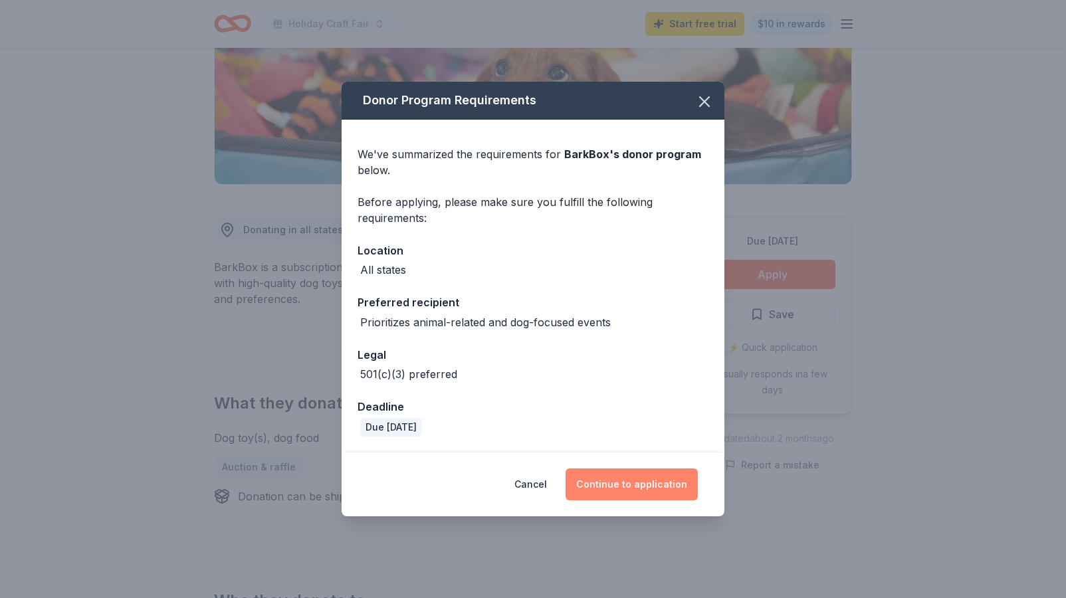
click at [635, 493] on button "Continue to application" at bounding box center [632, 485] width 132 height 32
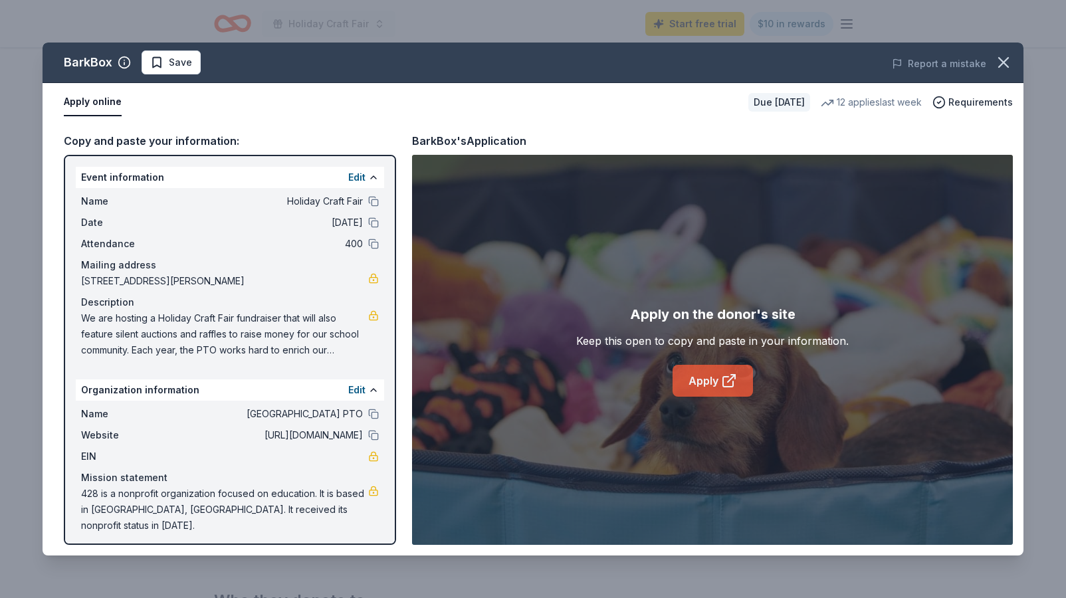
click at [702, 381] on link "Apply" at bounding box center [713, 381] width 80 height 32
click at [174, 70] on button "Save" at bounding box center [171, 63] width 59 height 24
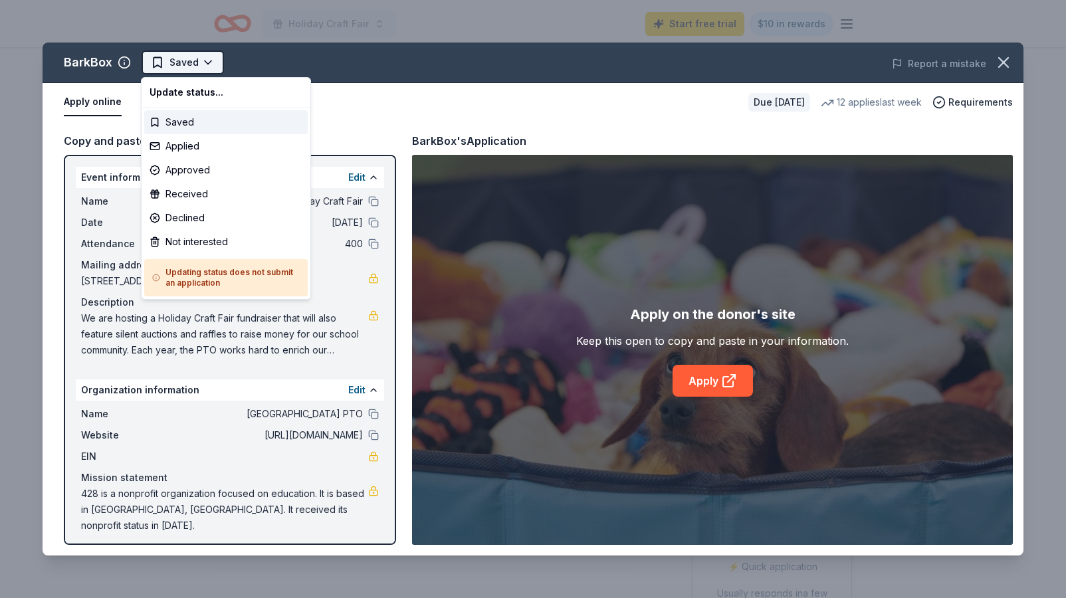
scroll to position [0, 0]
click at [207, 64] on html "Holiday Craft Fair Start free trial $10 in rewards Due in 65 days Share BarkBox…" at bounding box center [533, 299] width 1066 height 598
click at [198, 148] on div "Applied" at bounding box center [226, 146] width 164 height 24
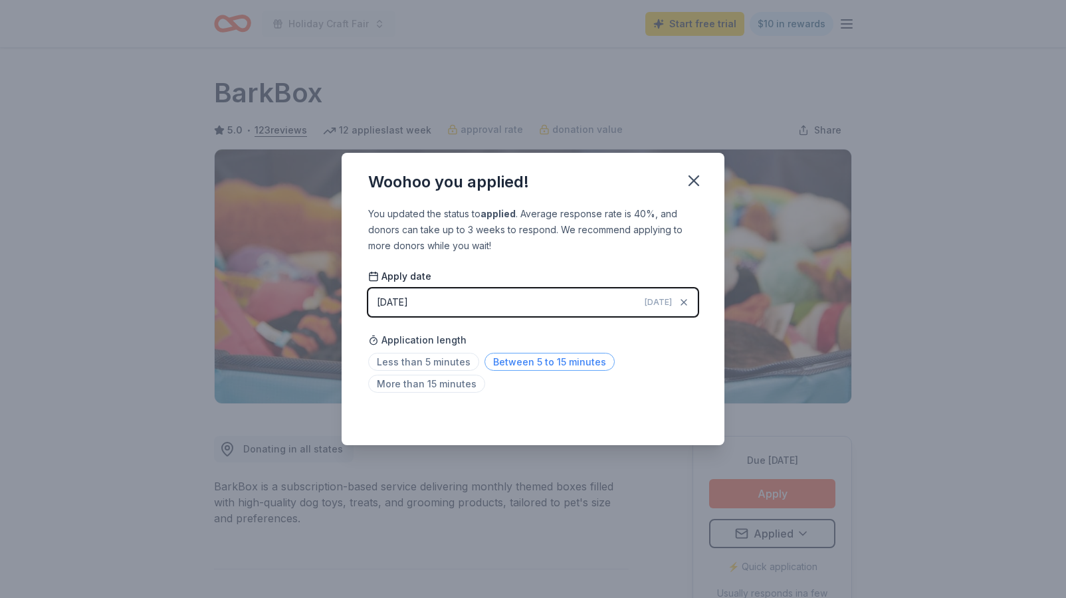
click at [510, 357] on span "Between 5 to 15 minutes" at bounding box center [550, 362] width 130 height 18
click at [691, 183] on icon "button" at bounding box center [693, 180] width 9 height 9
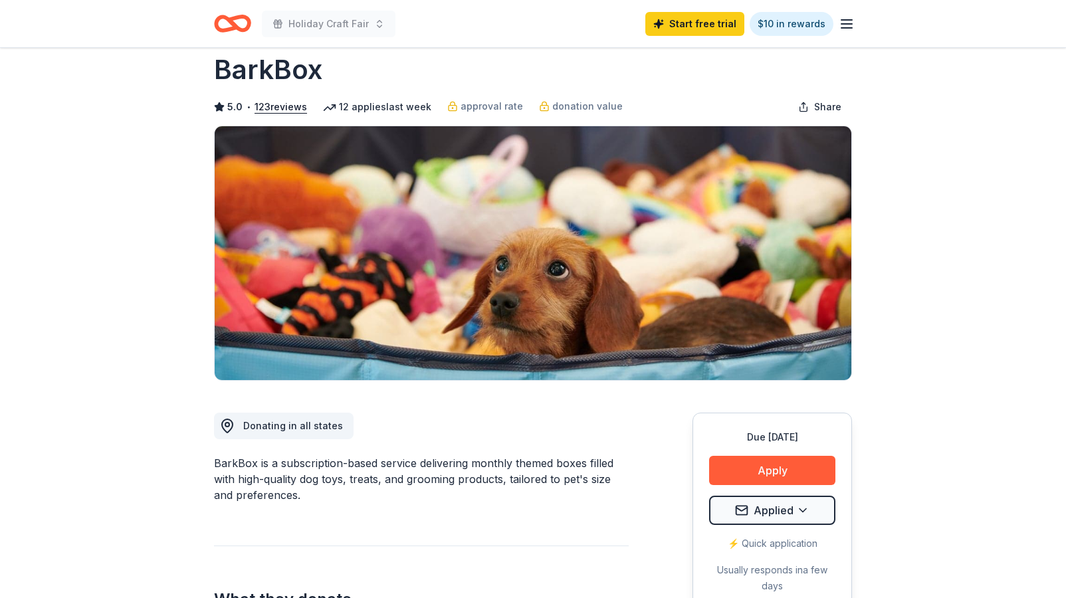
scroll to position [17, 0]
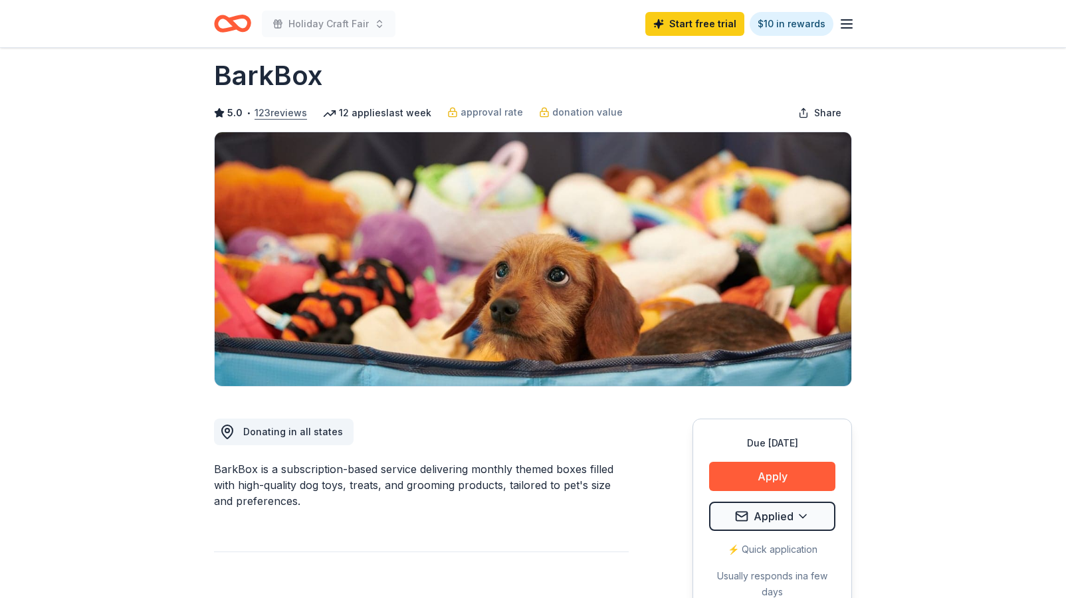
click at [288, 118] on button "123 reviews" at bounding box center [281, 113] width 53 height 16
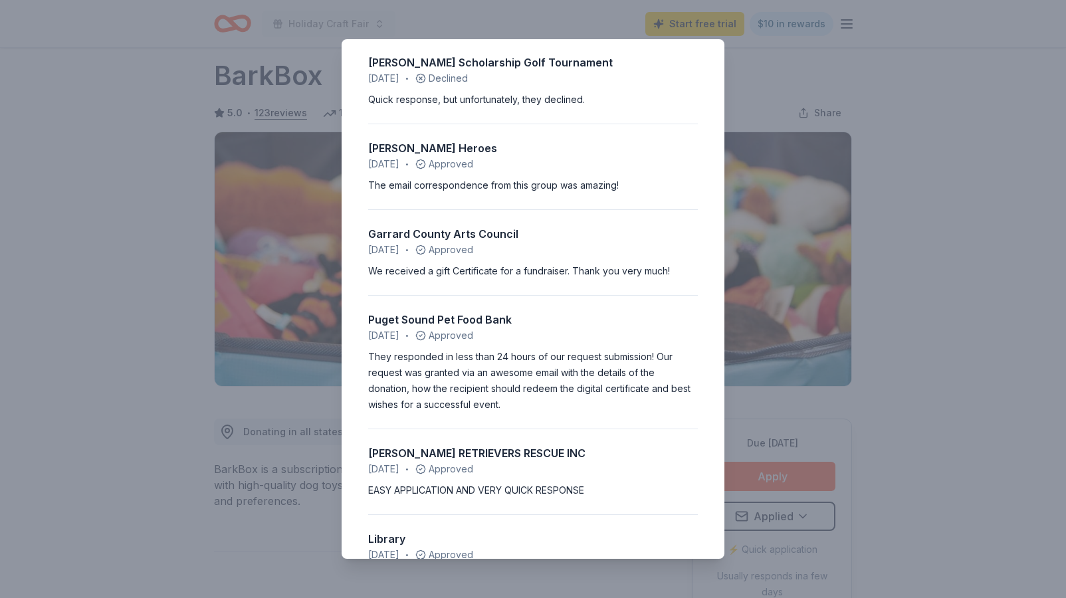
scroll to position [1401, 0]
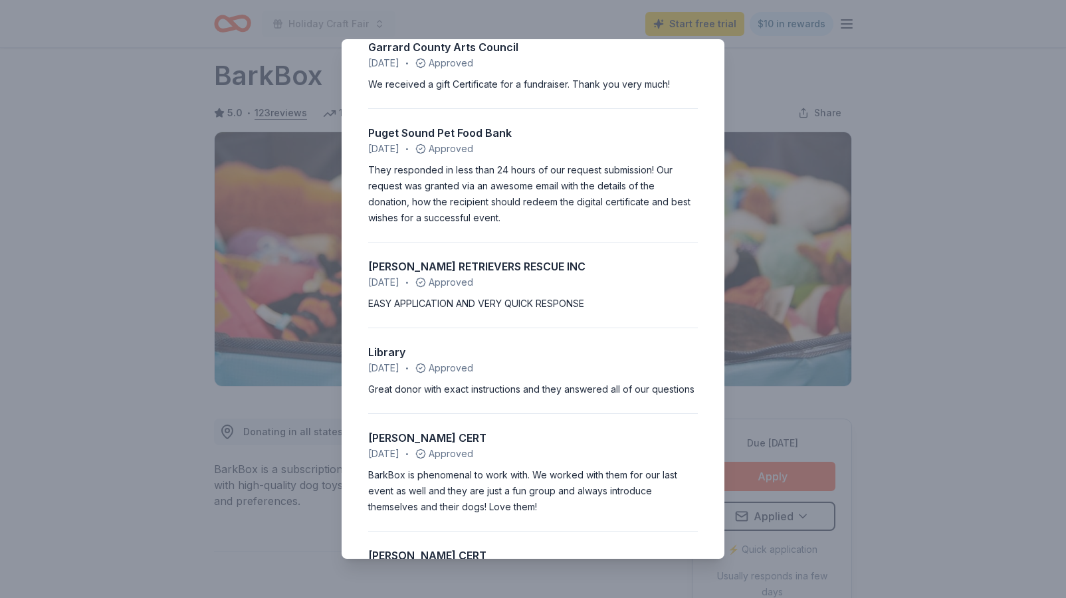
click at [399, 35] on div "5.0 • 123 reviews MHAFB Ball committee August 2025 • Approved I was able to app…" at bounding box center [533, 299] width 1066 height 598
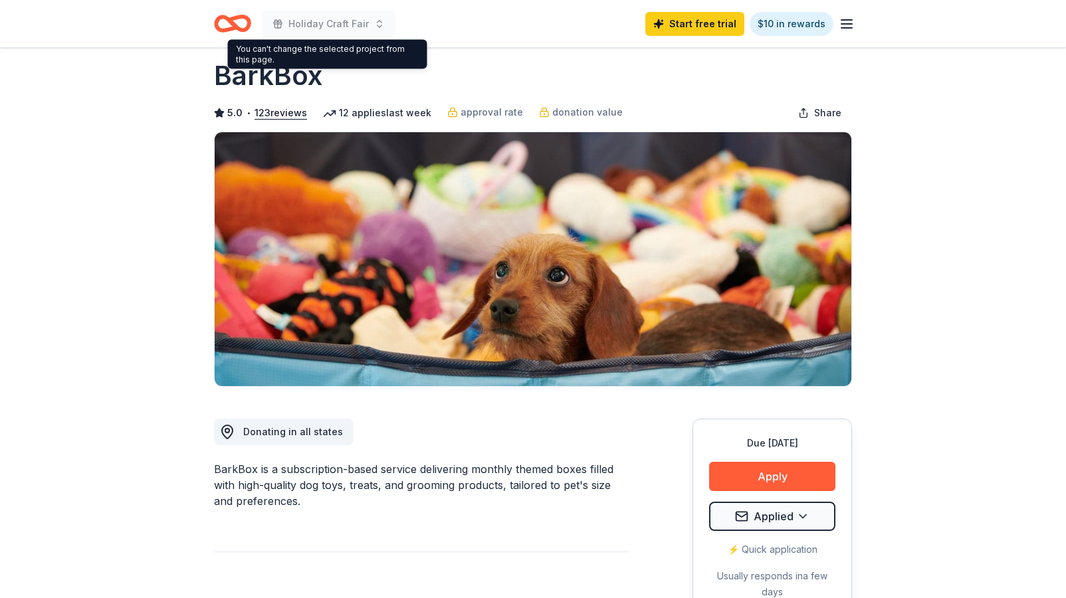
click at [233, 25] on icon "Home" at bounding box center [239, 23] width 21 height 13
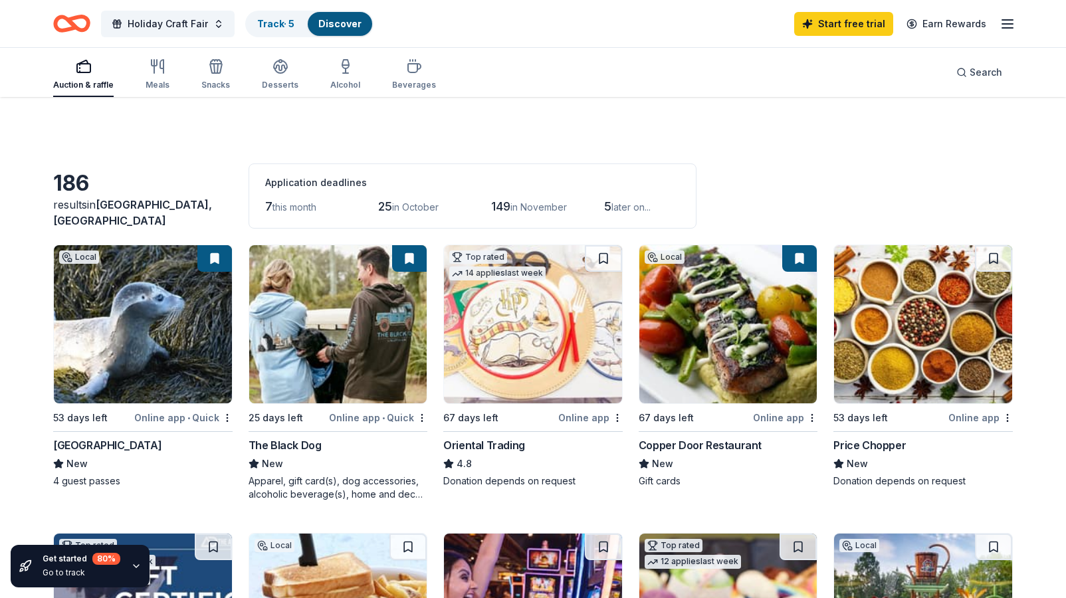
scroll to position [58, 0]
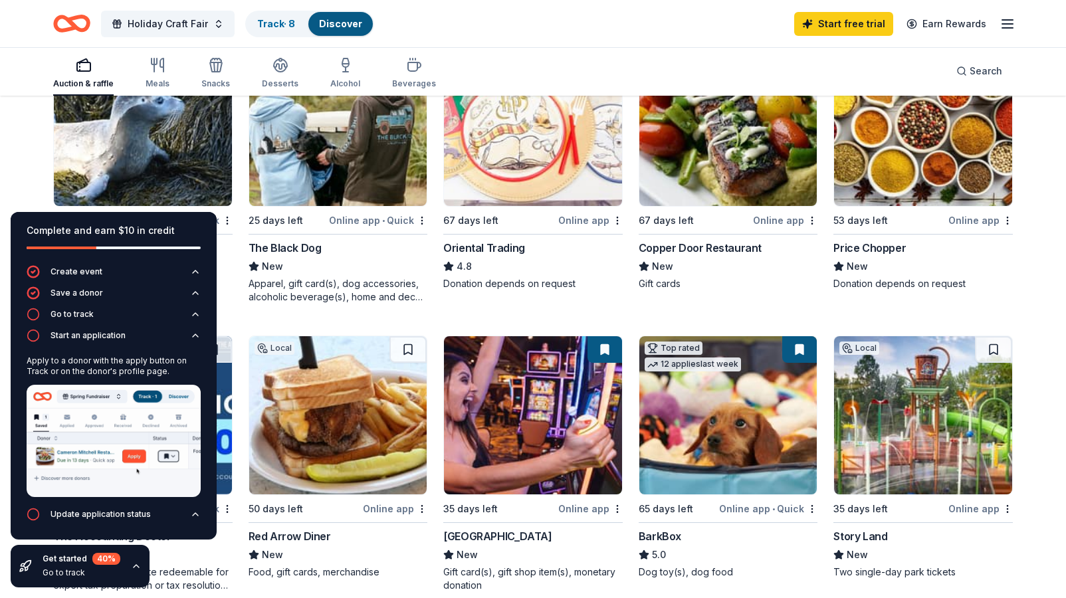
scroll to position [185, 0]
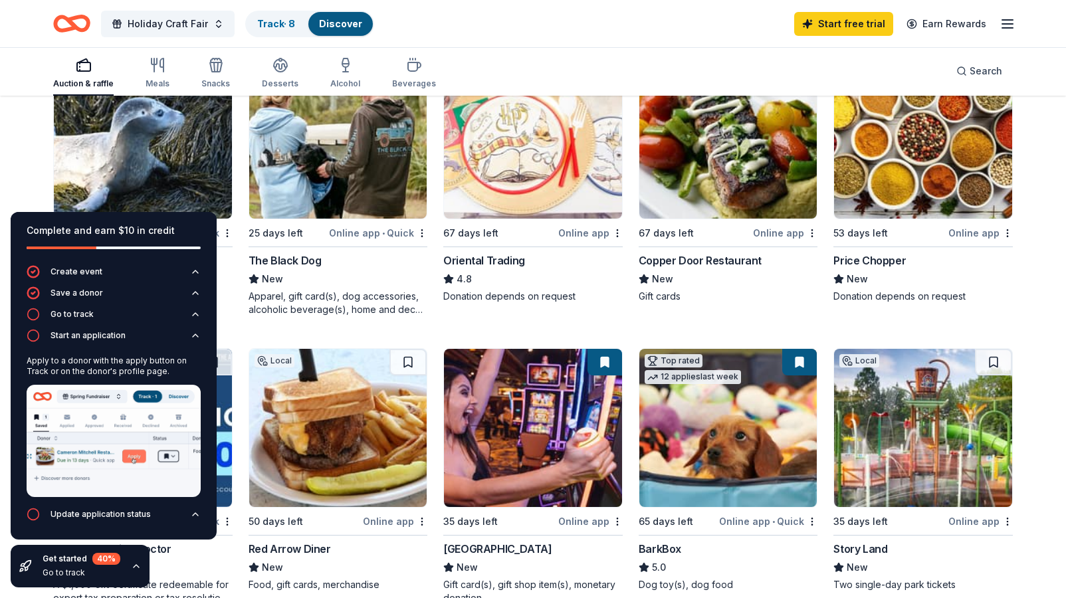
click at [891, 448] on img at bounding box center [923, 428] width 178 height 158
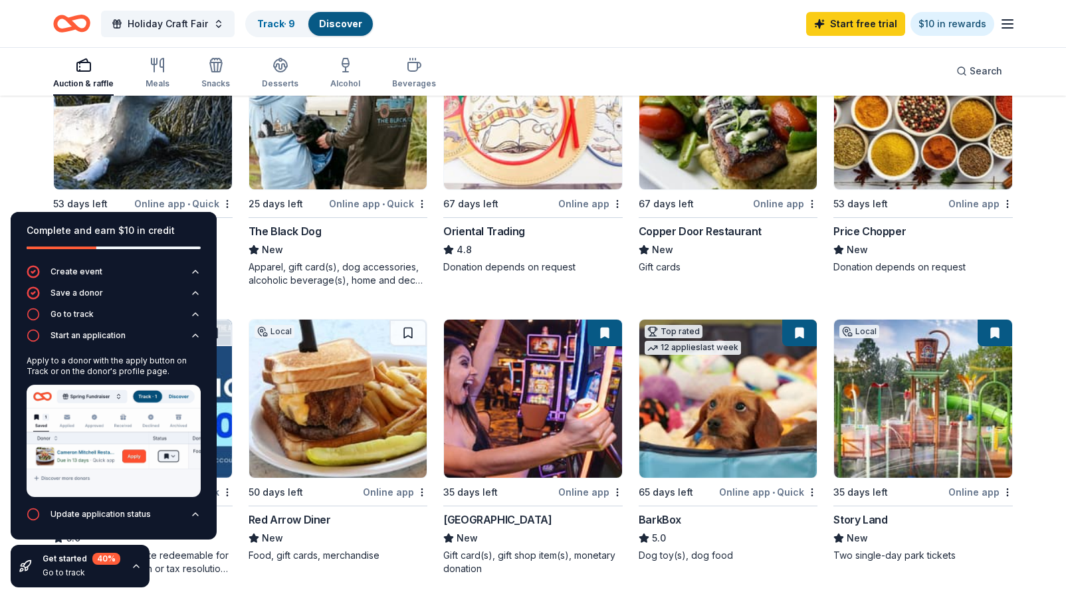
scroll to position [224, 0]
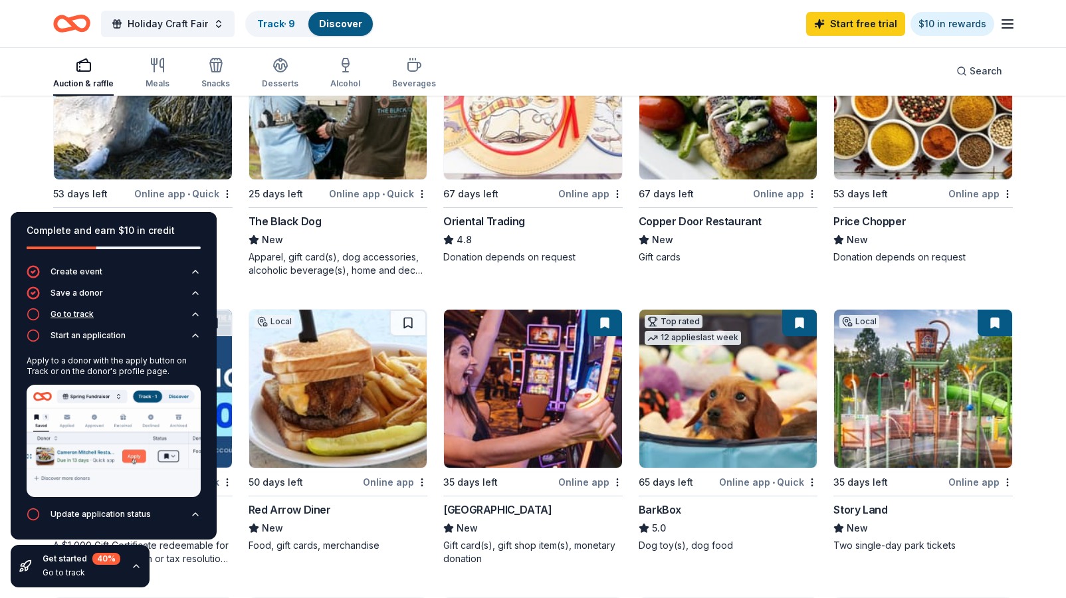
click at [70, 314] on div "Go to track" at bounding box center [72, 314] width 43 height 11
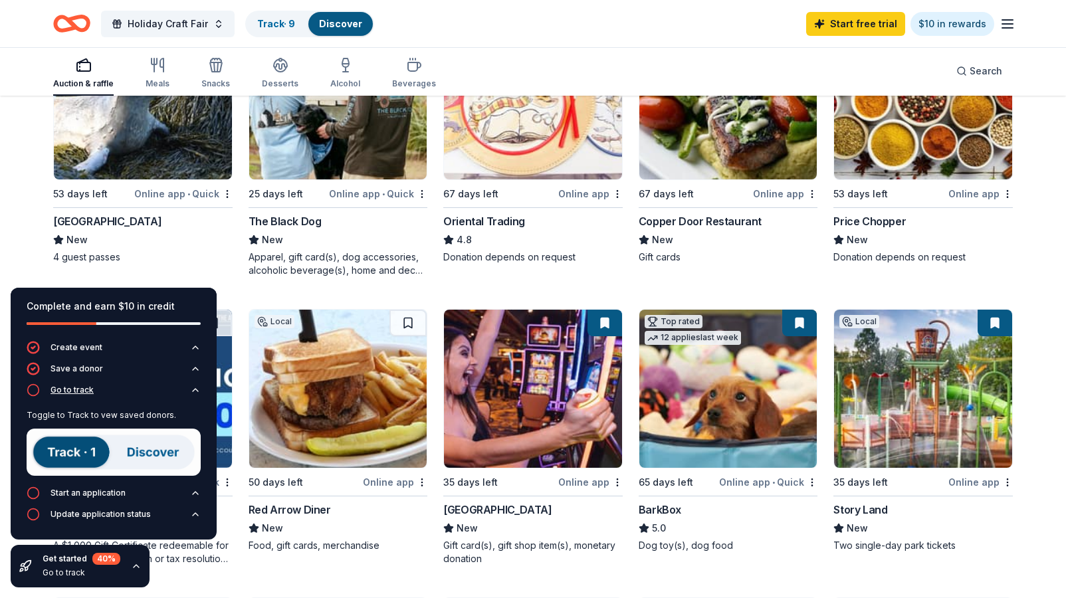
click at [80, 384] on div "Go to track" at bounding box center [60, 390] width 67 height 13
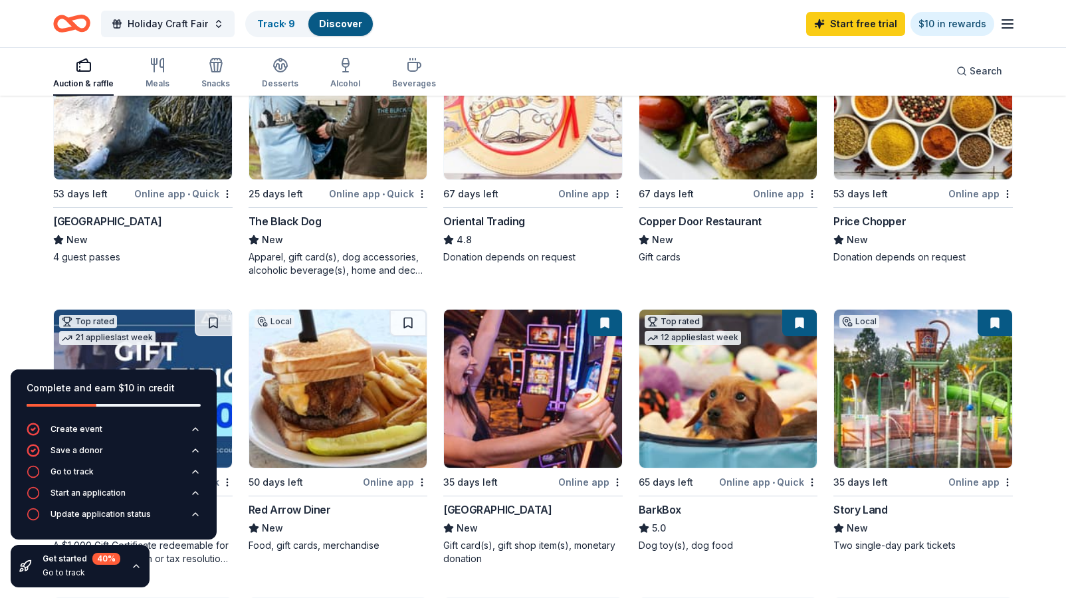
click at [64, 574] on div "Go to track" at bounding box center [82, 573] width 78 height 11
click at [26, 565] on icon at bounding box center [25, 566] width 13 height 13
click at [114, 395] on div "Complete and earn $10 in credit" at bounding box center [114, 388] width 174 height 16
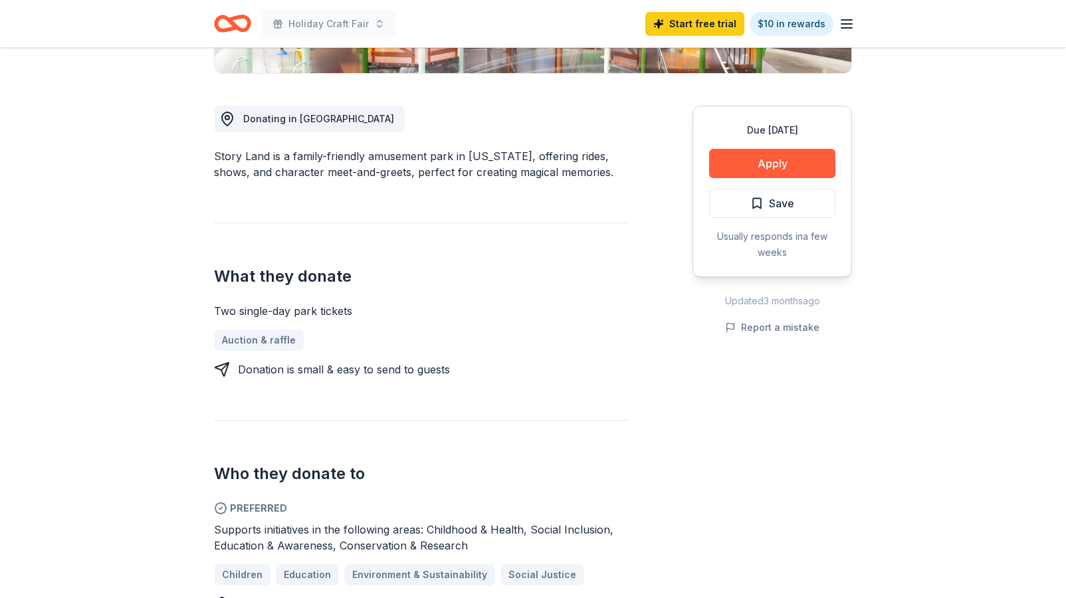
scroll to position [333, 0]
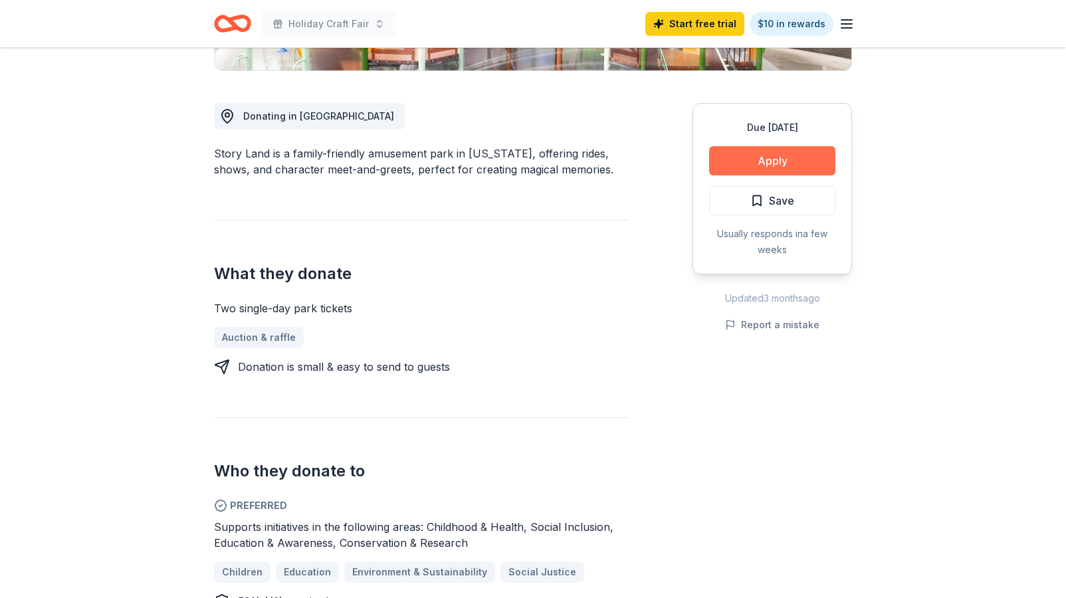
click at [790, 160] on button "Apply" at bounding box center [772, 160] width 126 height 29
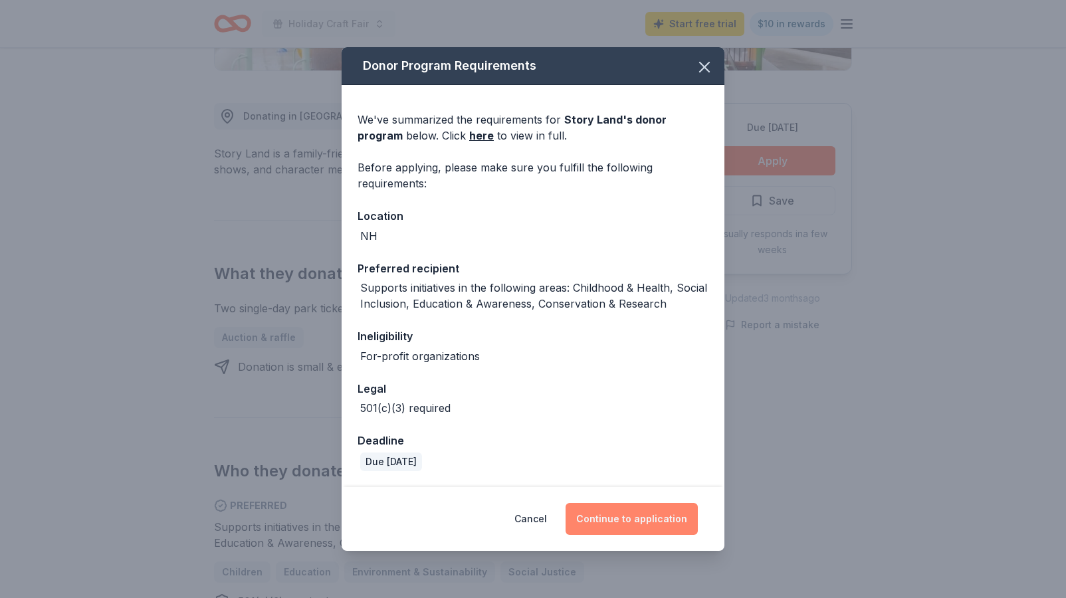
click at [633, 517] on button "Continue to application" at bounding box center [632, 519] width 132 height 32
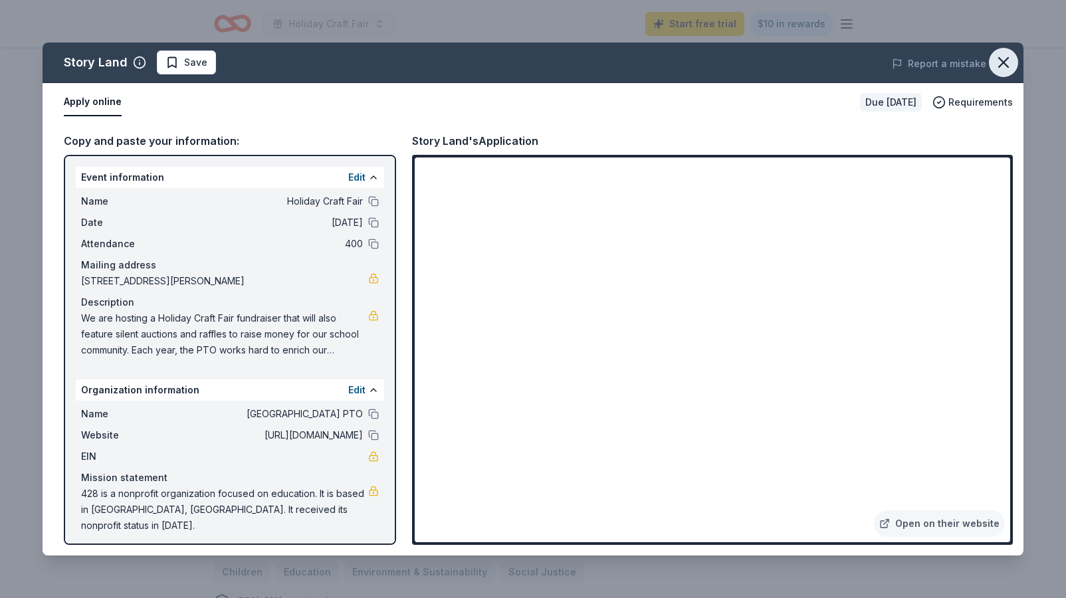
click at [1001, 68] on icon "button" at bounding box center [1003, 62] width 19 height 19
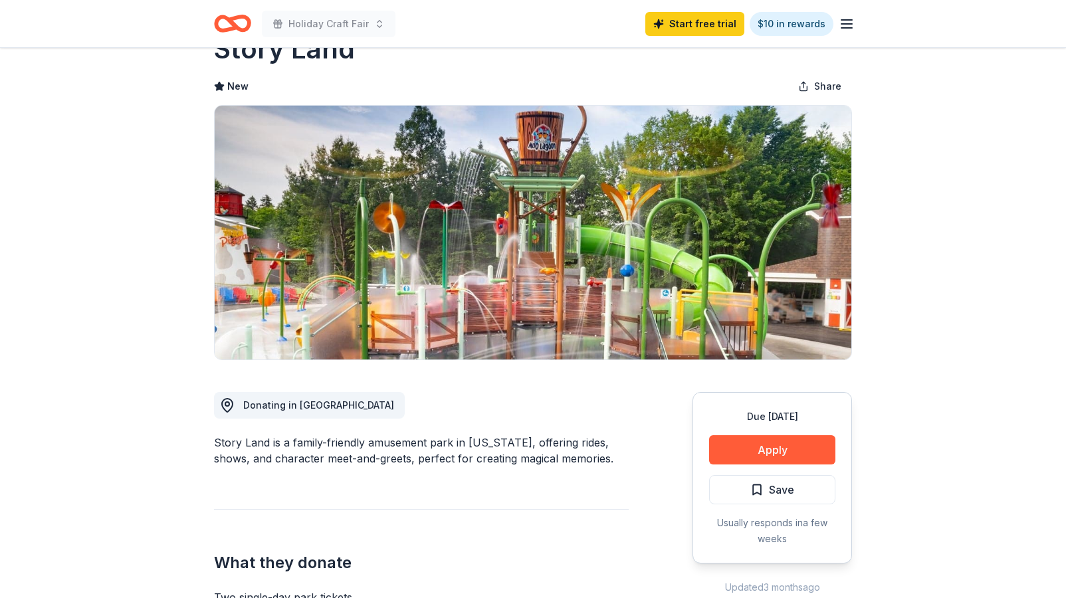
scroll to position [0, 0]
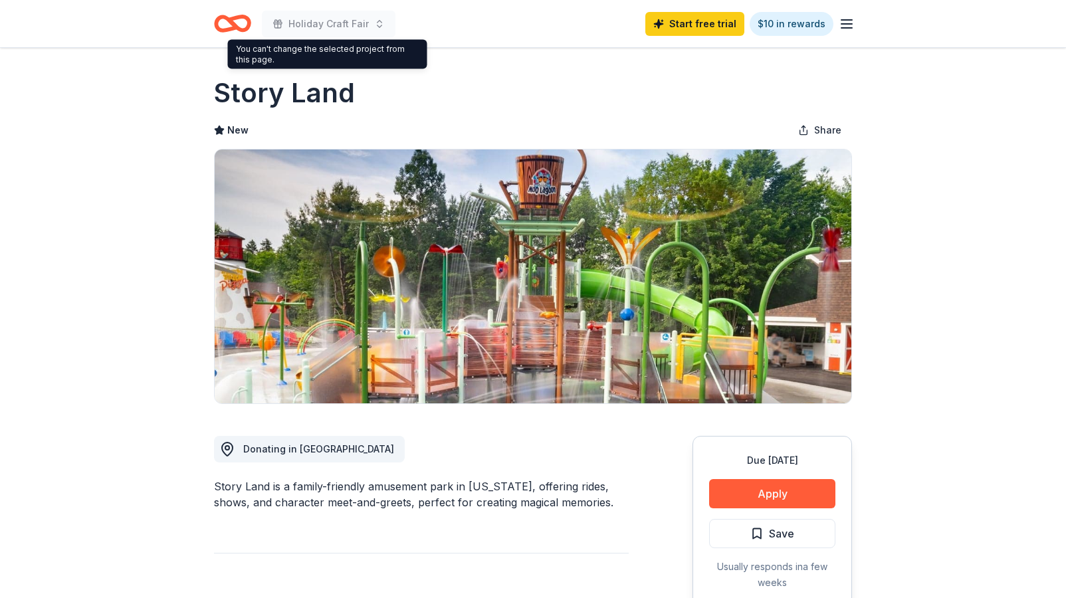
click at [239, 22] on icon "Home" at bounding box center [232, 23] width 37 height 31
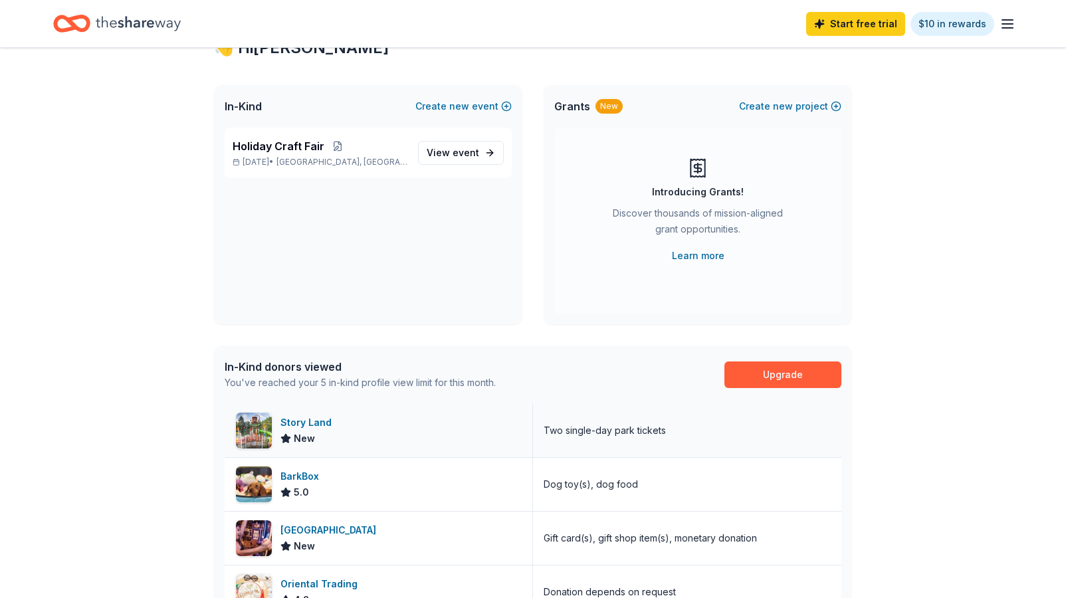
scroll to position [64, 0]
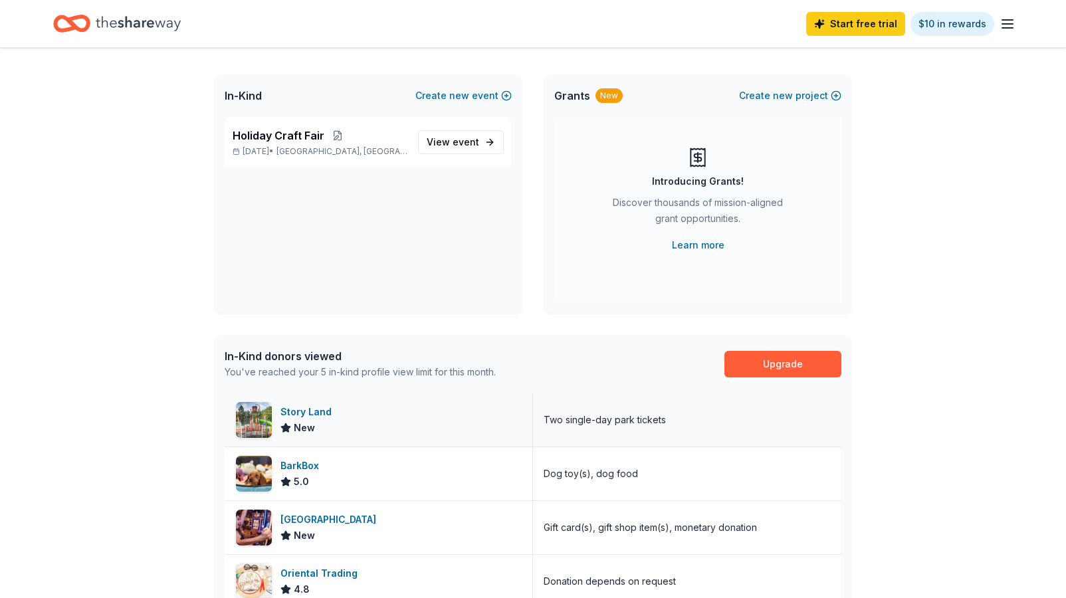
click at [396, 406] on div "Story Land New" at bounding box center [379, 420] width 308 height 53
click at [261, 428] on img at bounding box center [254, 420] width 36 height 36
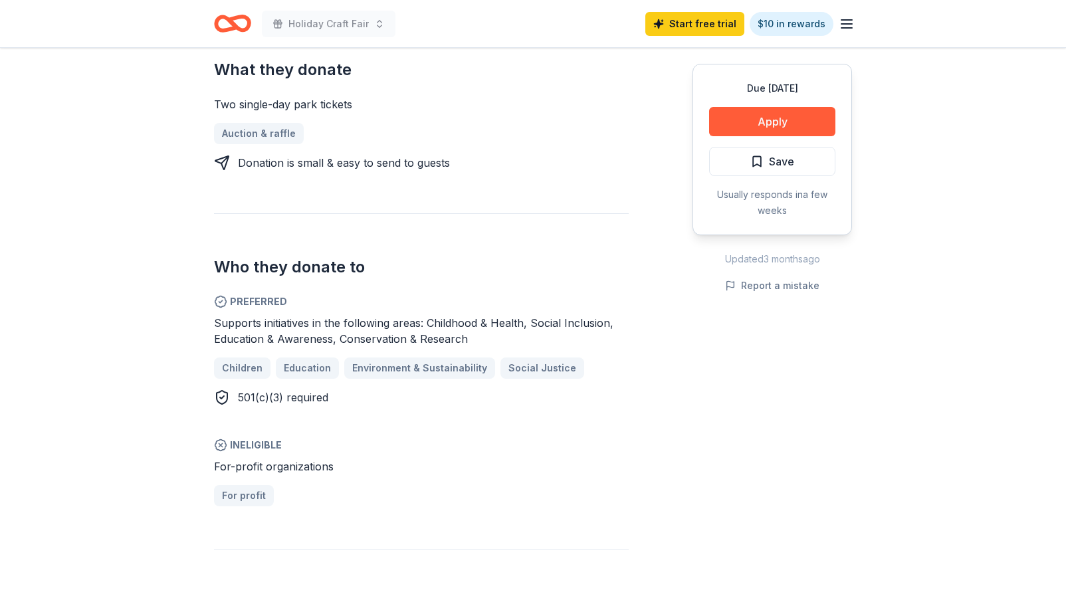
scroll to position [538, 0]
click at [801, 157] on button "Save" at bounding box center [772, 161] width 126 height 29
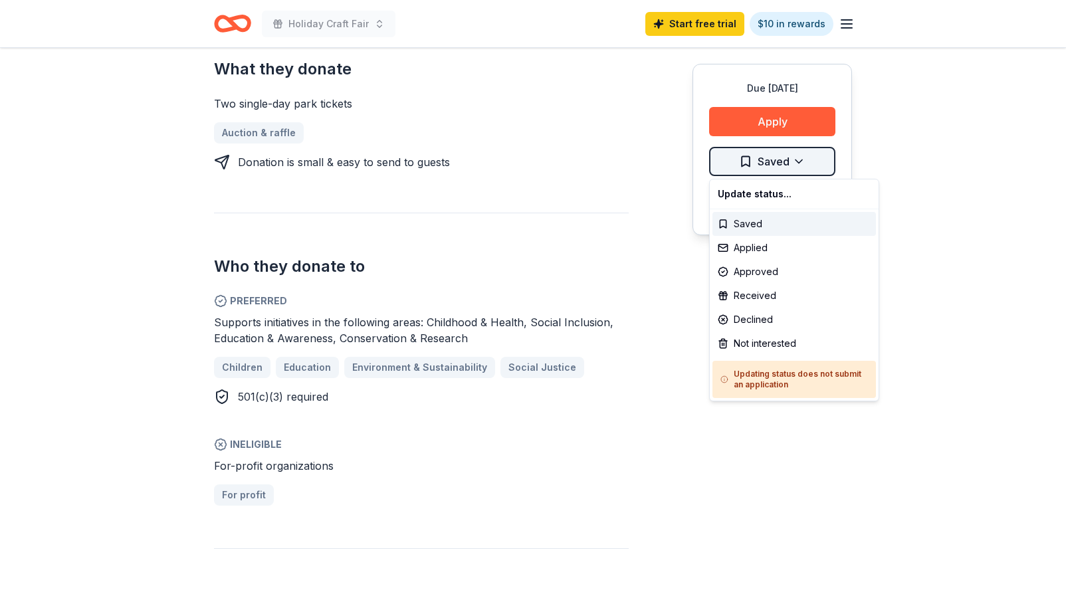
click at [778, 251] on div "Applied" at bounding box center [795, 248] width 164 height 24
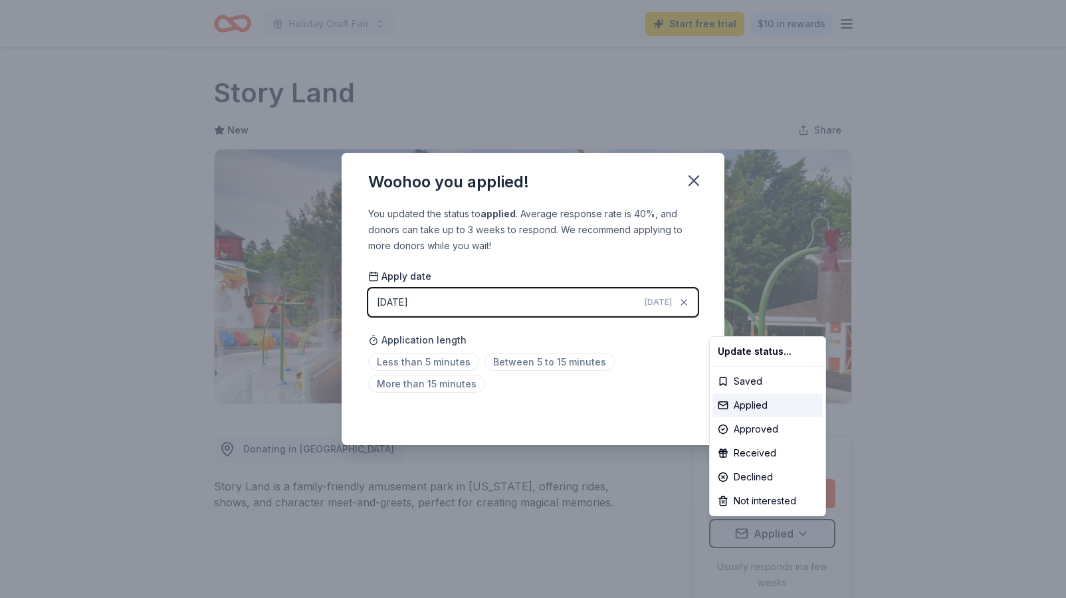
click at [552, 360] on html "Holiday Craft Fair Start free trial $10 in rewards Due [DATE] Share Story Land …" at bounding box center [533, 299] width 1066 height 598
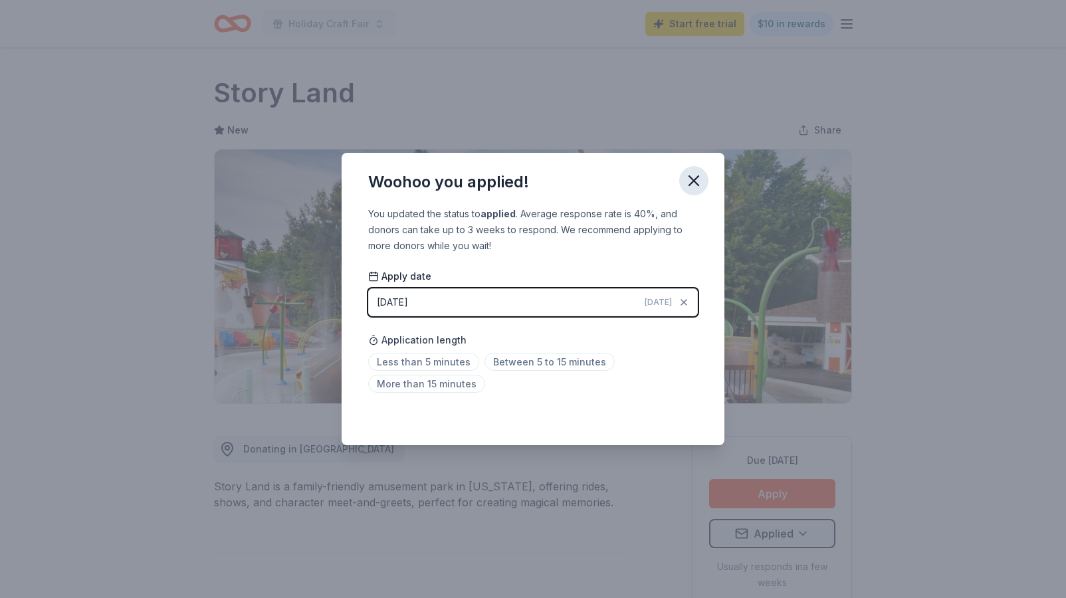
click at [690, 175] on icon "button" at bounding box center [694, 180] width 19 height 19
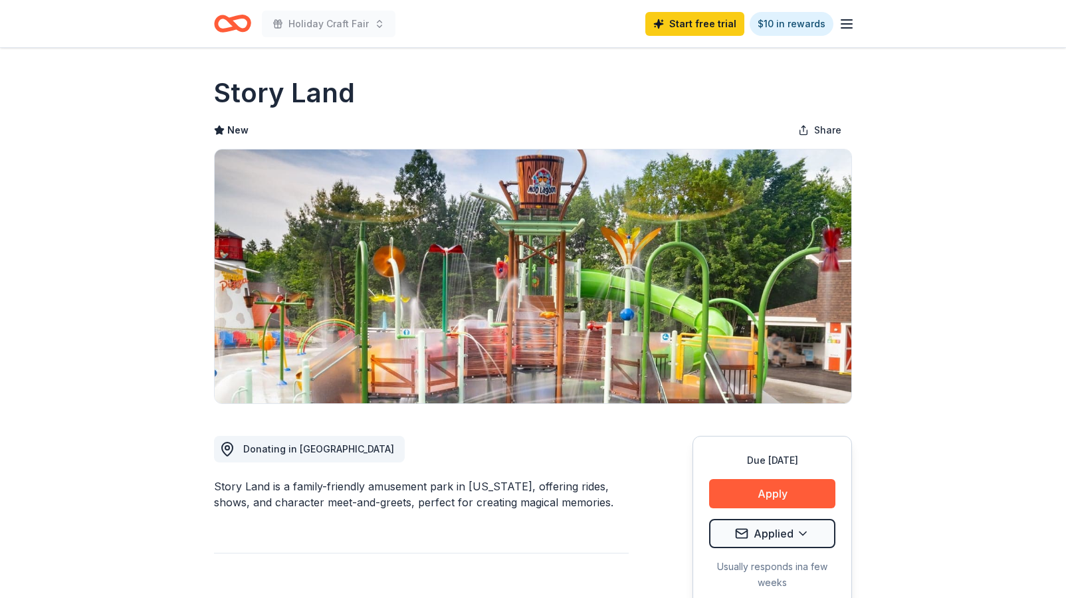
click at [229, 19] on icon "Home" at bounding box center [239, 23] width 21 height 13
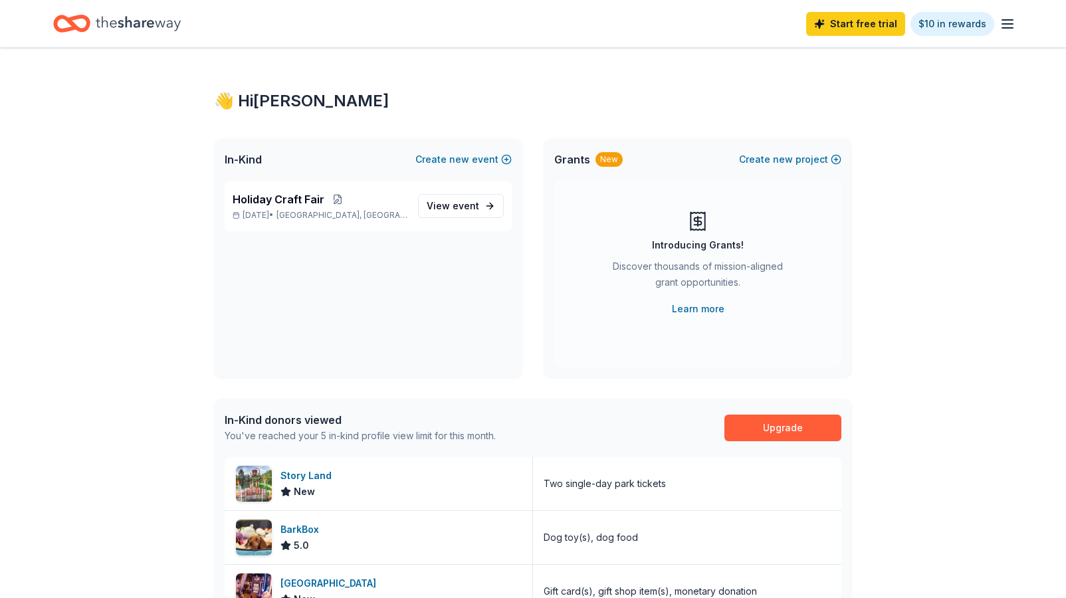
click at [142, 23] on icon "Home" at bounding box center [138, 23] width 85 height 15
click at [456, 204] on span "event" at bounding box center [466, 205] width 27 height 11
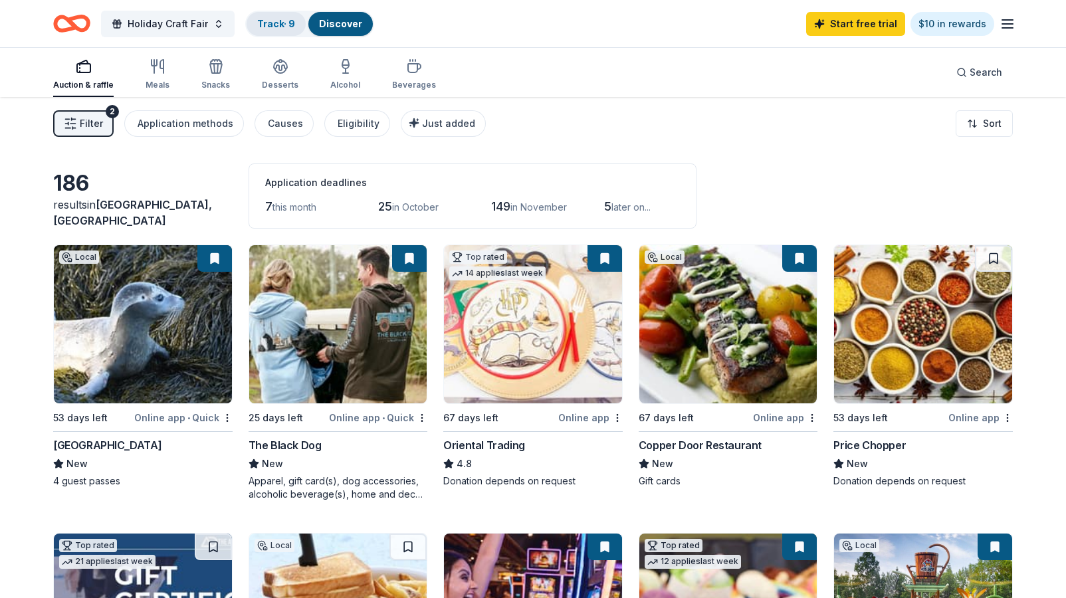
click at [260, 25] on link "Track · 9" at bounding box center [276, 23] width 38 height 11
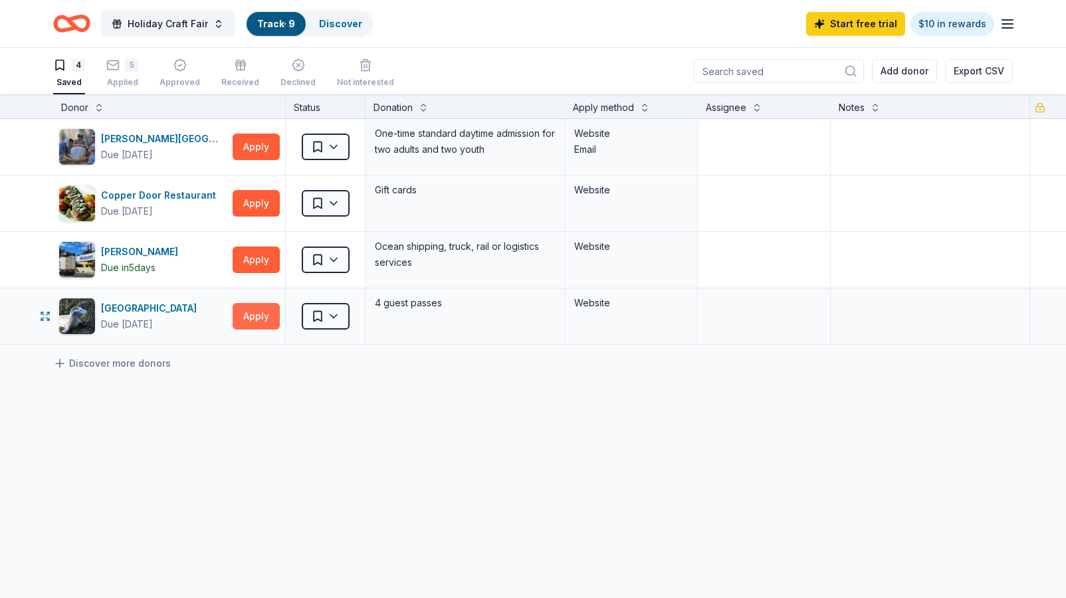
click at [264, 310] on button "Apply" at bounding box center [256, 316] width 47 height 27
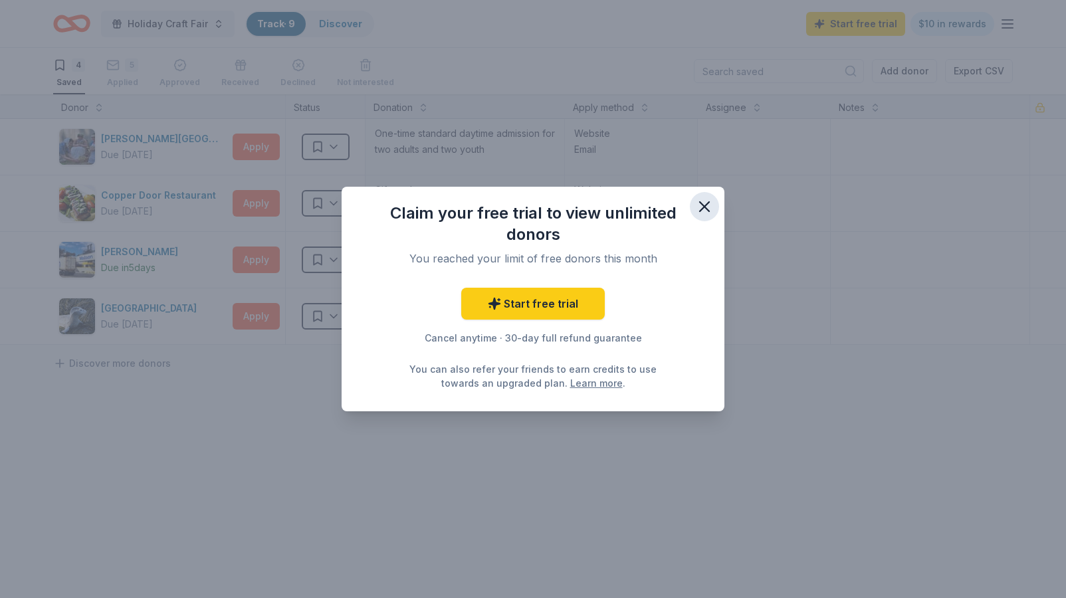
click at [705, 198] on icon "button" at bounding box center [704, 206] width 19 height 19
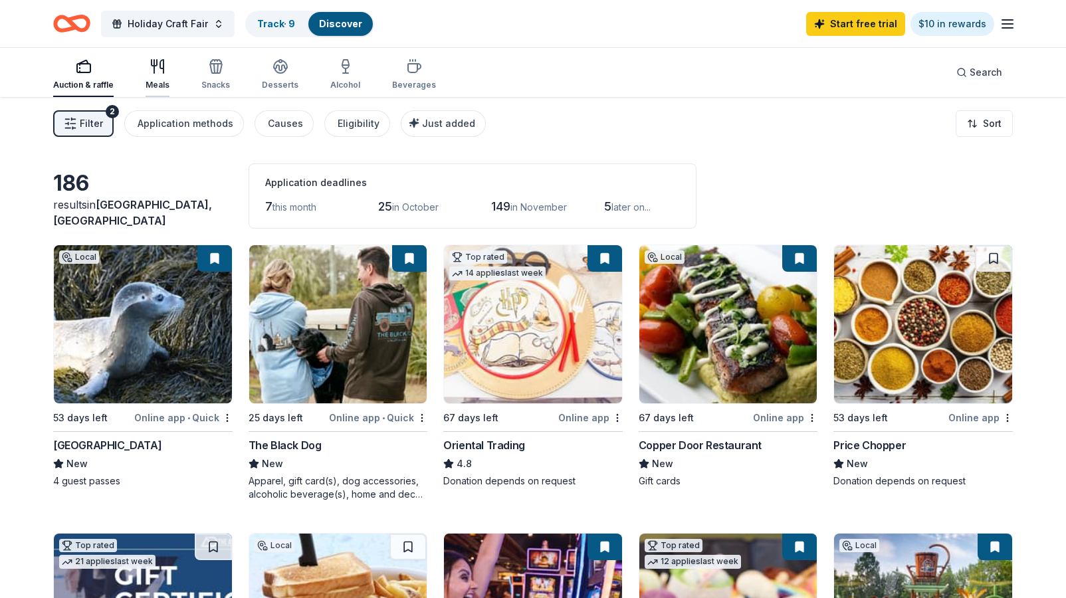
click at [161, 67] on icon "button" at bounding box center [158, 66] width 16 height 16
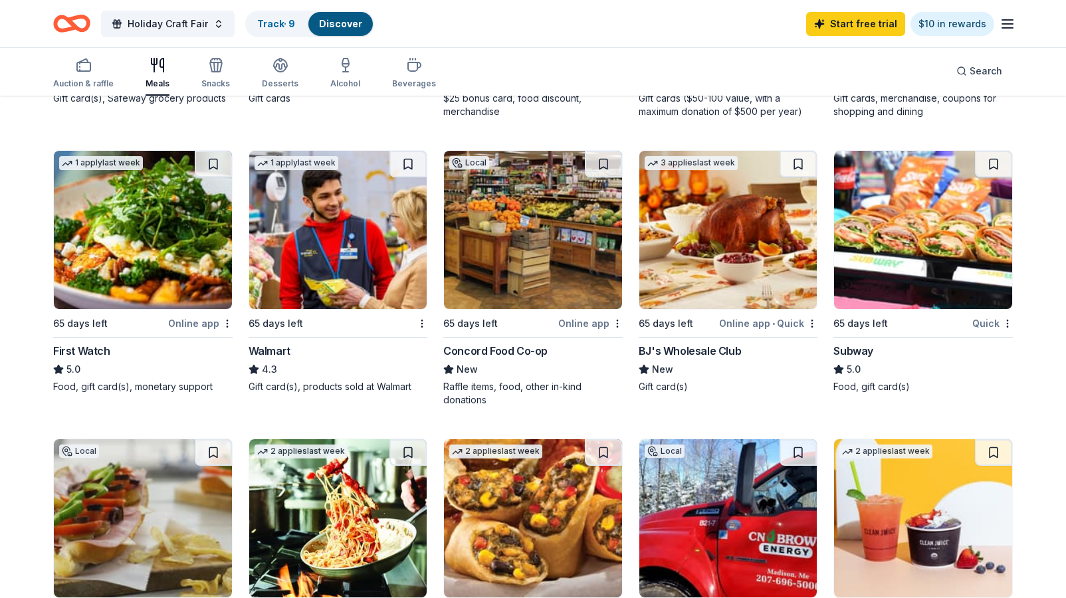
scroll to position [669, 0]
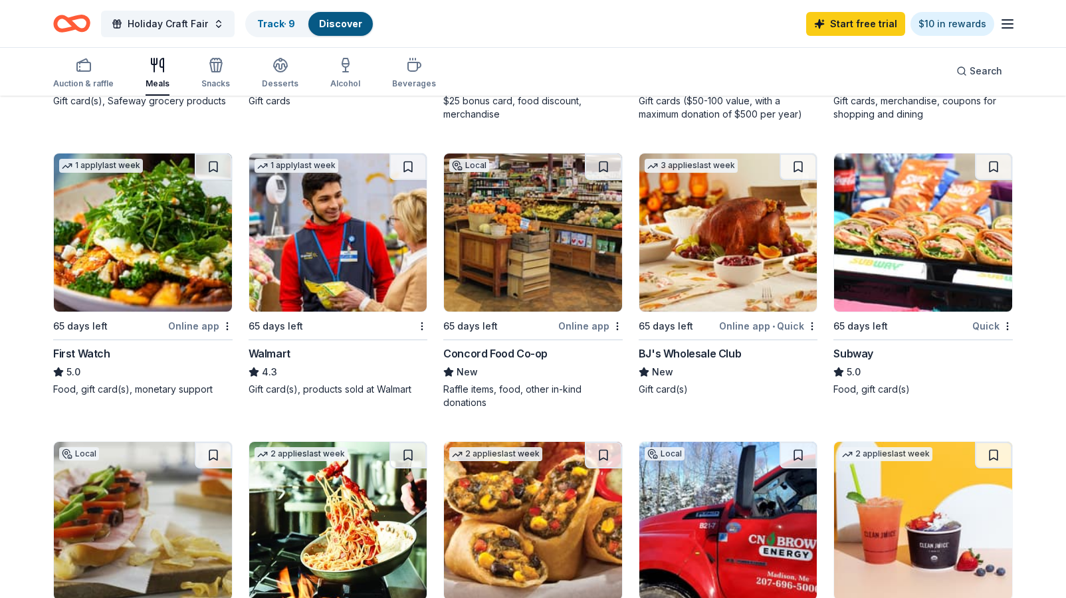
click at [524, 245] on img at bounding box center [533, 233] width 178 height 158
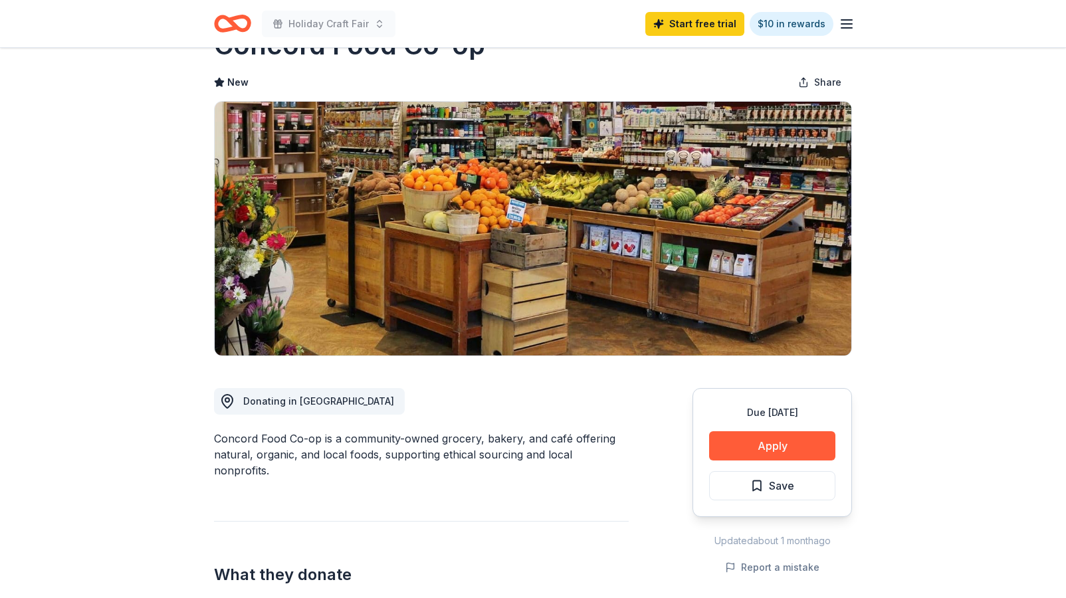
scroll to position [72, 0]
